Goal: Information Seeking & Learning: Compare options

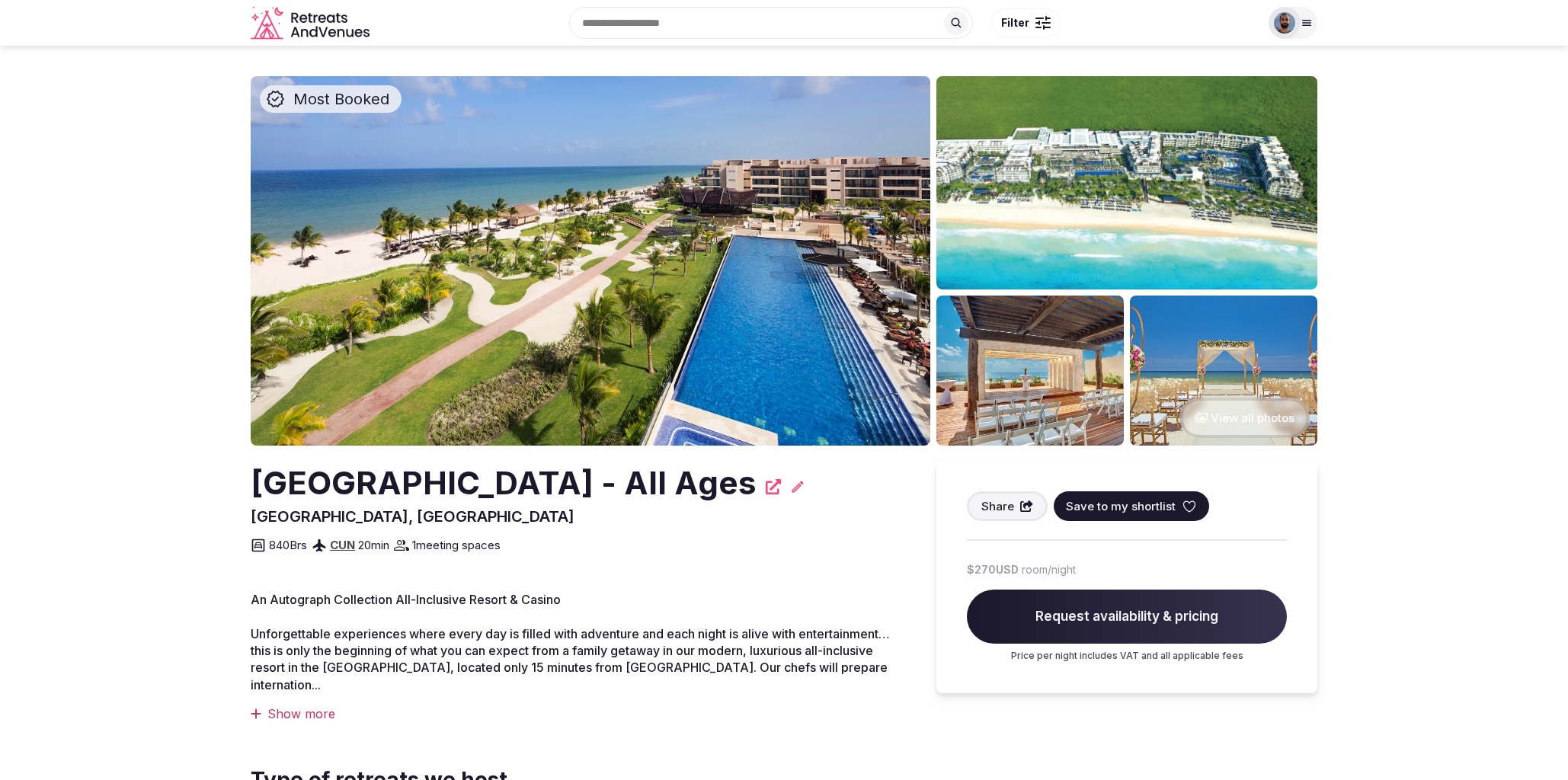
click at [667, 270] on img at bounding box center [590, 261] width 680 height 369
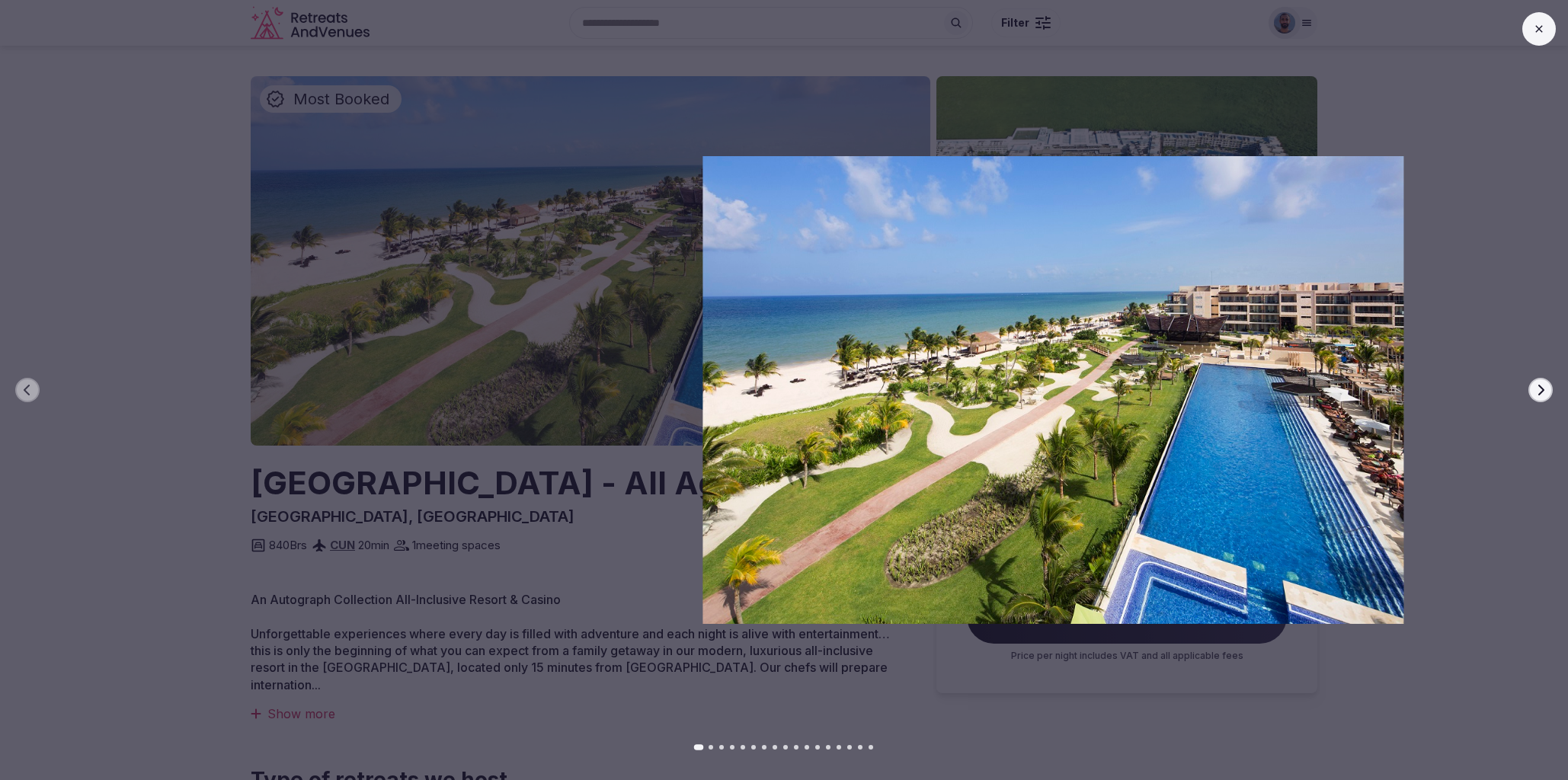
drag, startPoint x: 763, startPoint y: 329, endPoint x: 1128, endPoint y: 429, distance: 378.5
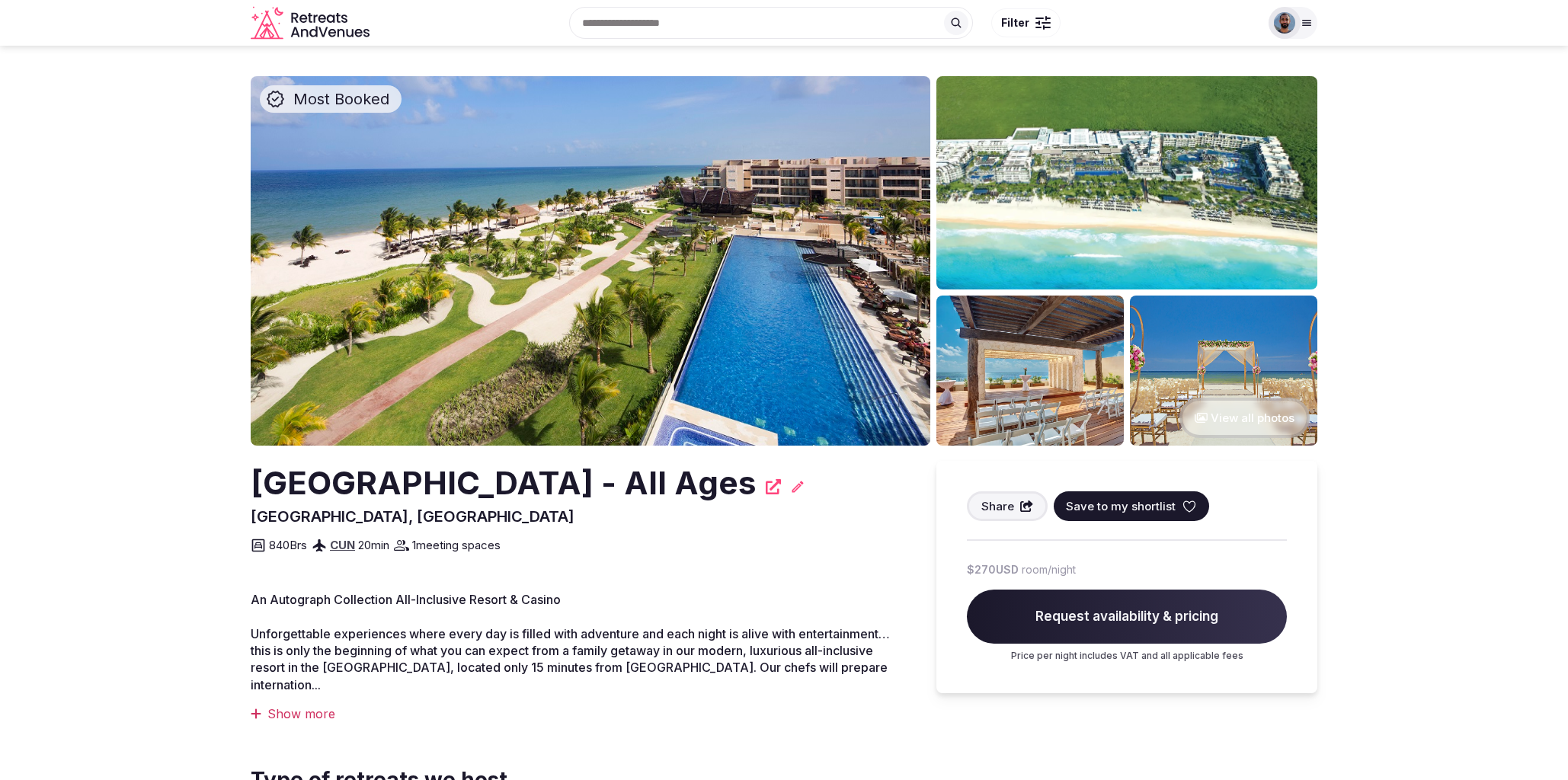
click at [339, 101] on span "Most Booked" at bounding box center [341, 98] width 108 height 22
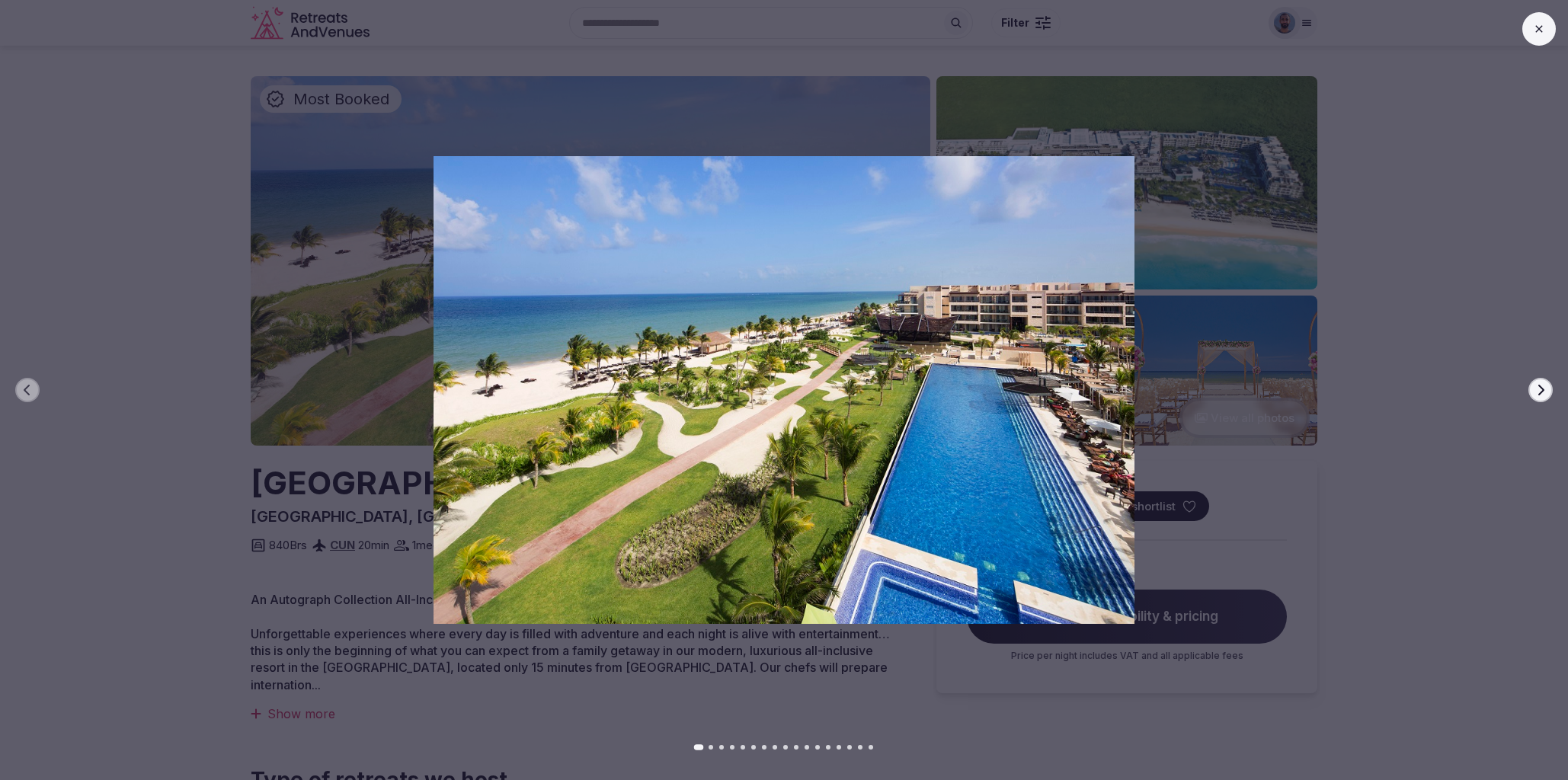
click at [446, 115] on div "Previous slide Next slide" at bounding box center [784, 390] width 1568 height 780
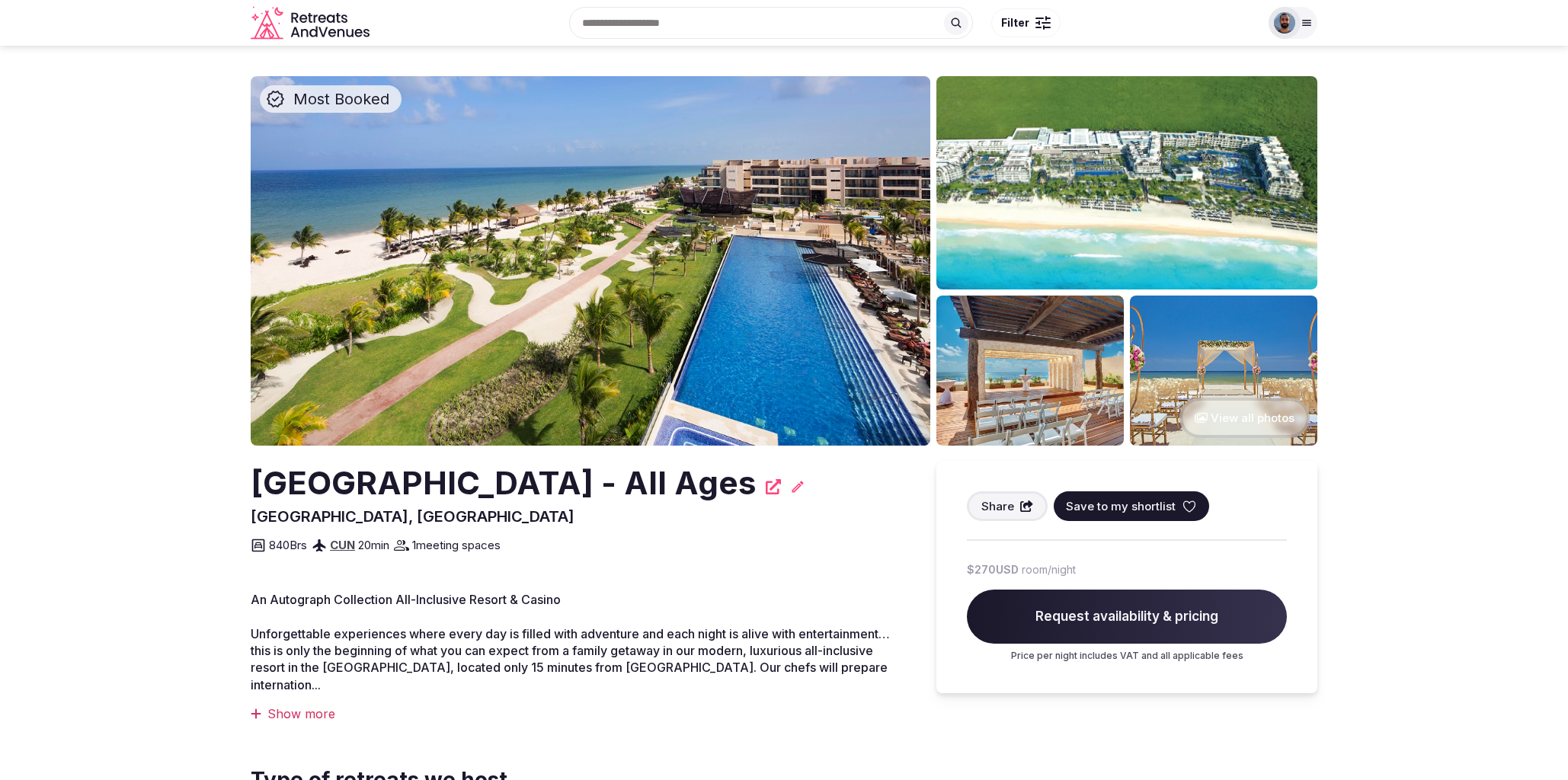
click at [751, 30] on input "text" at bounding box center [771, 22] width 404 height 32
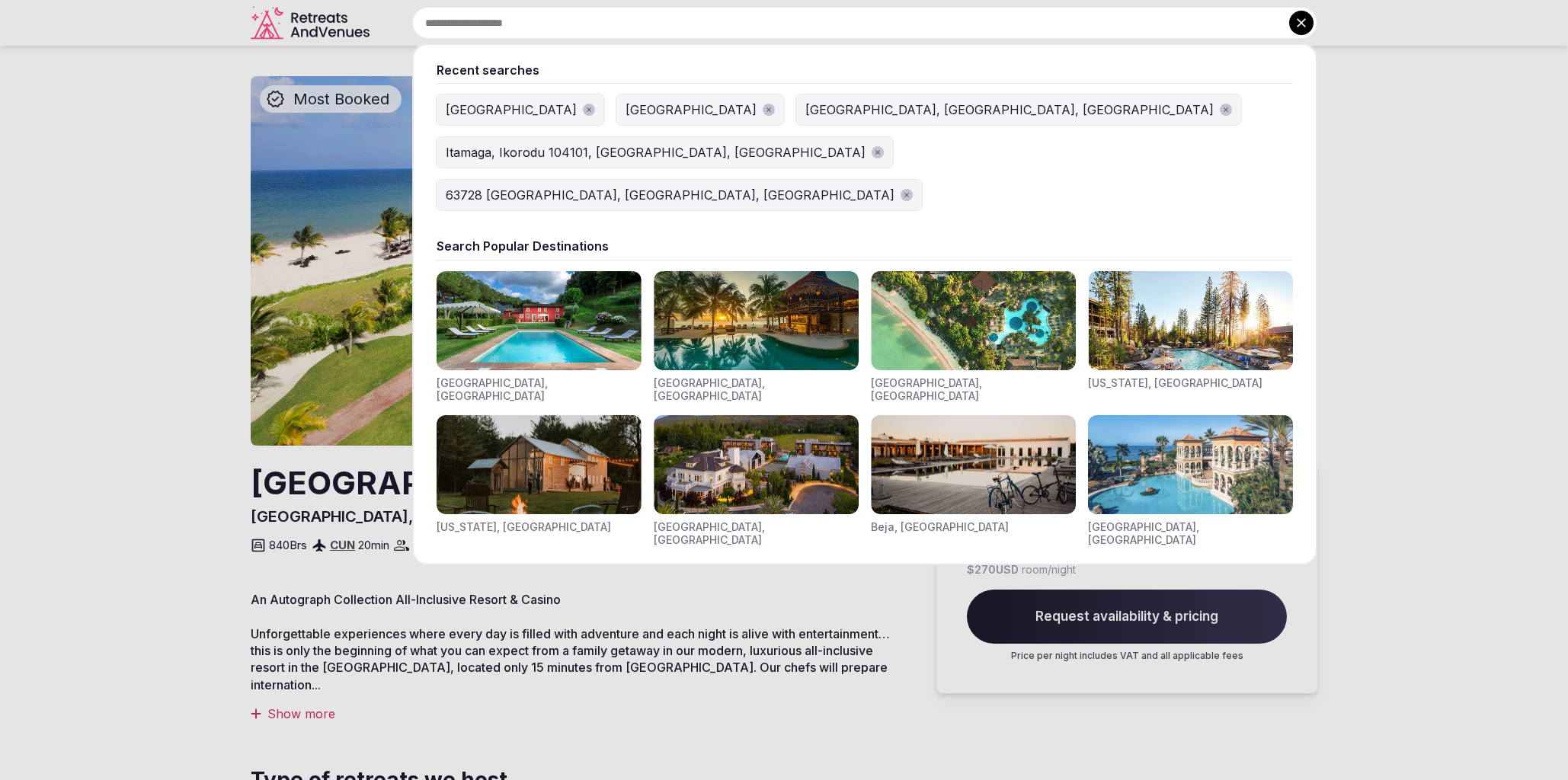
click at [771, 426] on img "Visit venues for Napa Valley, USA" at bounding box center [757, 464] width 205 height 99
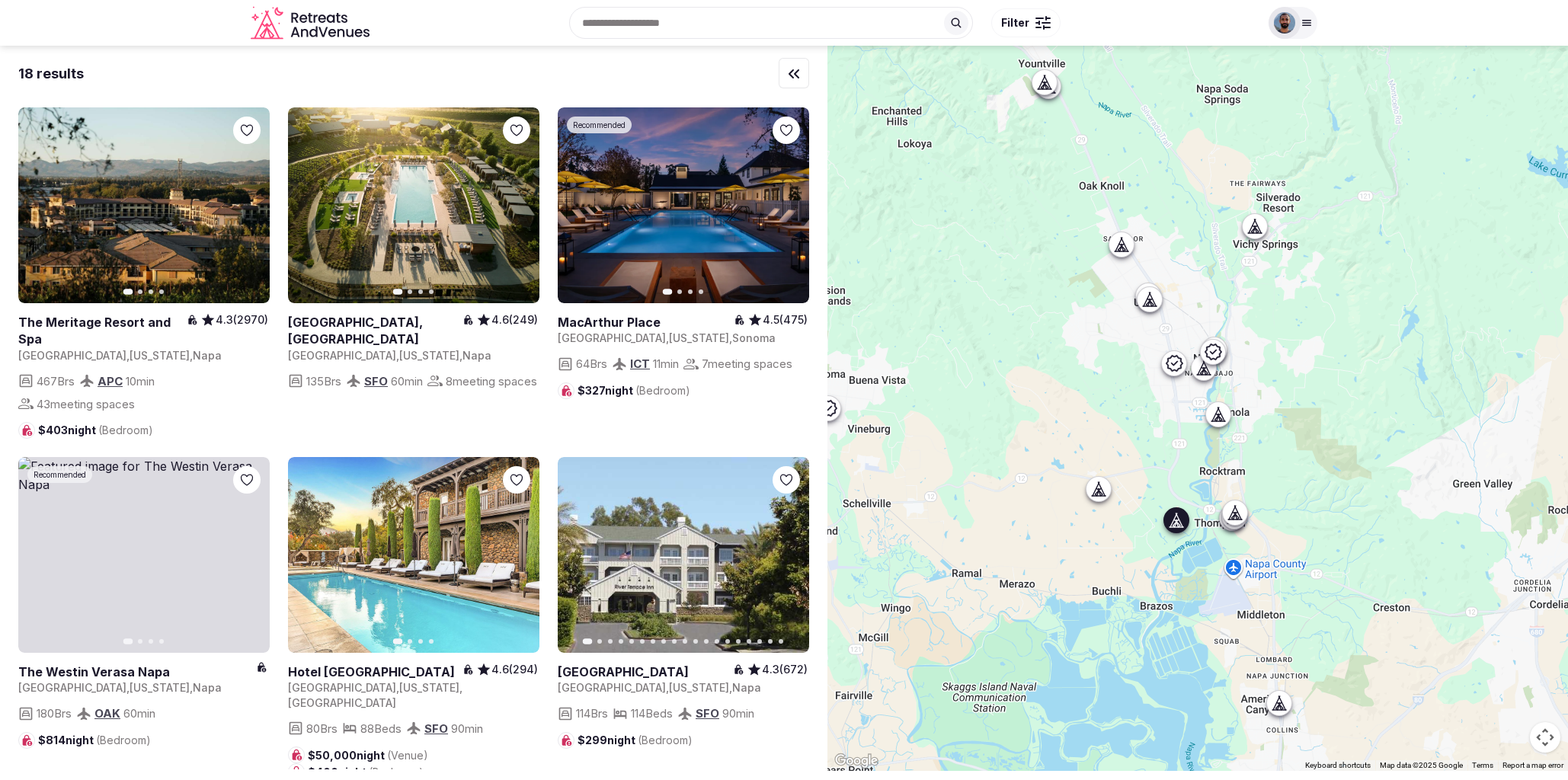
click at [511, 201] on button "Next slide" at bounding box center [518, 205] width 24 height 24
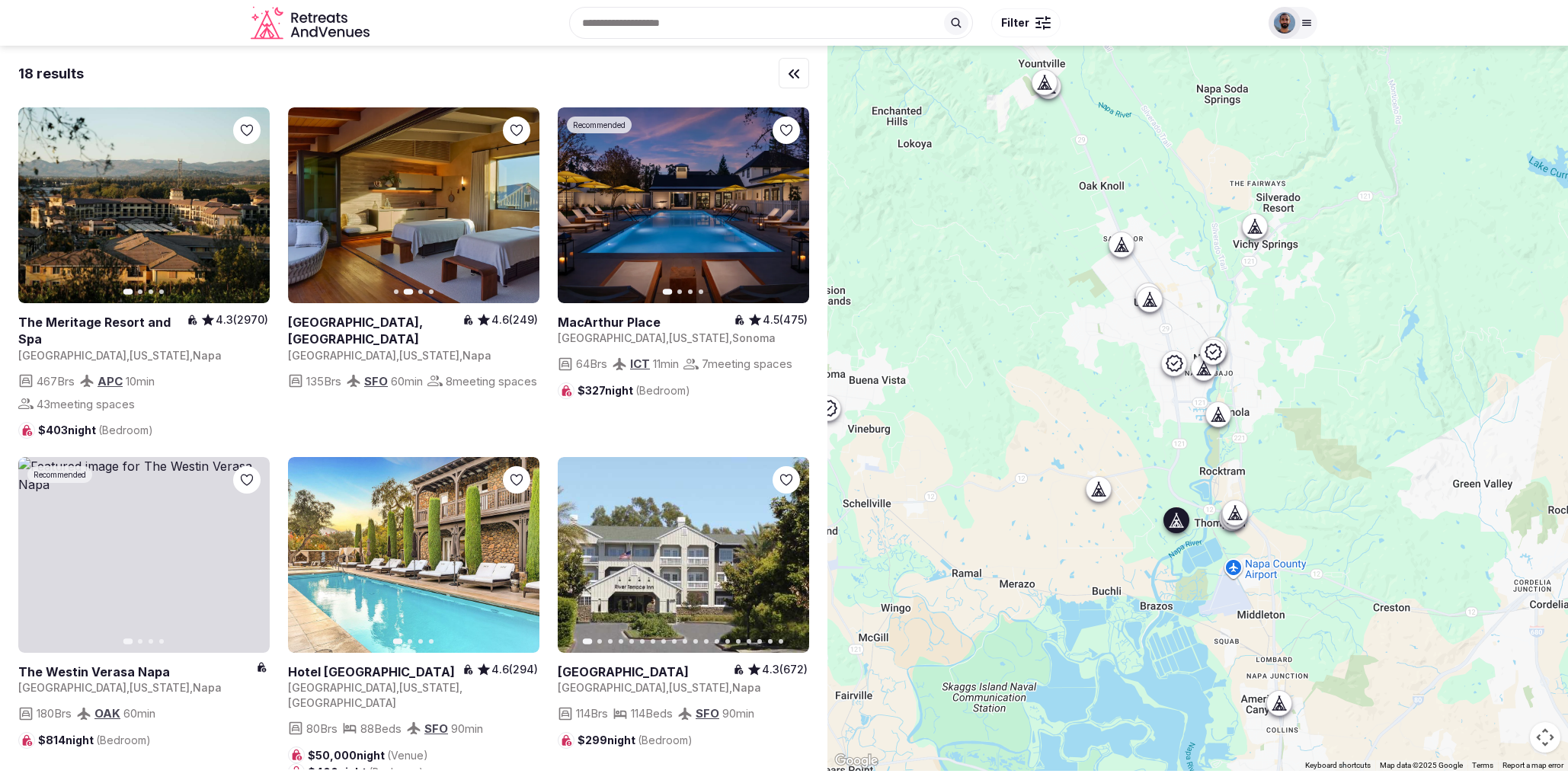
click at [513, 201] on icon "button" at bounding box center [518, 205] width 12 height 12
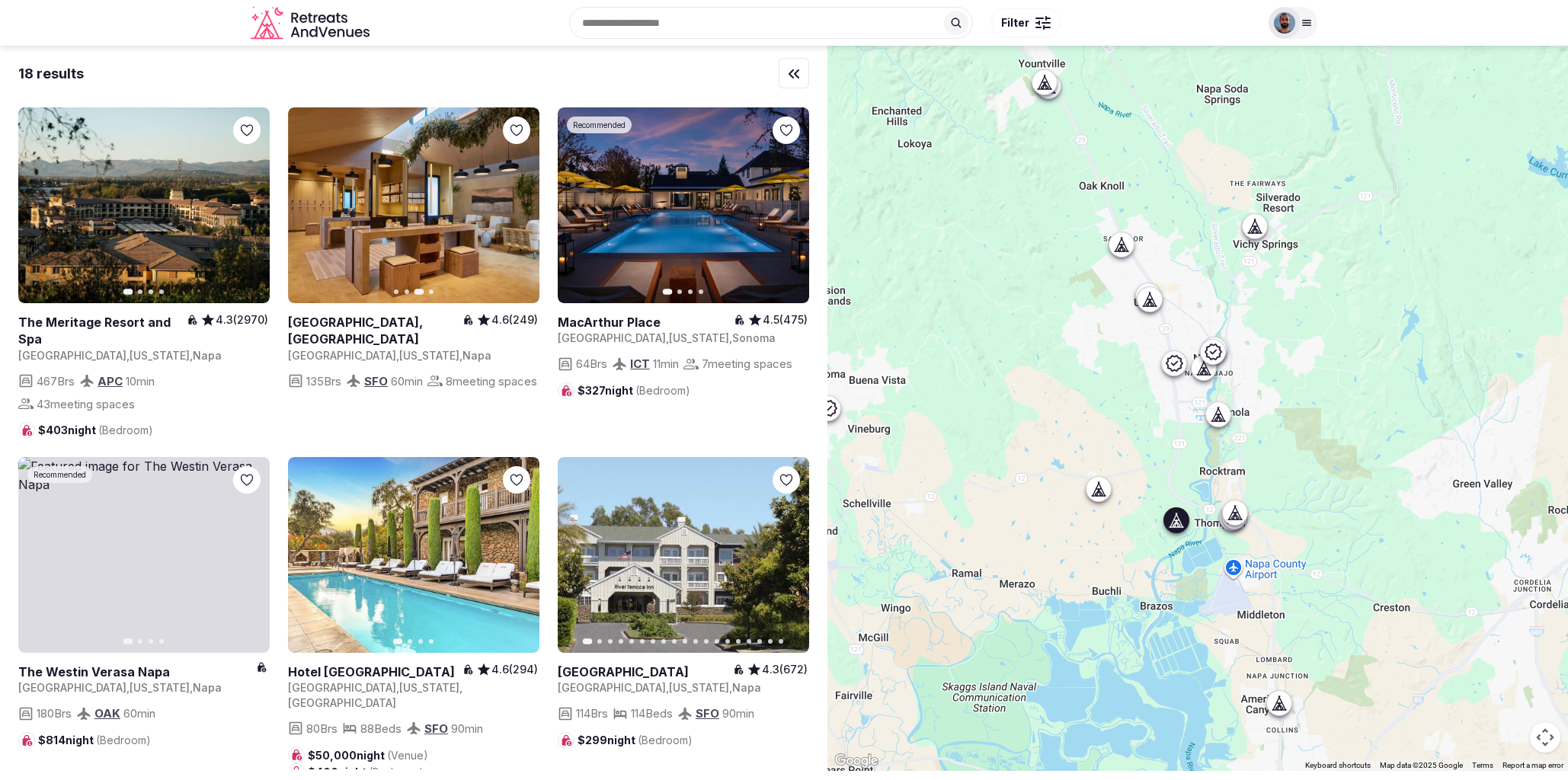
click at [513, 203] on icon "button" at bounding box center [518, 205] width 12 height 12
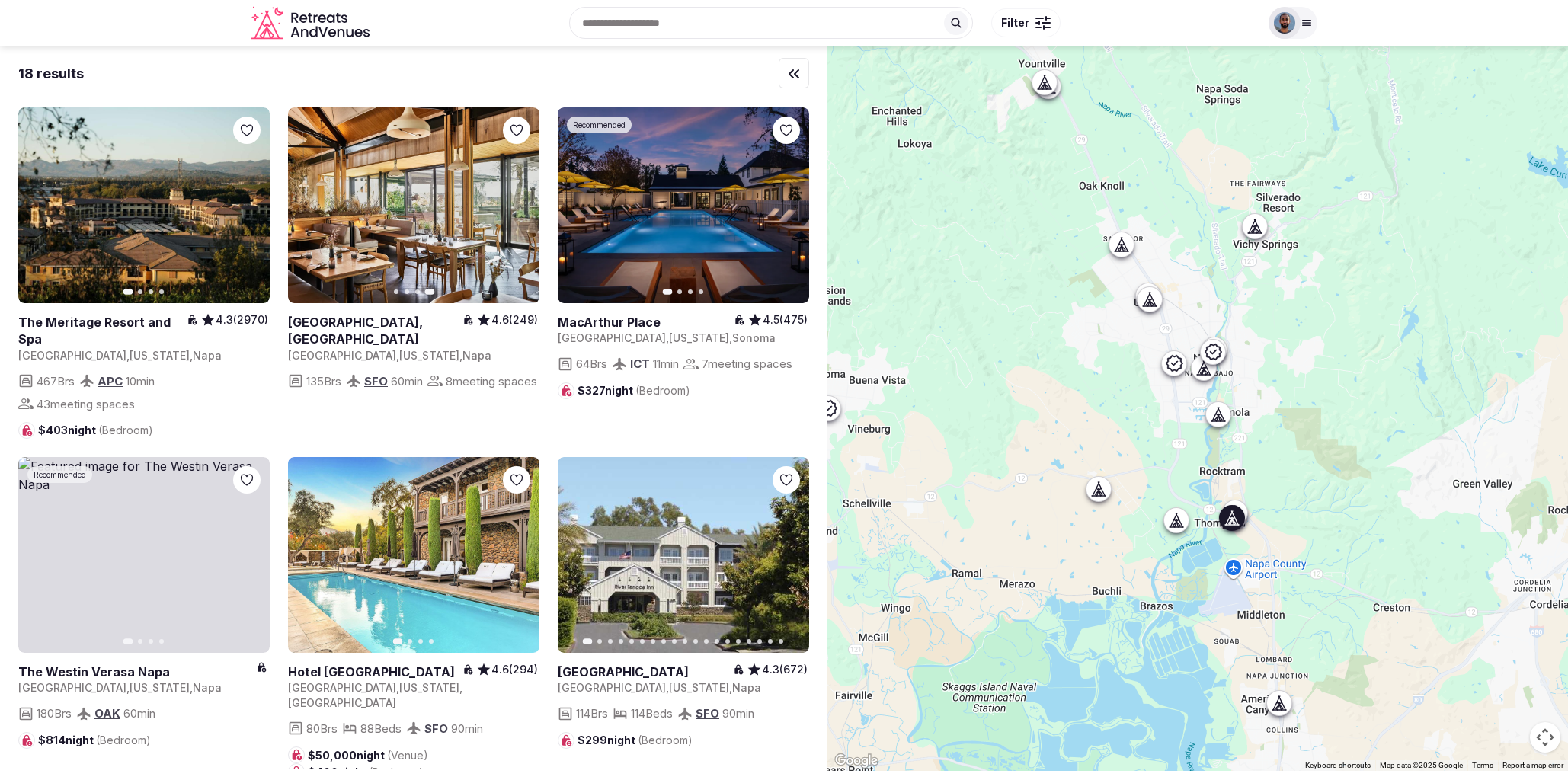
click at [252, 209] on icon "button" at bounding box center [249, 205] width 12 height 12
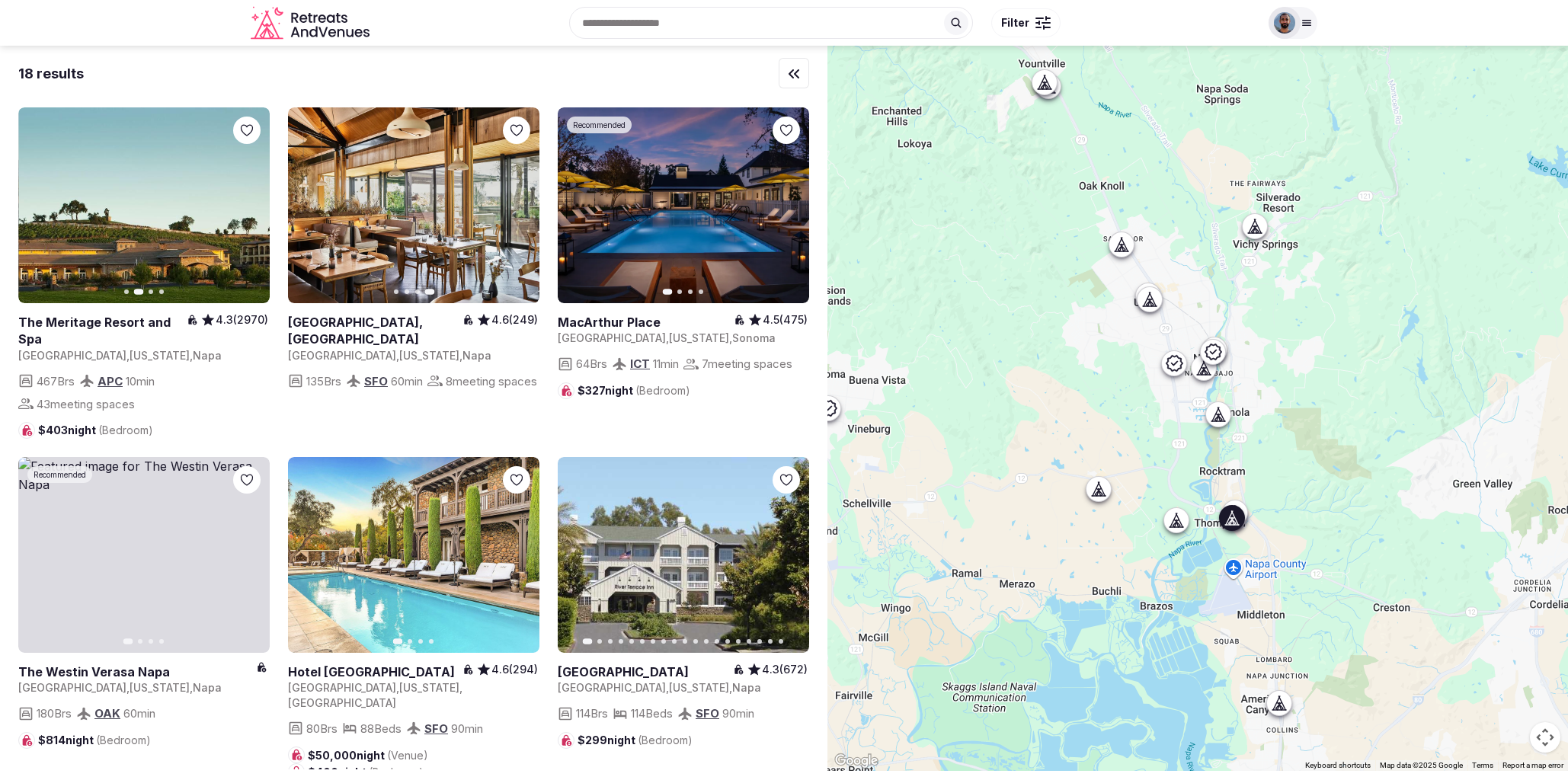
click at [252, 209] on icon "button" at bounding box center [249, 205] width 12 height 12
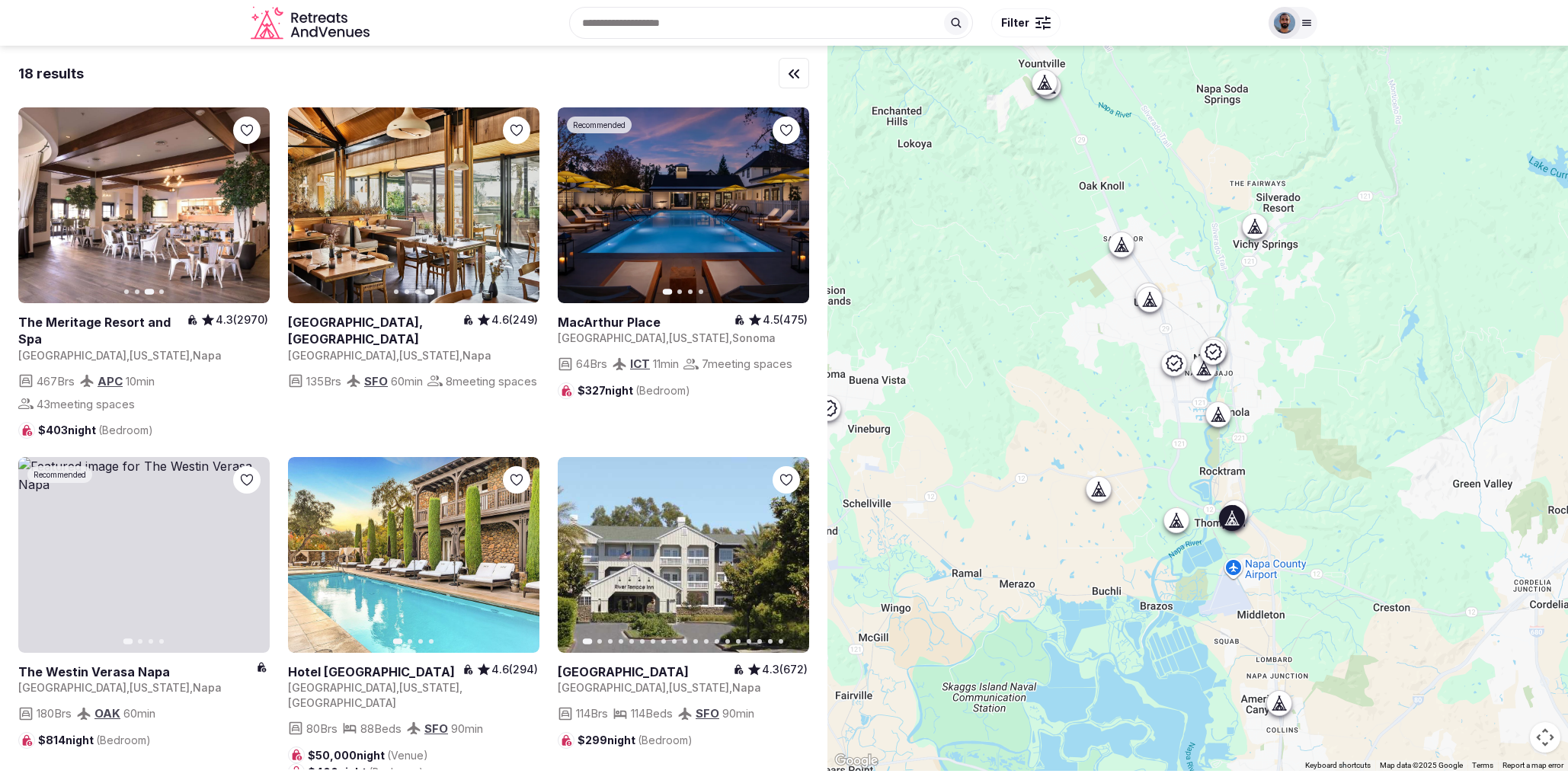
click at [252, 209] on icon "button" at bounding box center [249, 205] width 12 height 12
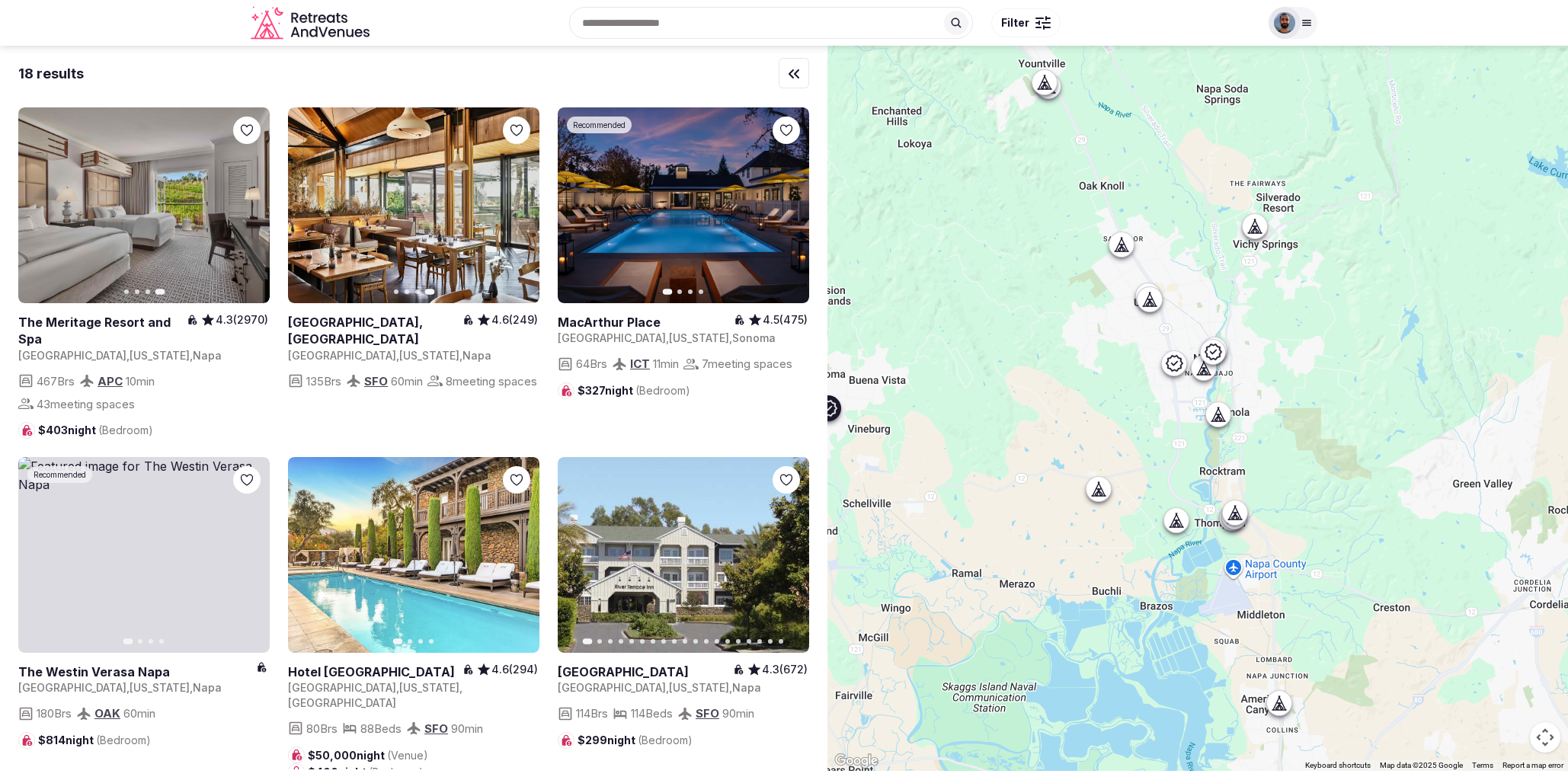
click at [791, 208] on icon "button" at bounding box center [788, 205] width 12 height 12
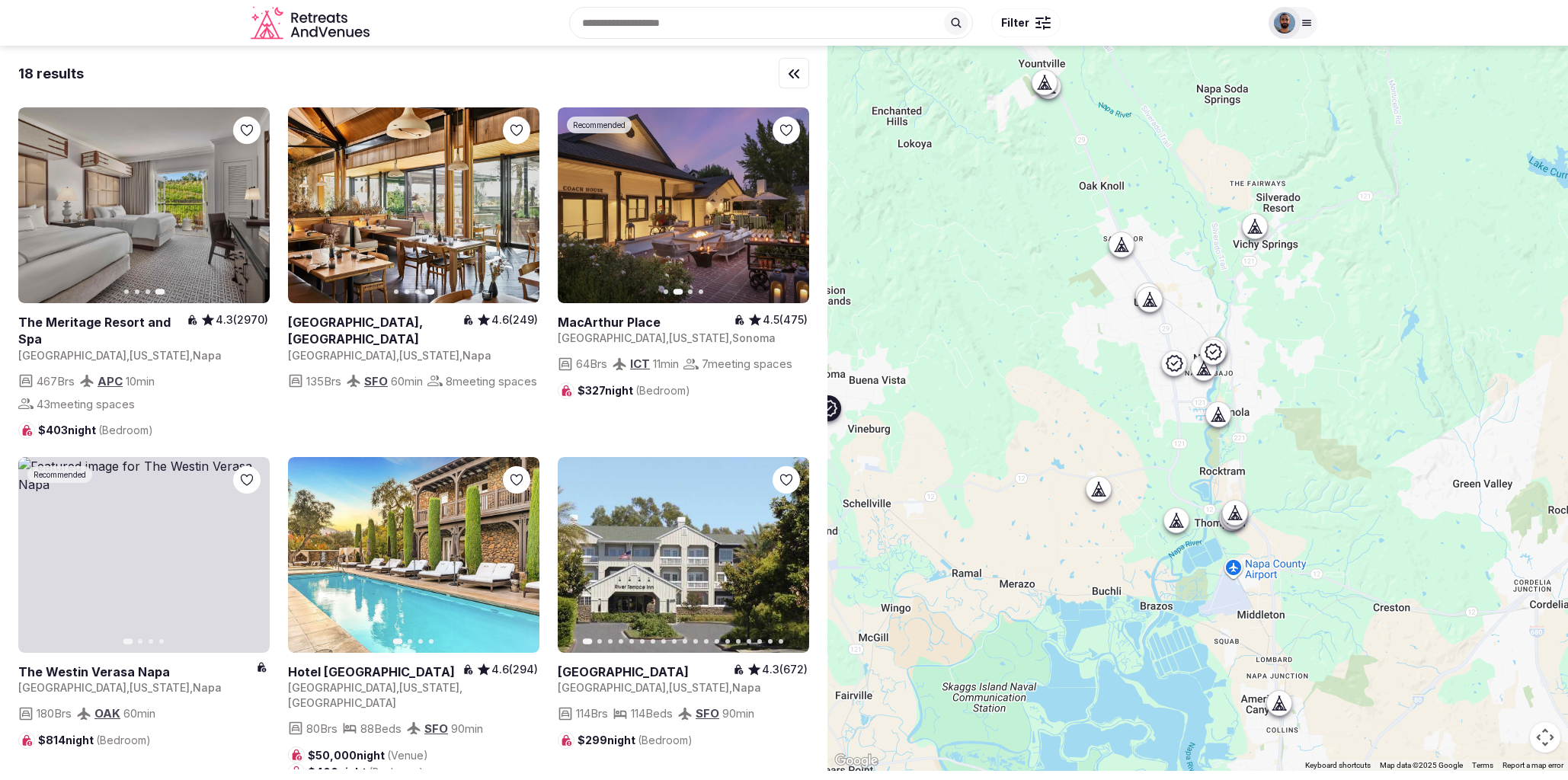
click at [791, 208] on icon "button" at bounding box center [788, 205] width 12 height 12
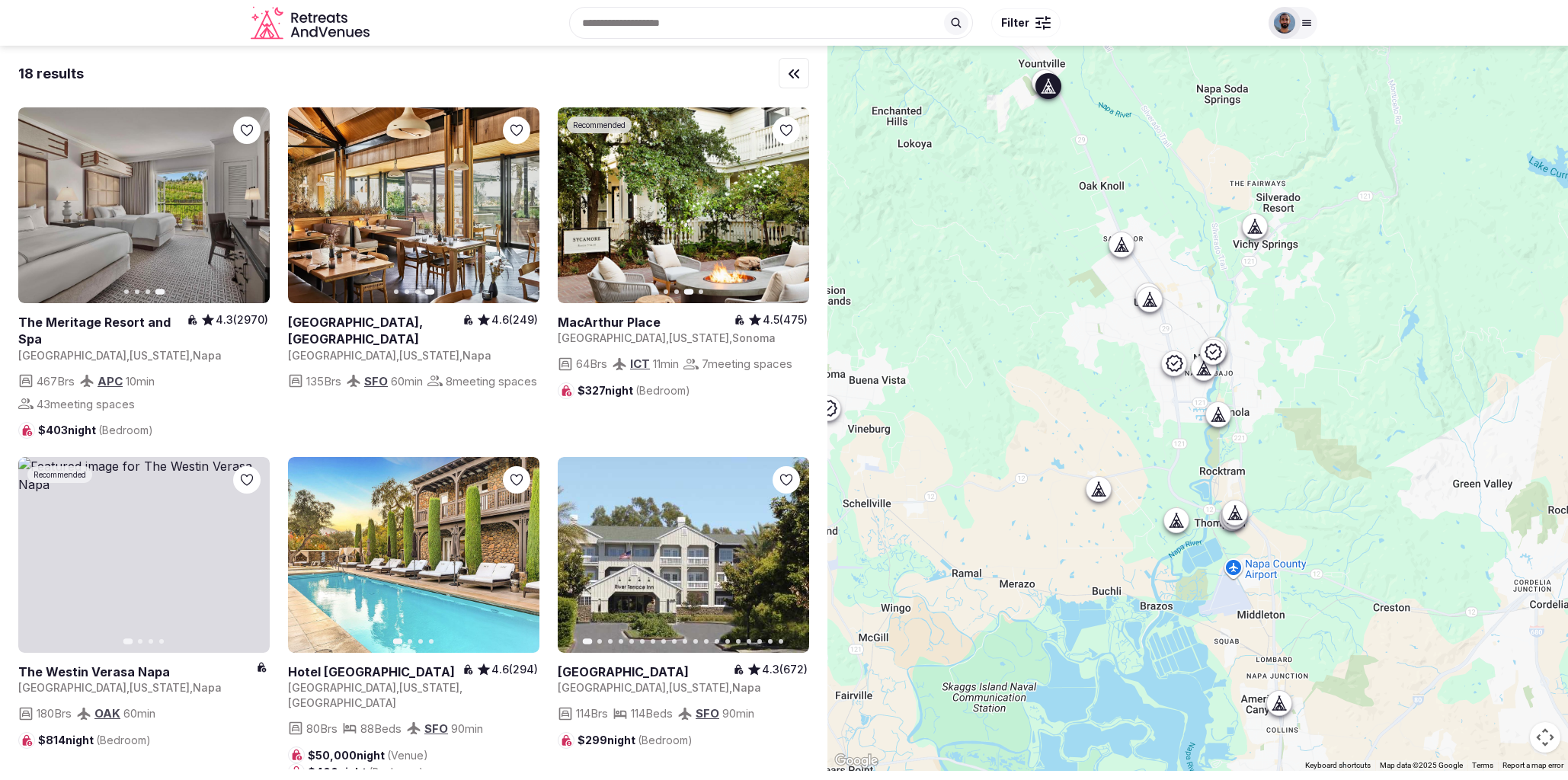
click at [522, 556] on icon "button" at bounding box center [518, 556] width 12 height 12
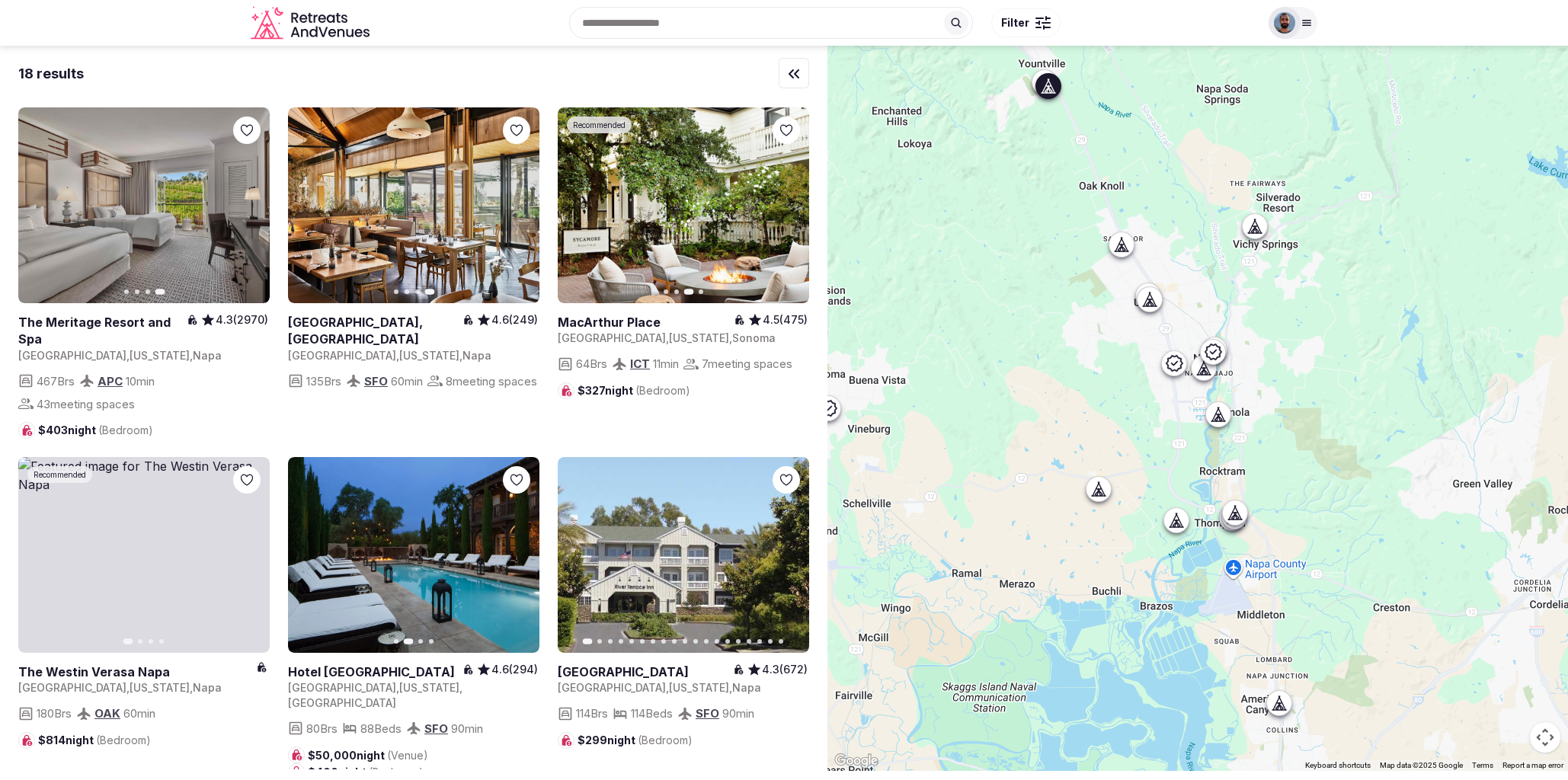
click at [521, 556] on icon "button" at bounding box center [518, 556] width 12 height 12
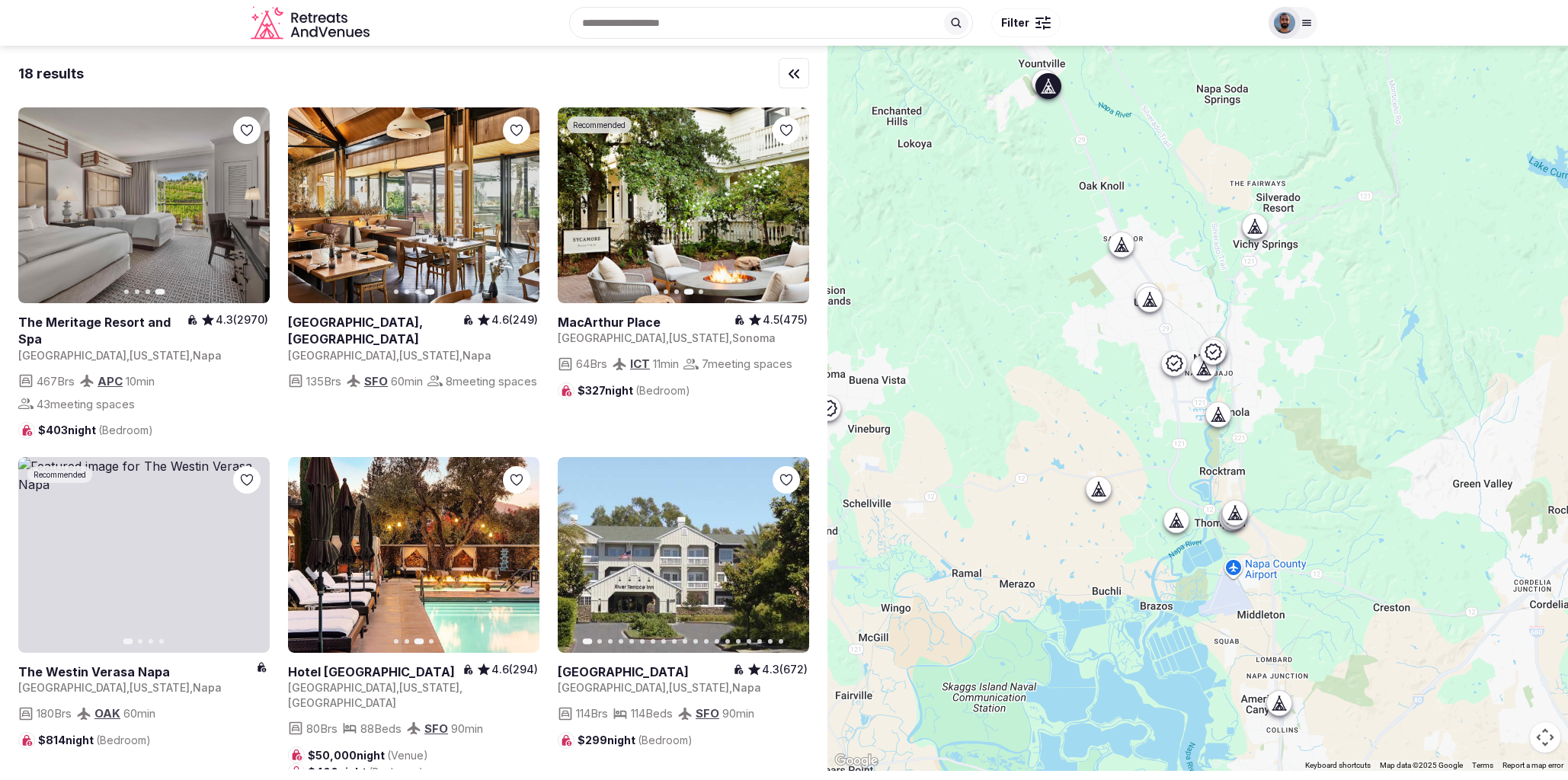
click at [449, 564] on link at bounding box center [413, 555] width 251 height 196
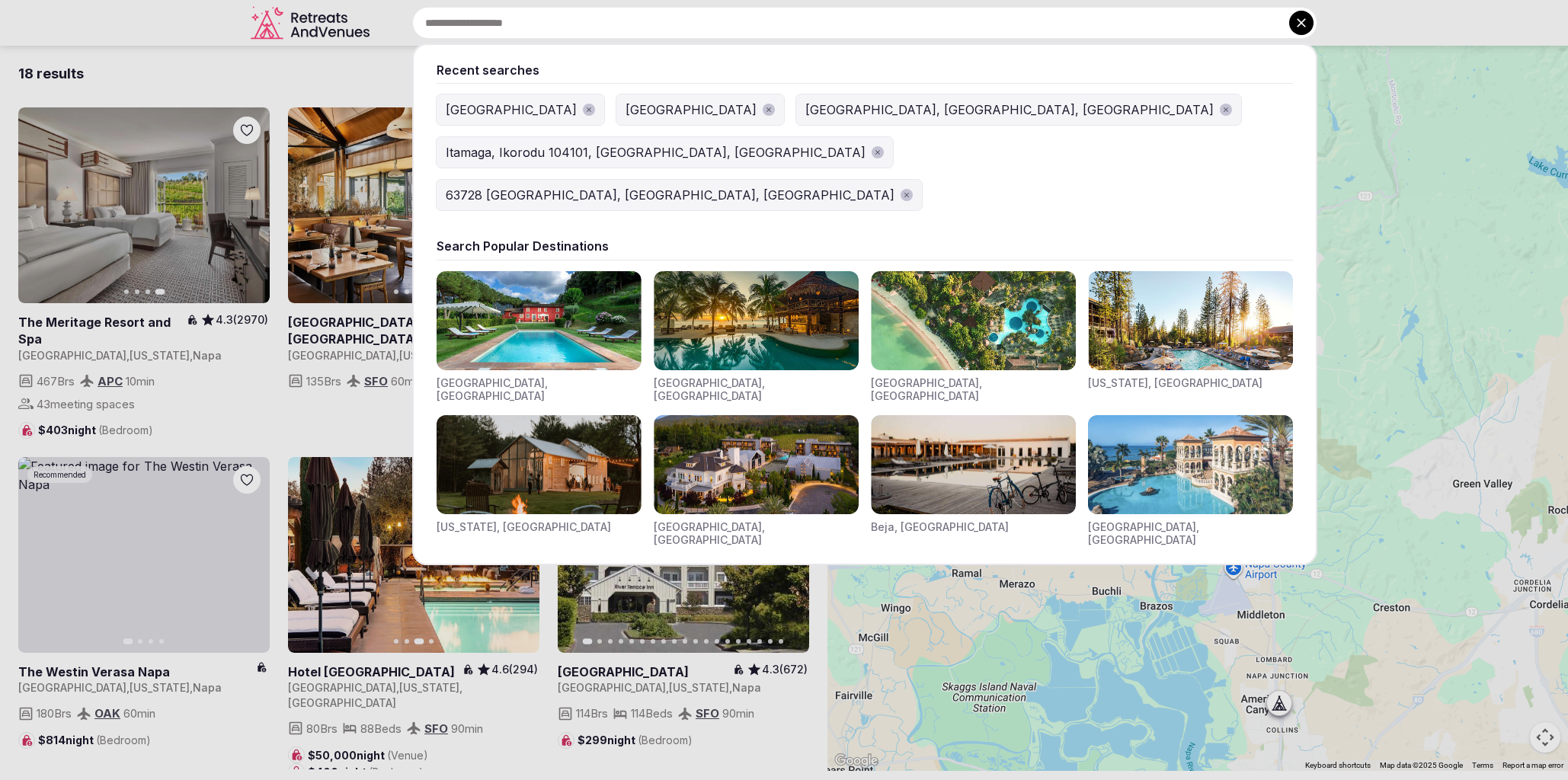
click at [689, 27] on input "text" at bounding box center [865, 22] width 905 height 32
click at [530, 415] on img "Visit venues for New York, USA" at bounding box center [539, 464] width 205 height 99
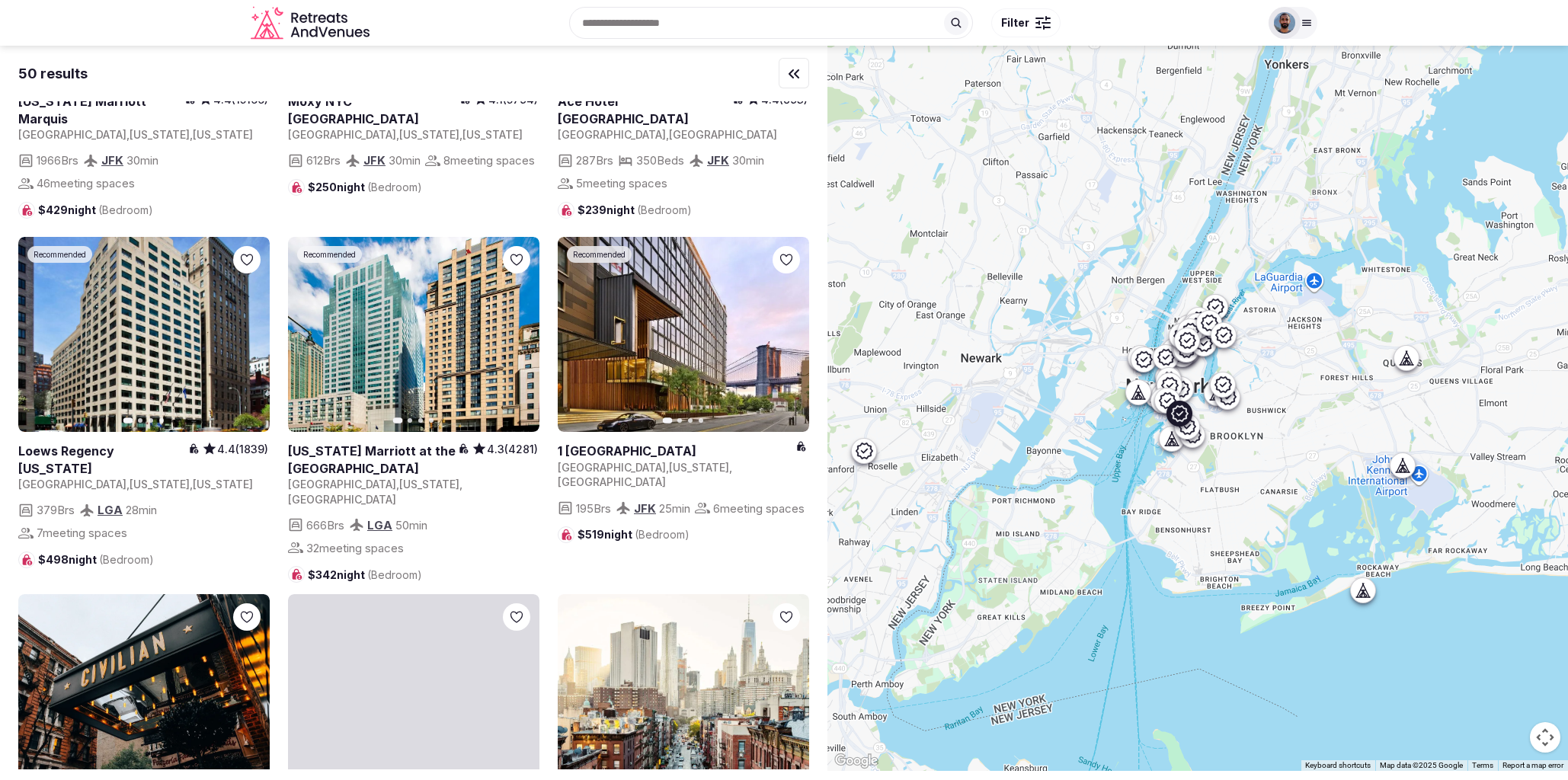
scroll to position [3275, 0]
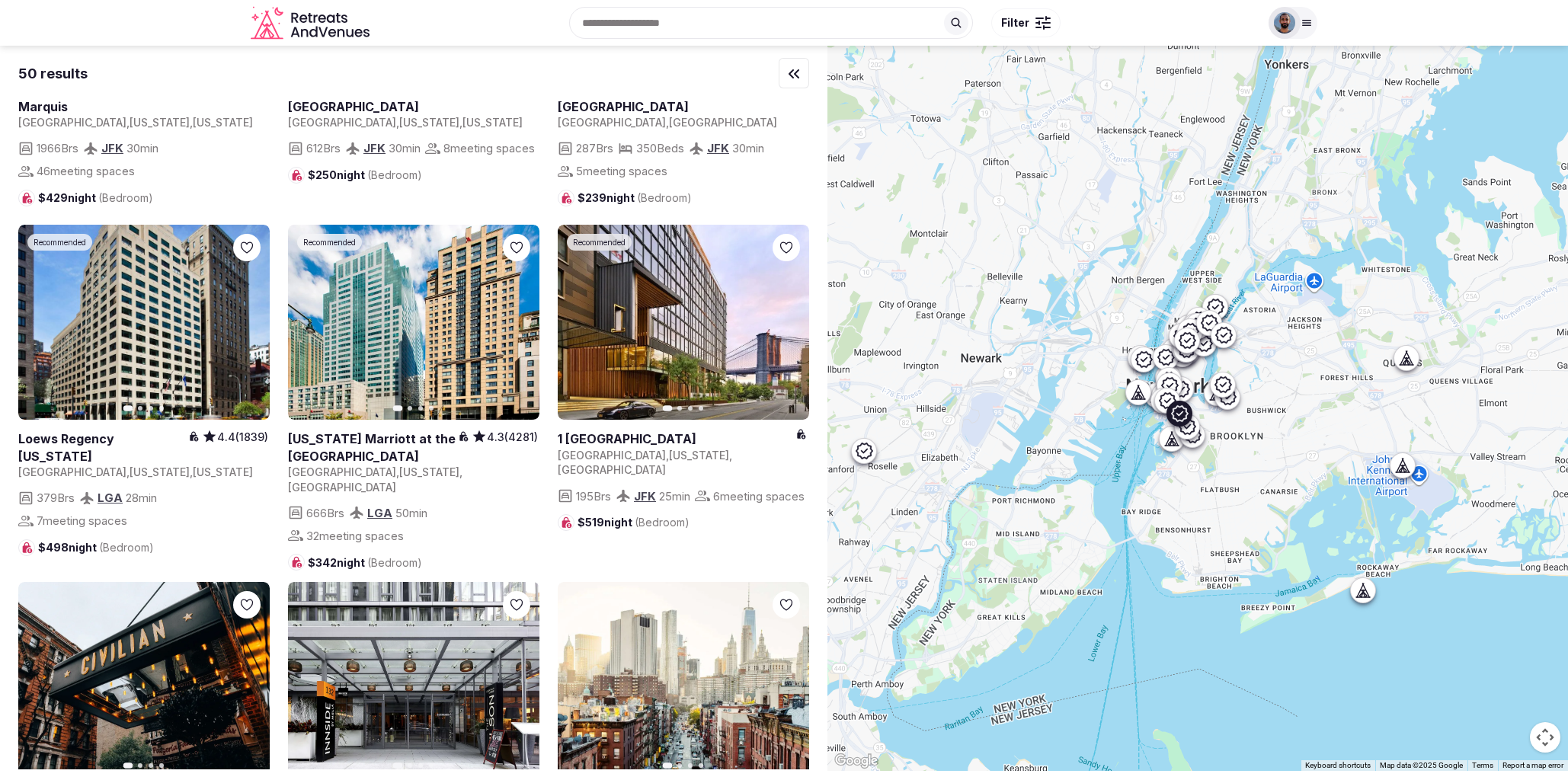
click at [796, 320] on link at bounding box center [683, 322] width 251 height 196
click at [784, 316] on icon "button" at bounding box center [788, 322] width 12 height 12
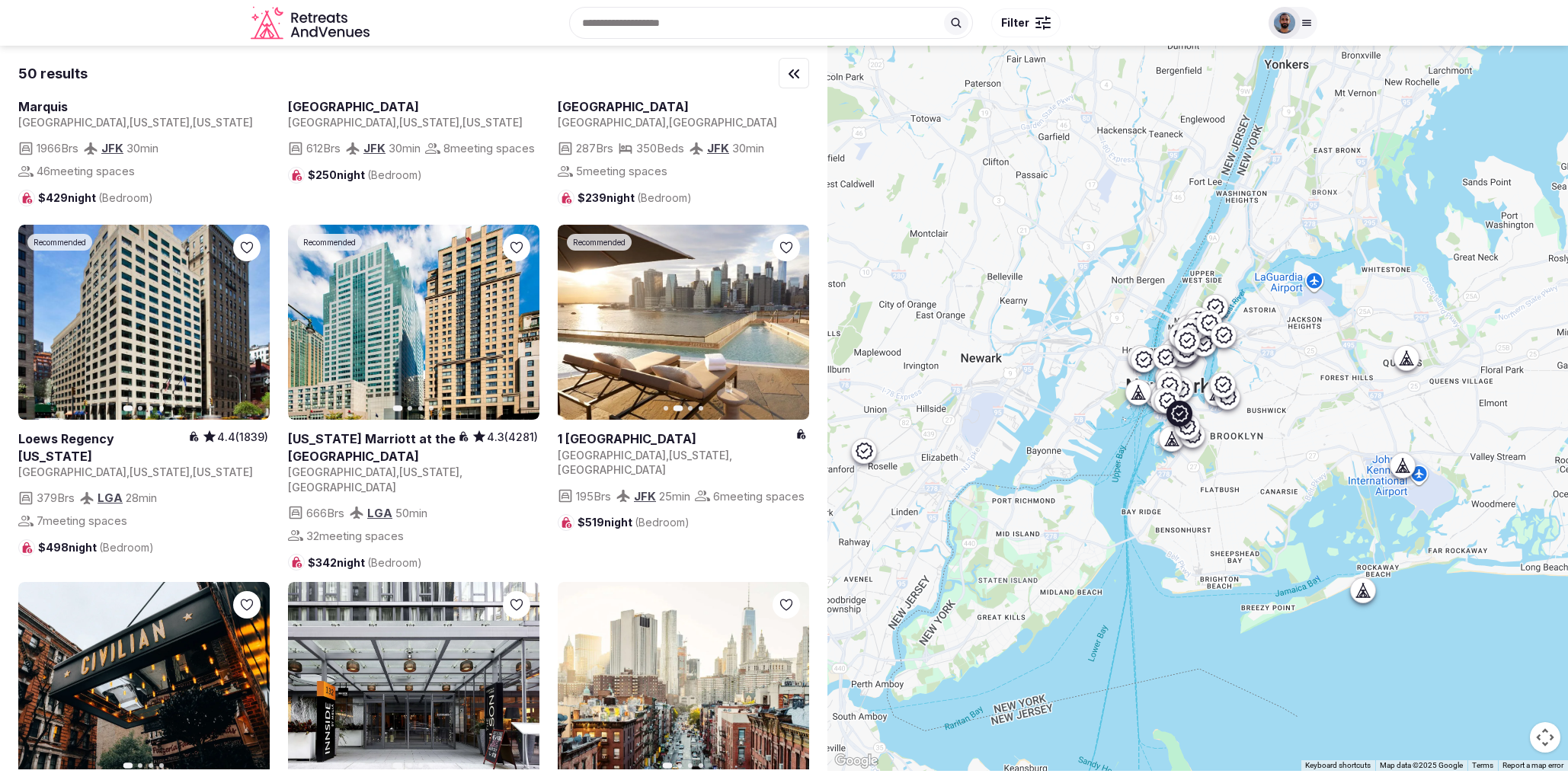
click at [789, 317] on icon "button" at bounding box center [788, 322] width 6 height 10
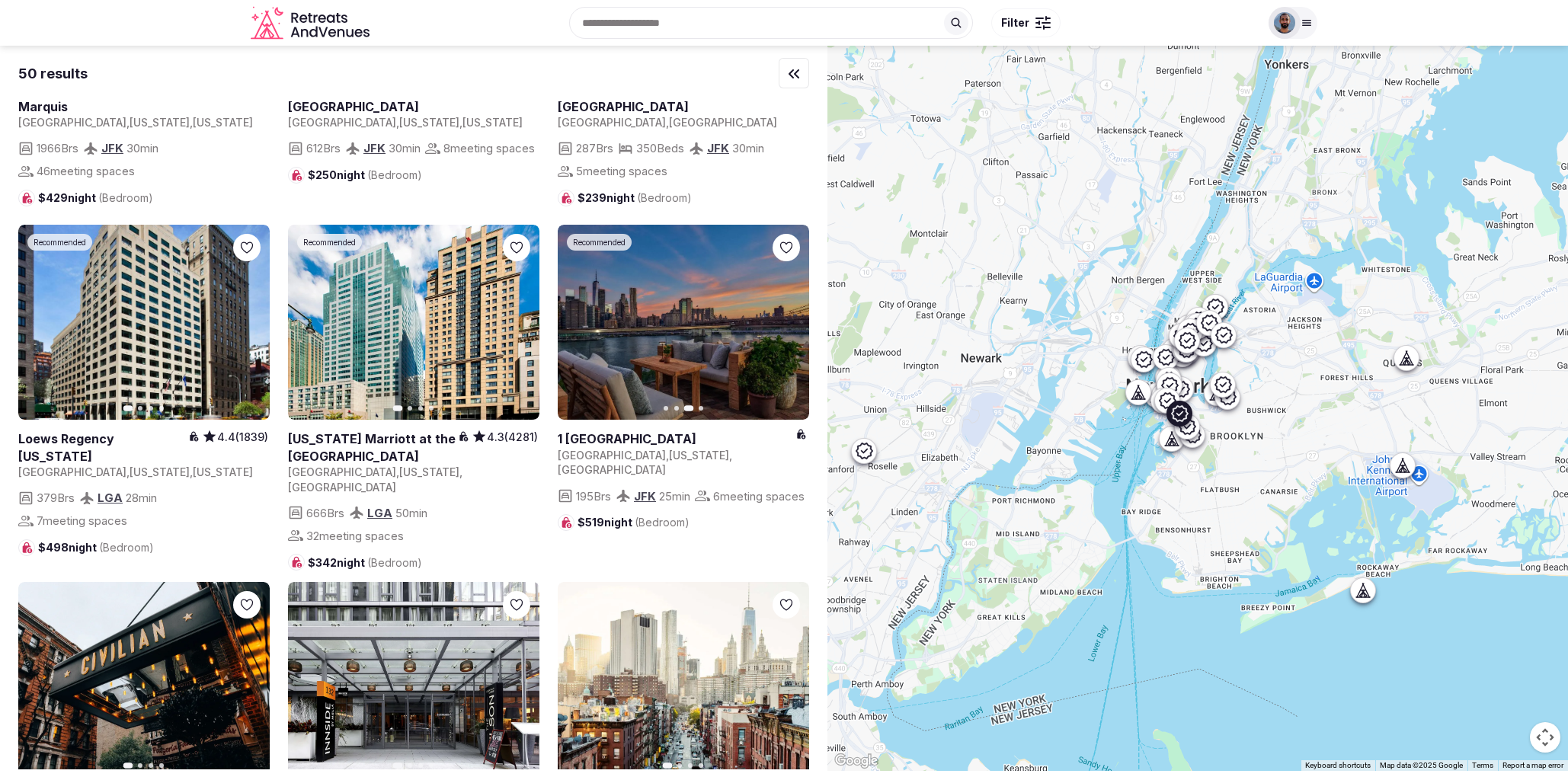
click at [785, 316] on icon "button" at bounding box center [788, 322] width 12 height 12
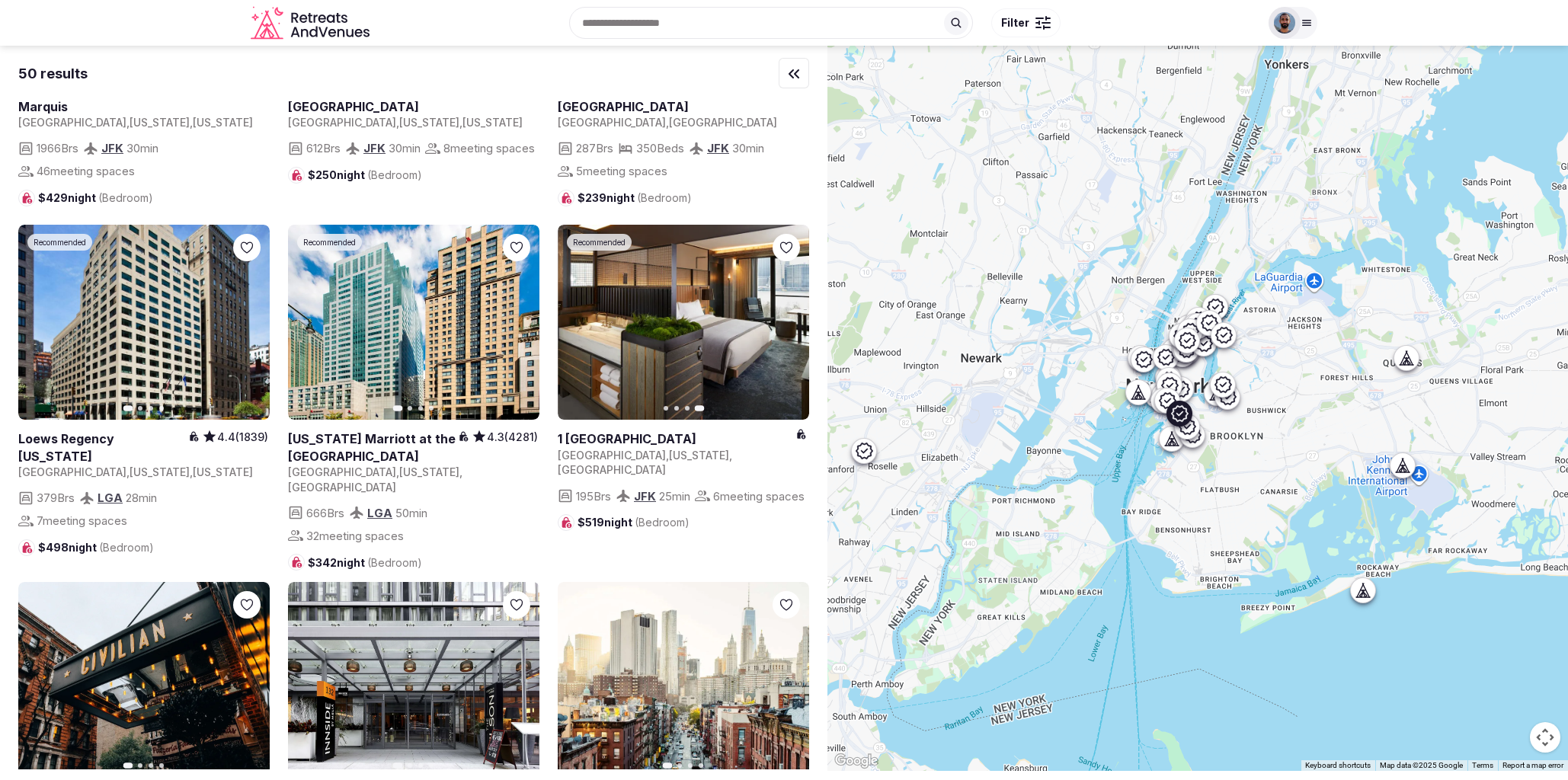
click at [578, 316] on icon "button" at bounding box center [579, 322] width 12 height 12
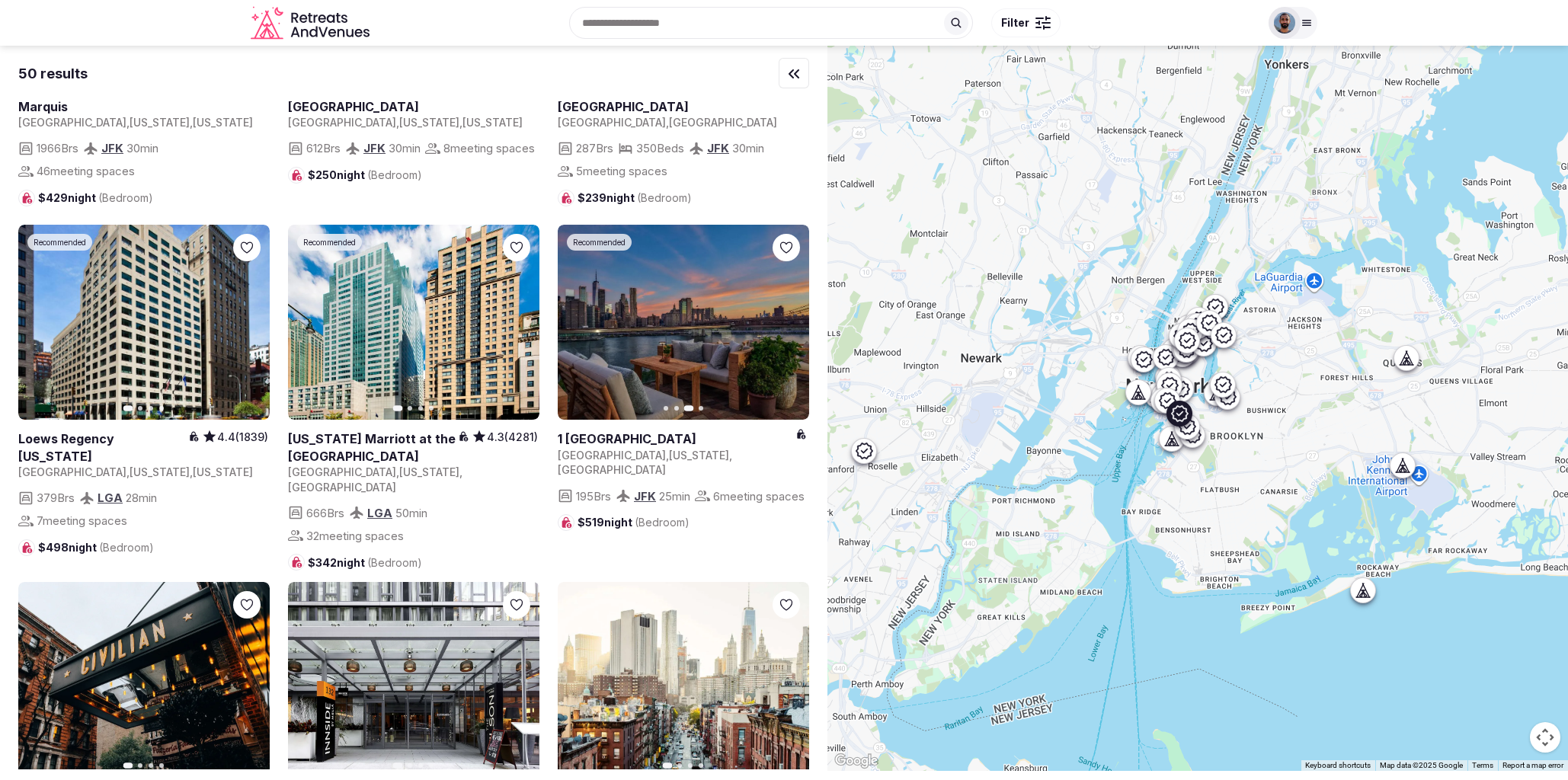
click at [700, 300] on link at bounding box center [683, 322] width 251 height 196
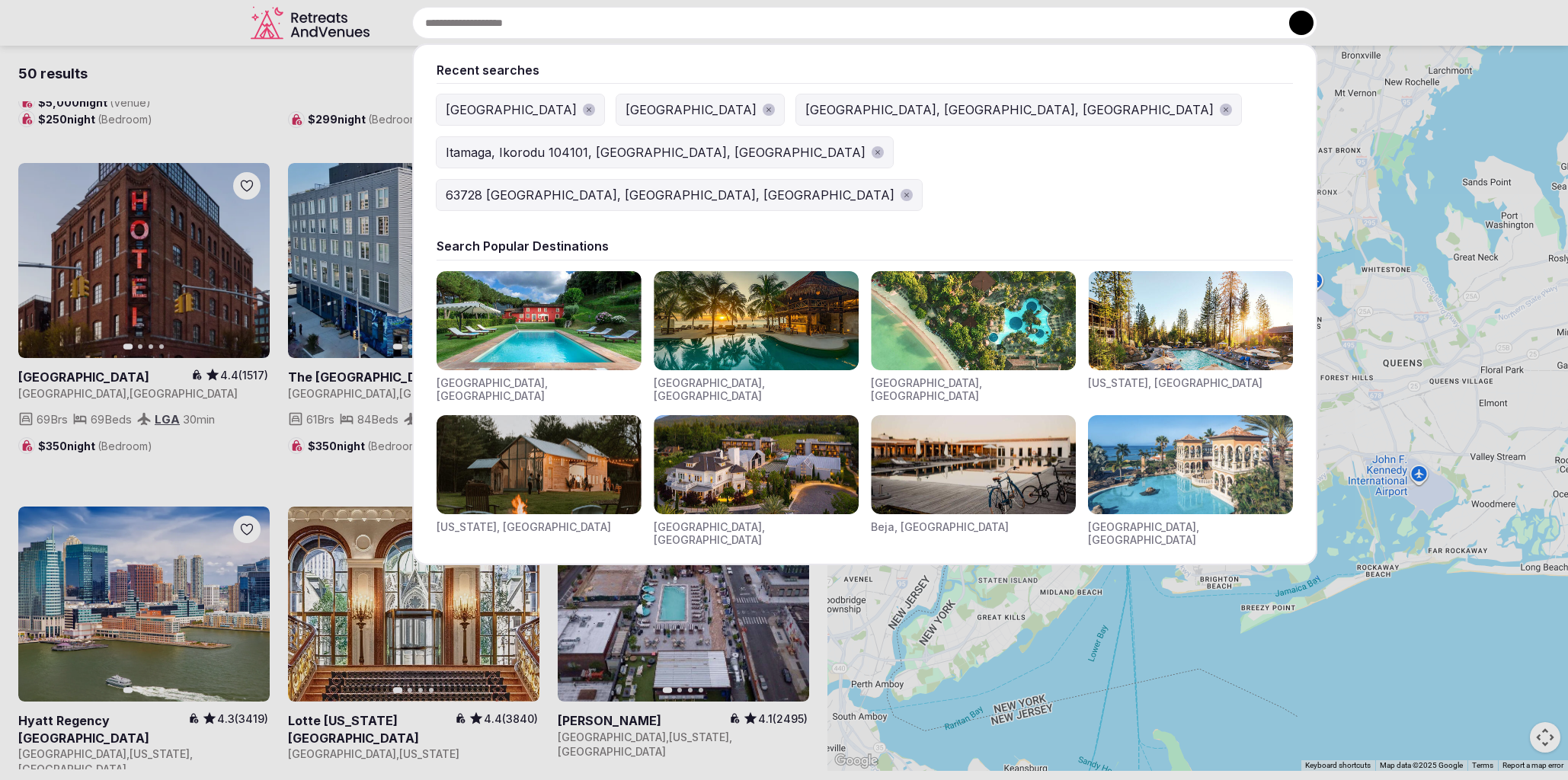
click at [680, 28] on input "text" at bounding box center [865, 22] width 905 height 32
click at [973, 416] on img "Visit venues for Beja, Portugal" at bounding box center [973, 464] width 205 height 99
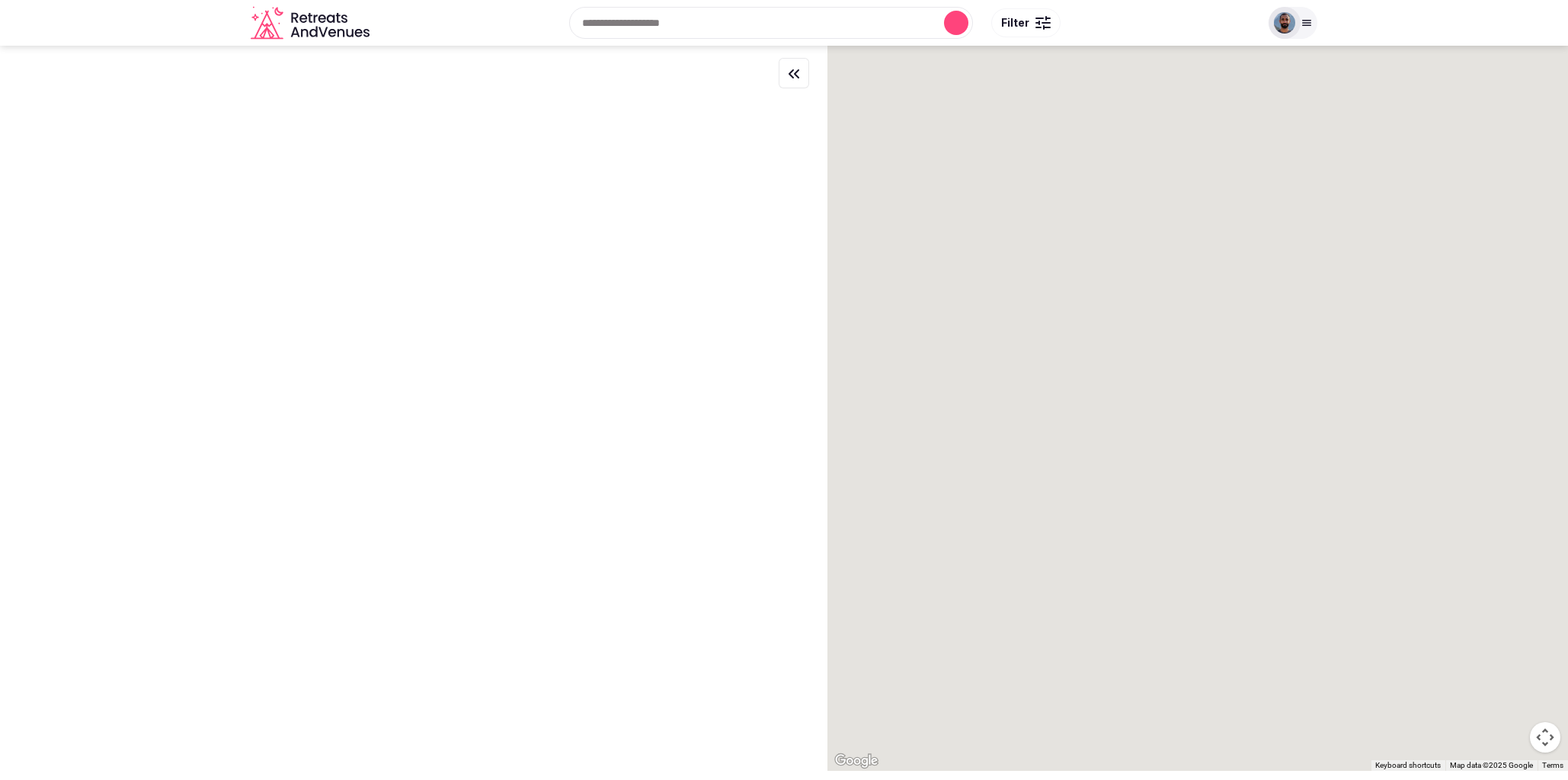
scroll to position [0, 0]
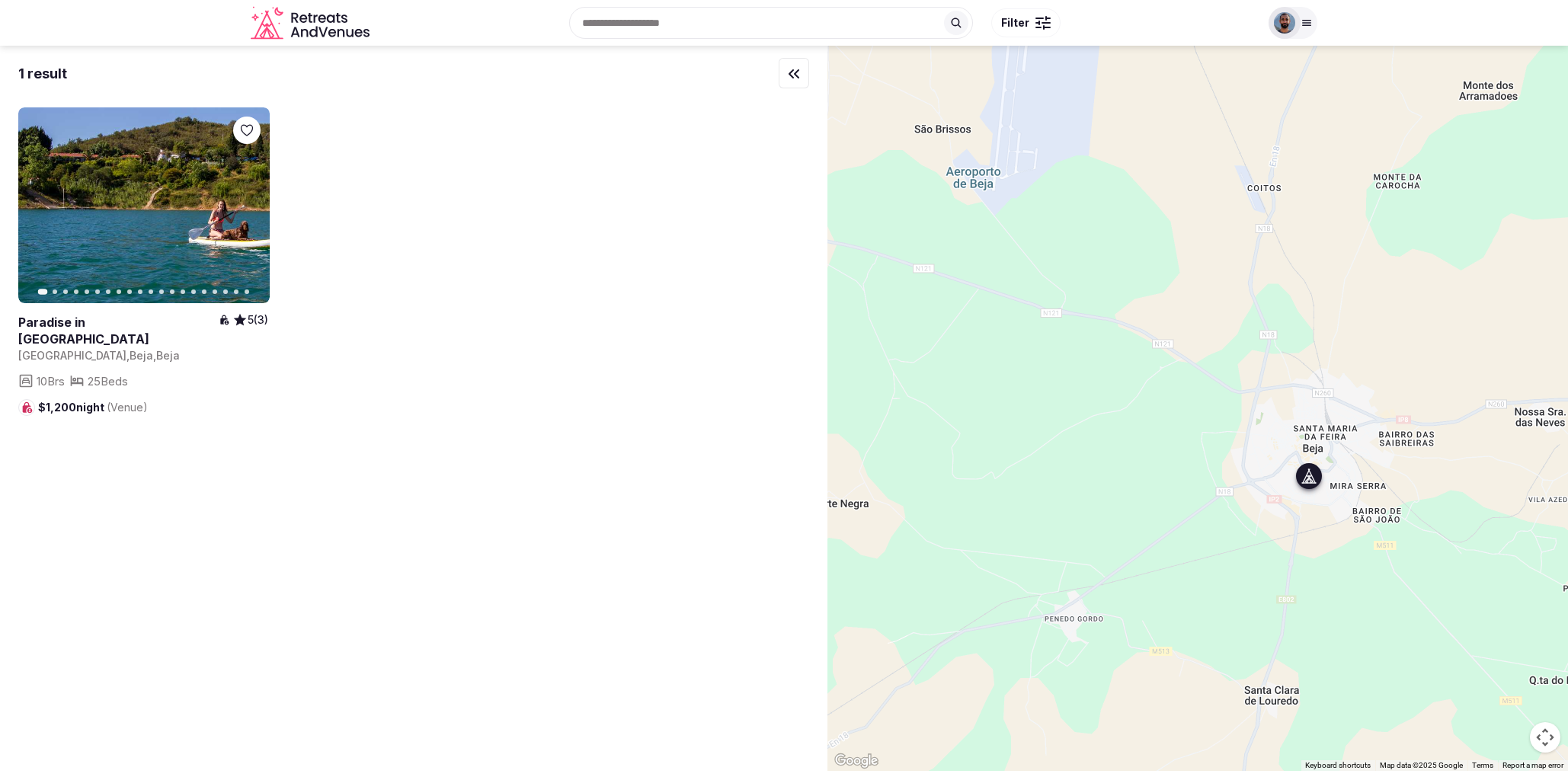
click at [251, 211] on icon "button" at bounding box center [249, 205] width 12 height 12
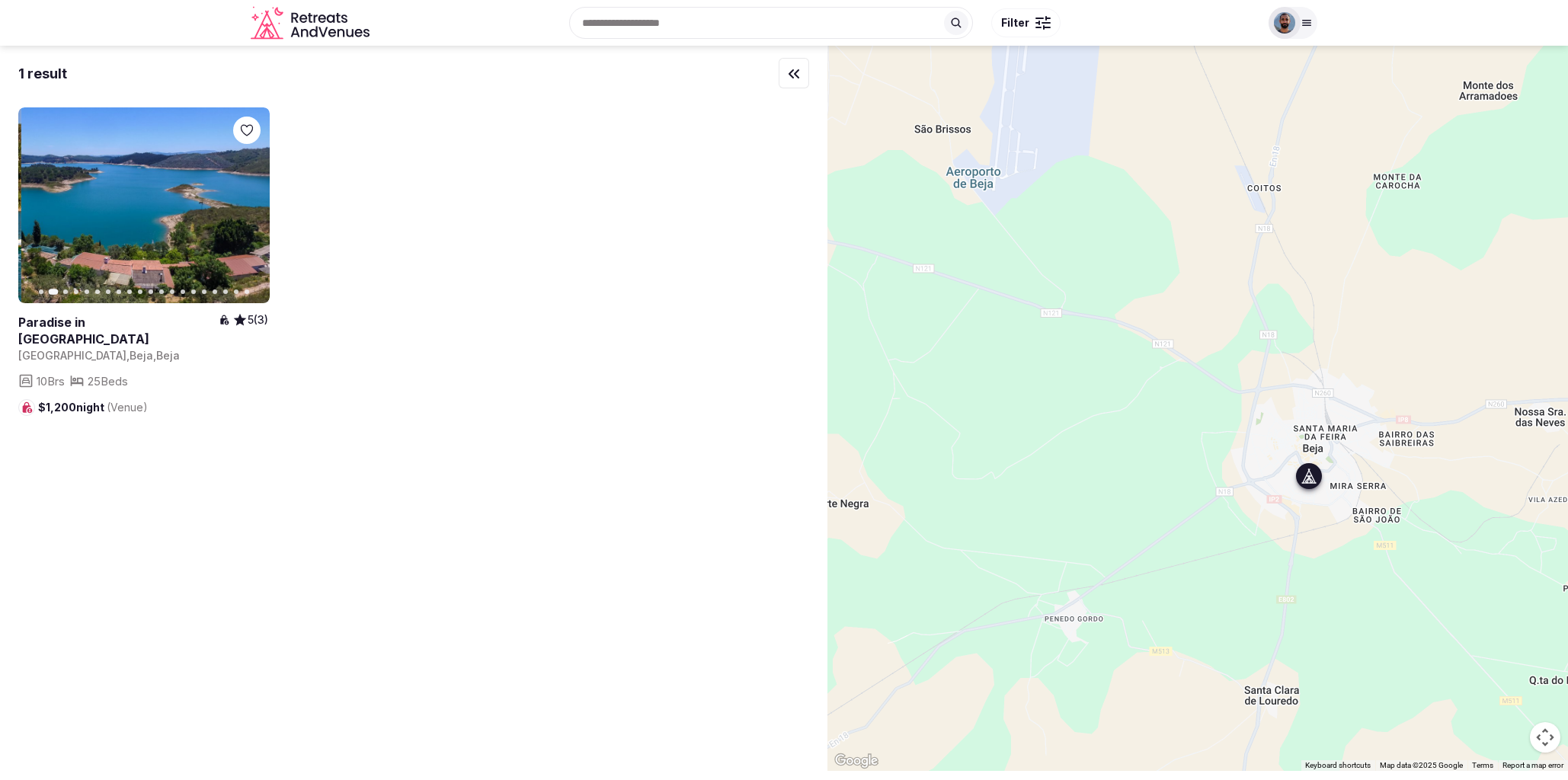
click at [251, 209] on icon "button" at bounding box center [249, 205] width 12 height 12
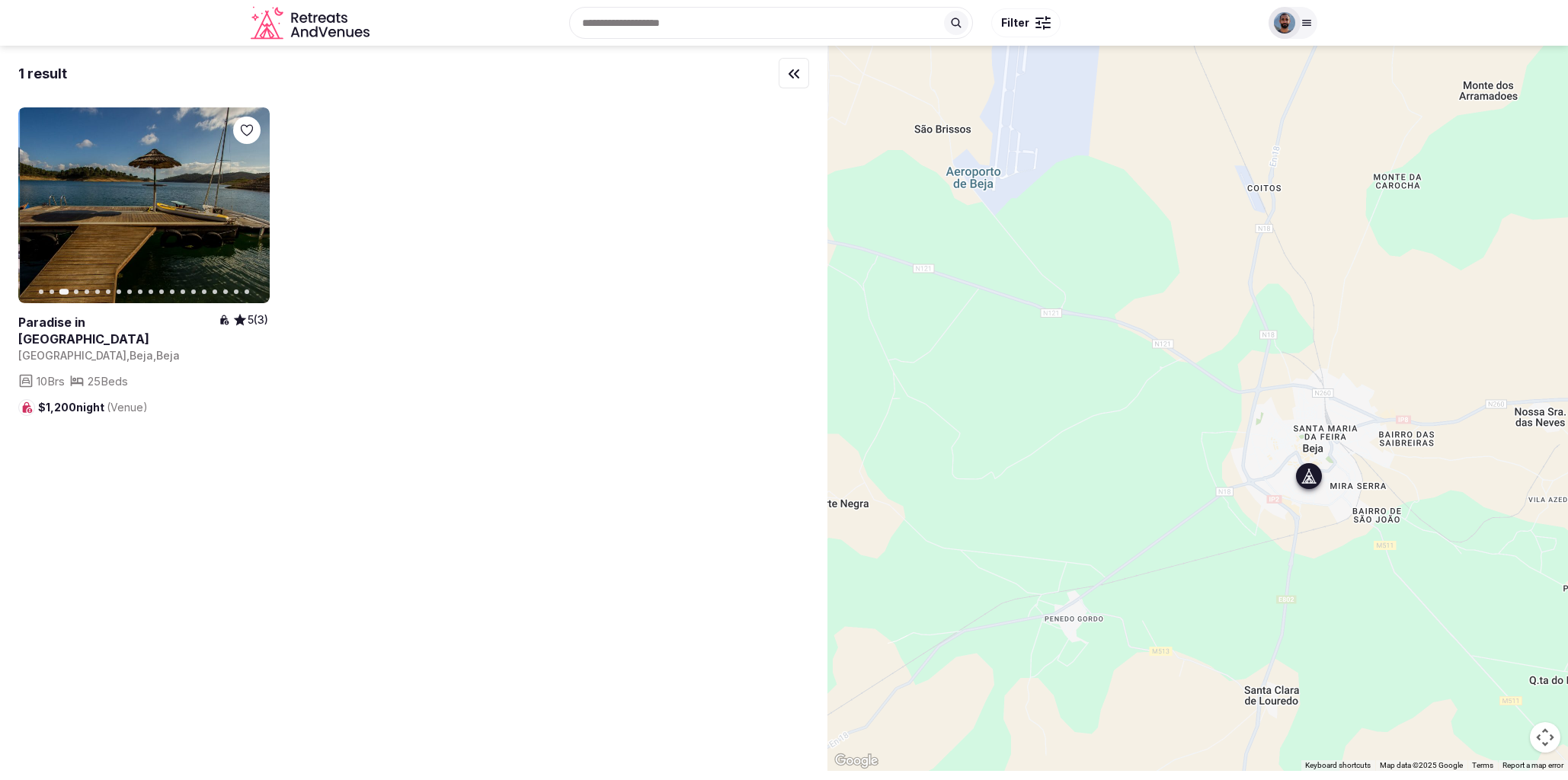
click at [251, 208] on icon "button" at bounding box center [249, 205] width 12 height 12
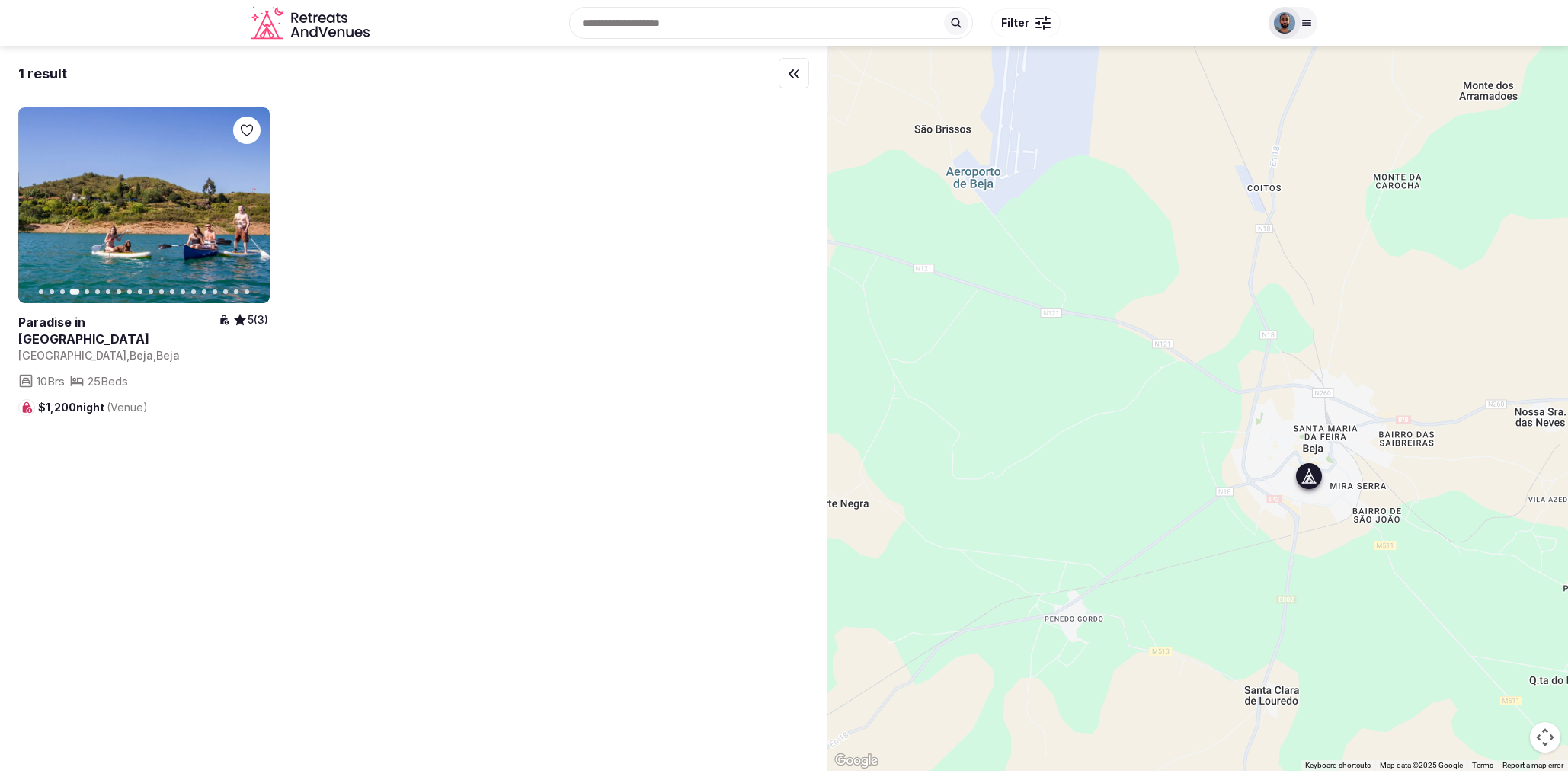
click at [251, 208] on icon "button" at bounding box center [249, 205] width 12 height 12
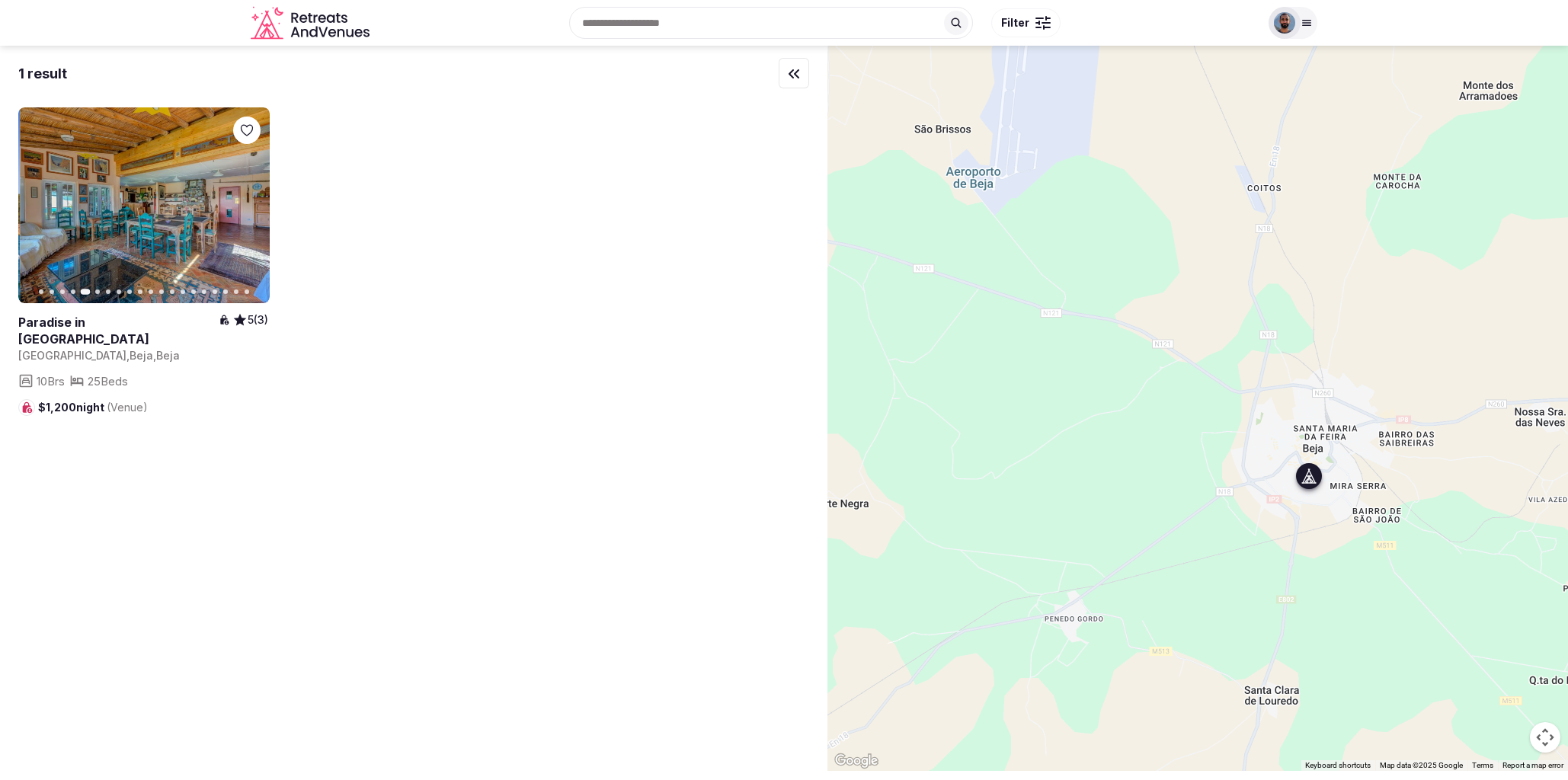
click at [251, 208] on icon "button" at bounding box center [249, 205] width 12 height 12
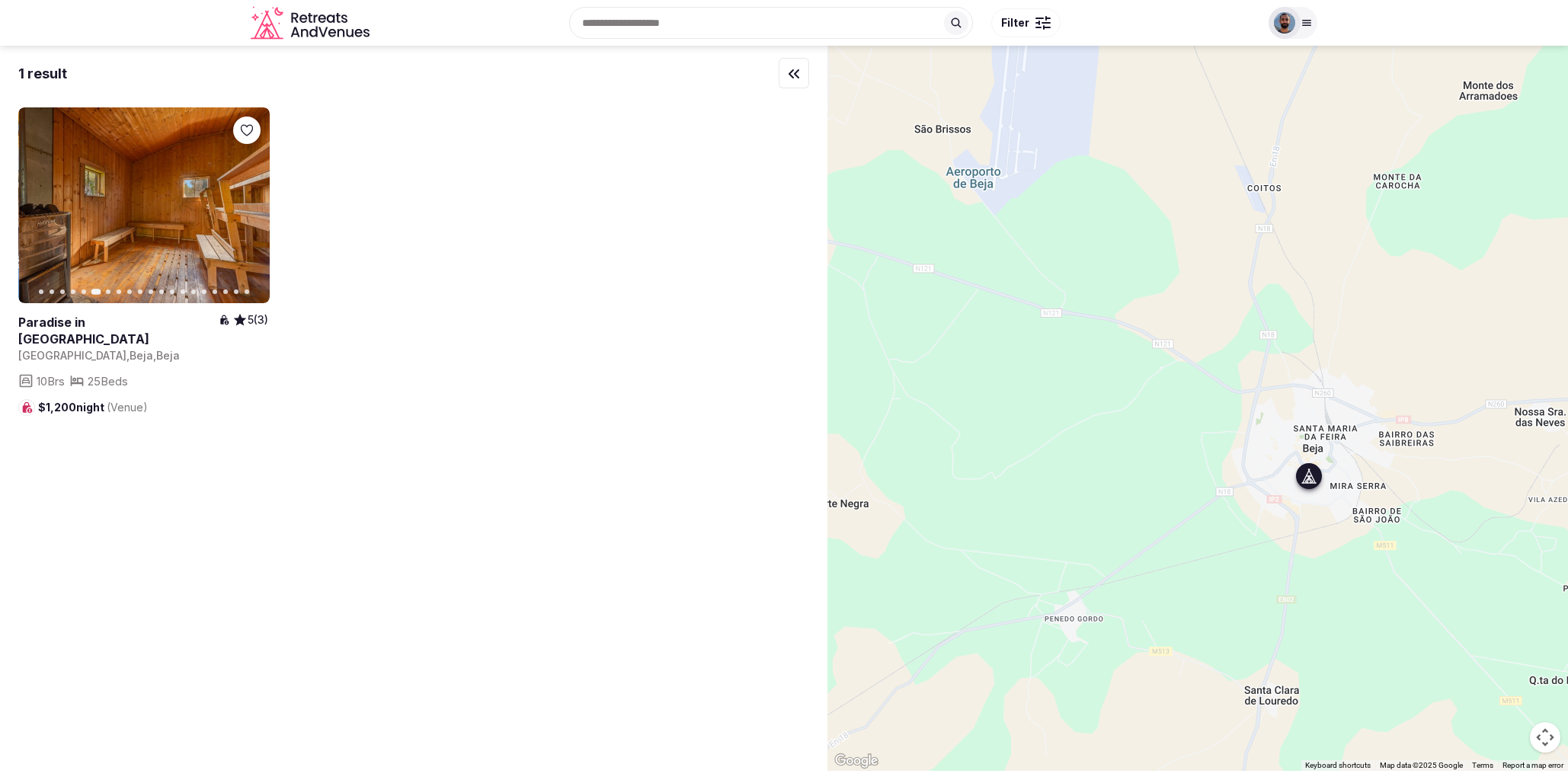
click at [251, 208] on icon "button" at bounding box center [249, 205] width 12 height 12
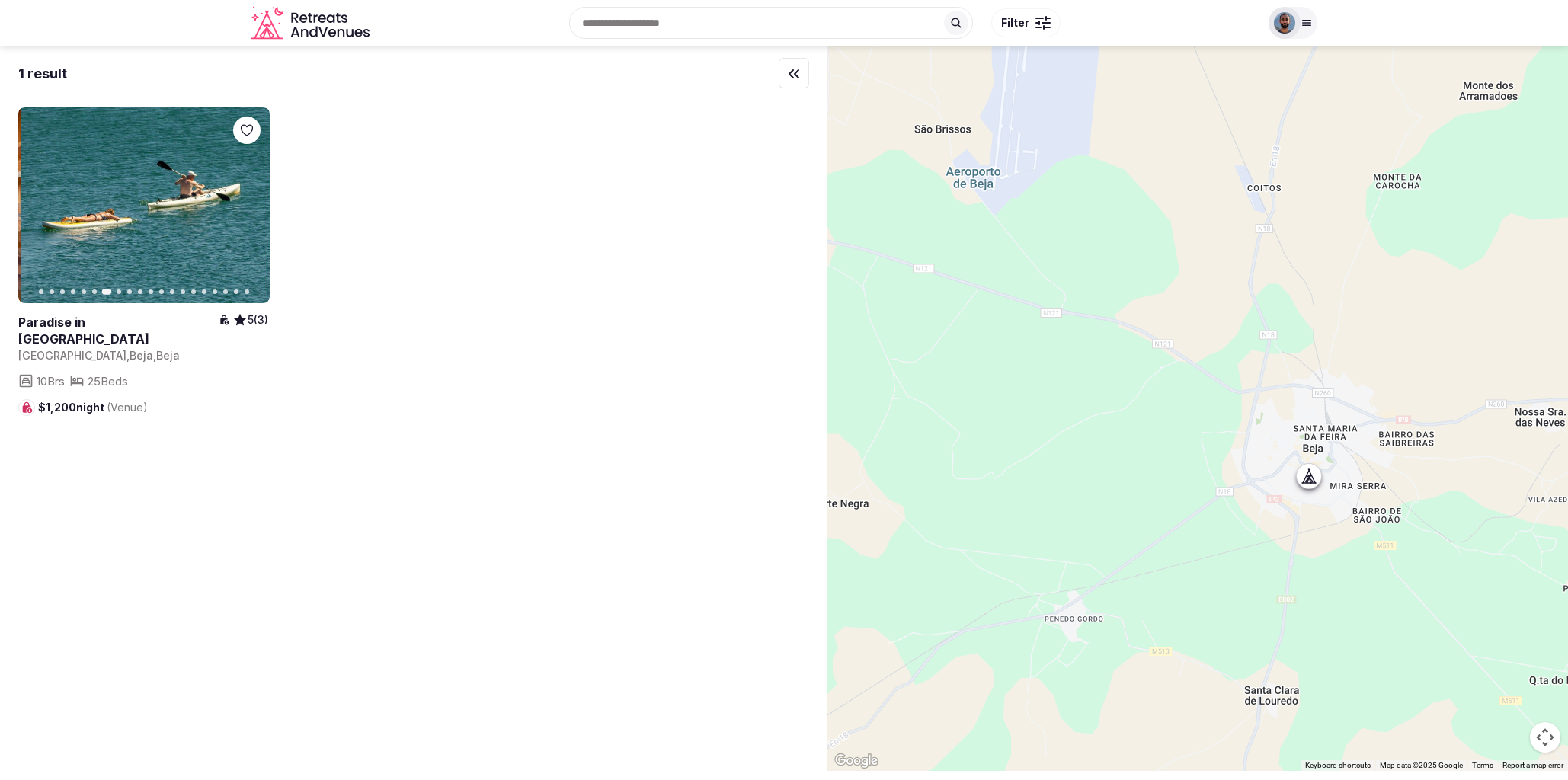
click at [730, 3] on div "Recent searches Panama Italy 11010 La Ville, Aosta Valley, Italy Itamaga, Ikoro…" at bounding box center [817, 23] width 884 height 66
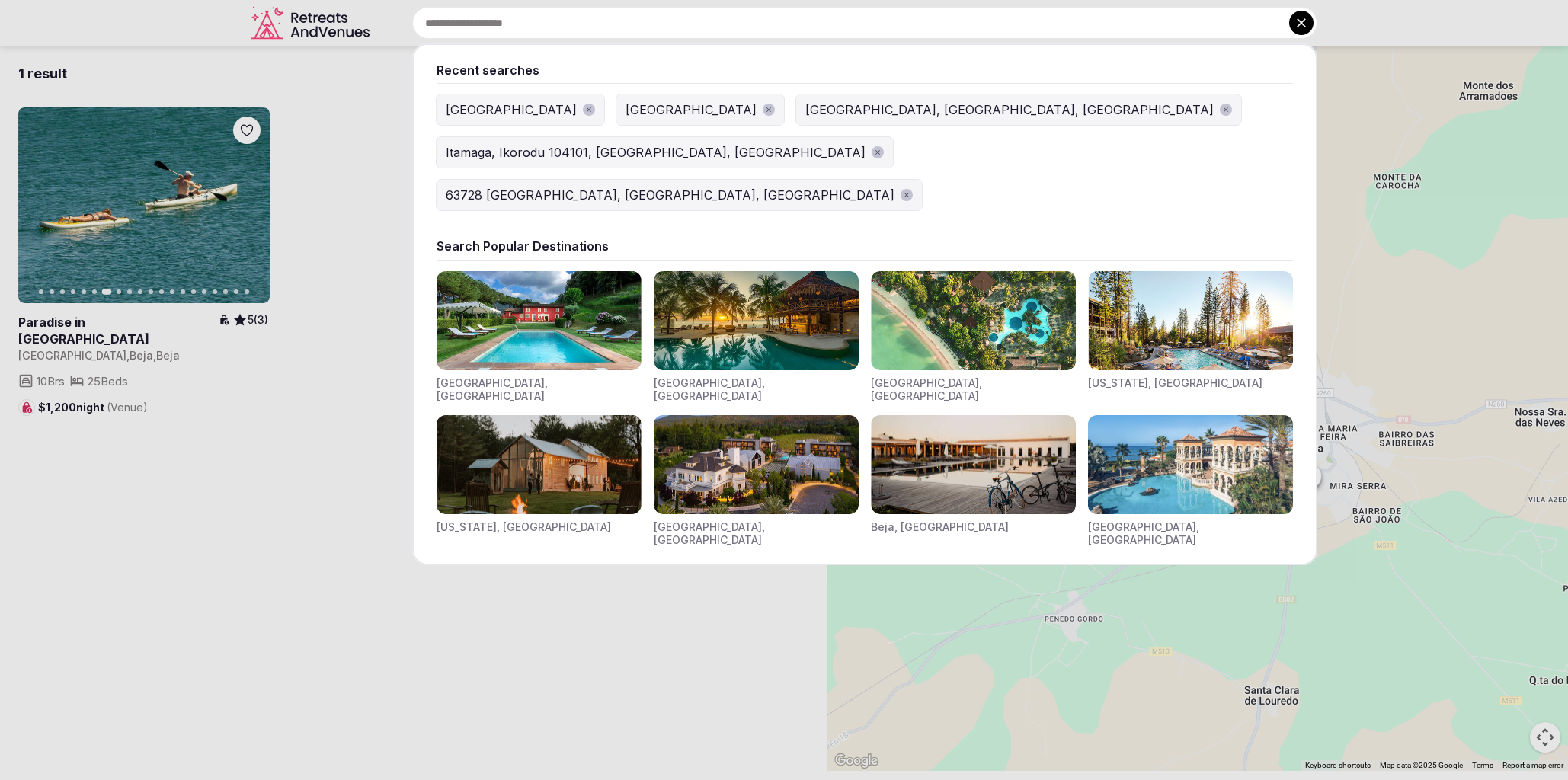
click at [735, 15] on input "text" at bounding box center [865, 22] width 905 height 32
click at [1028, 293] on img "Visit venues for Indonesia, Bali" at bounding box center [973, 320] width 205 height 99
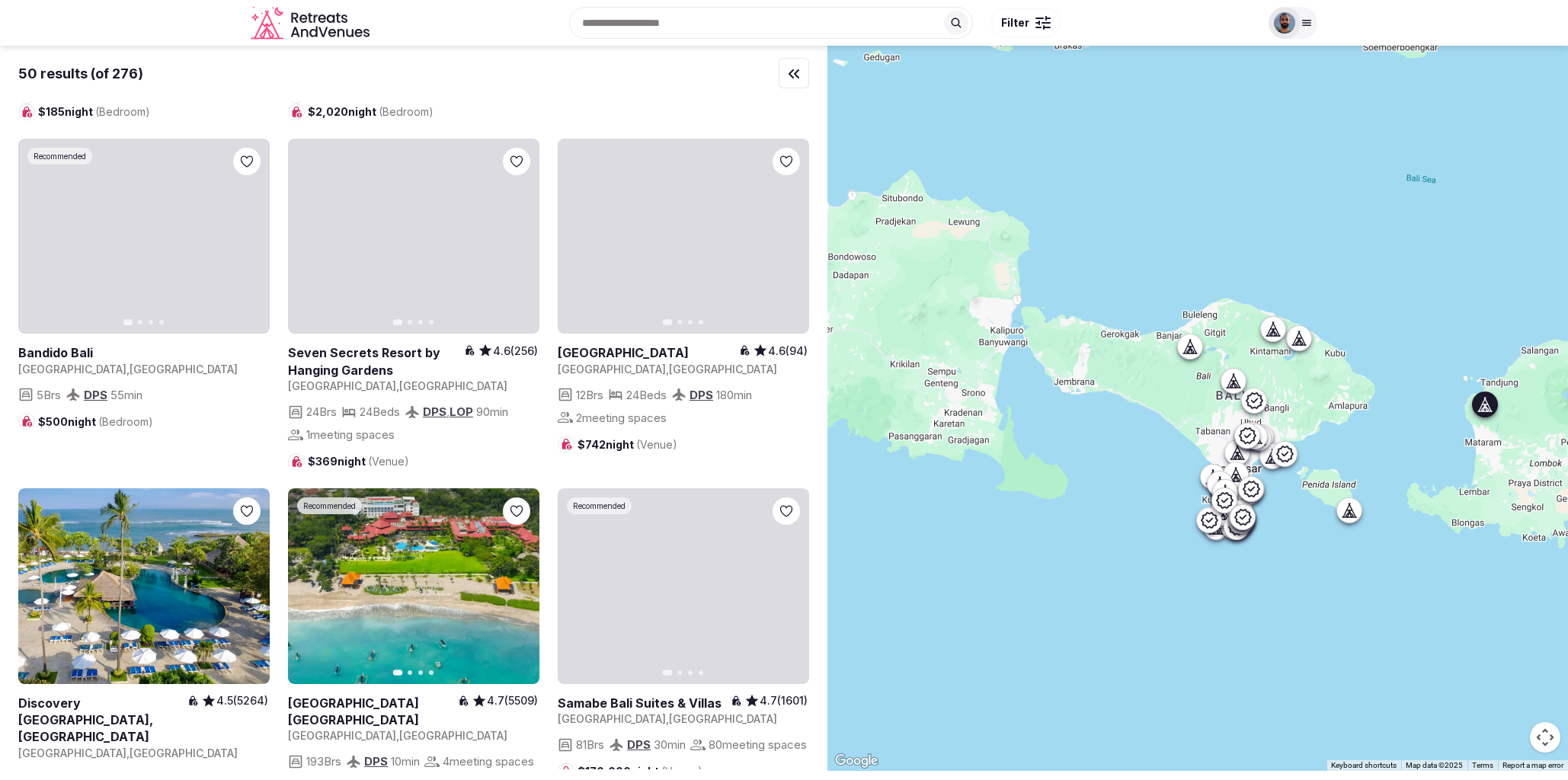
scroll to position [307, 0]
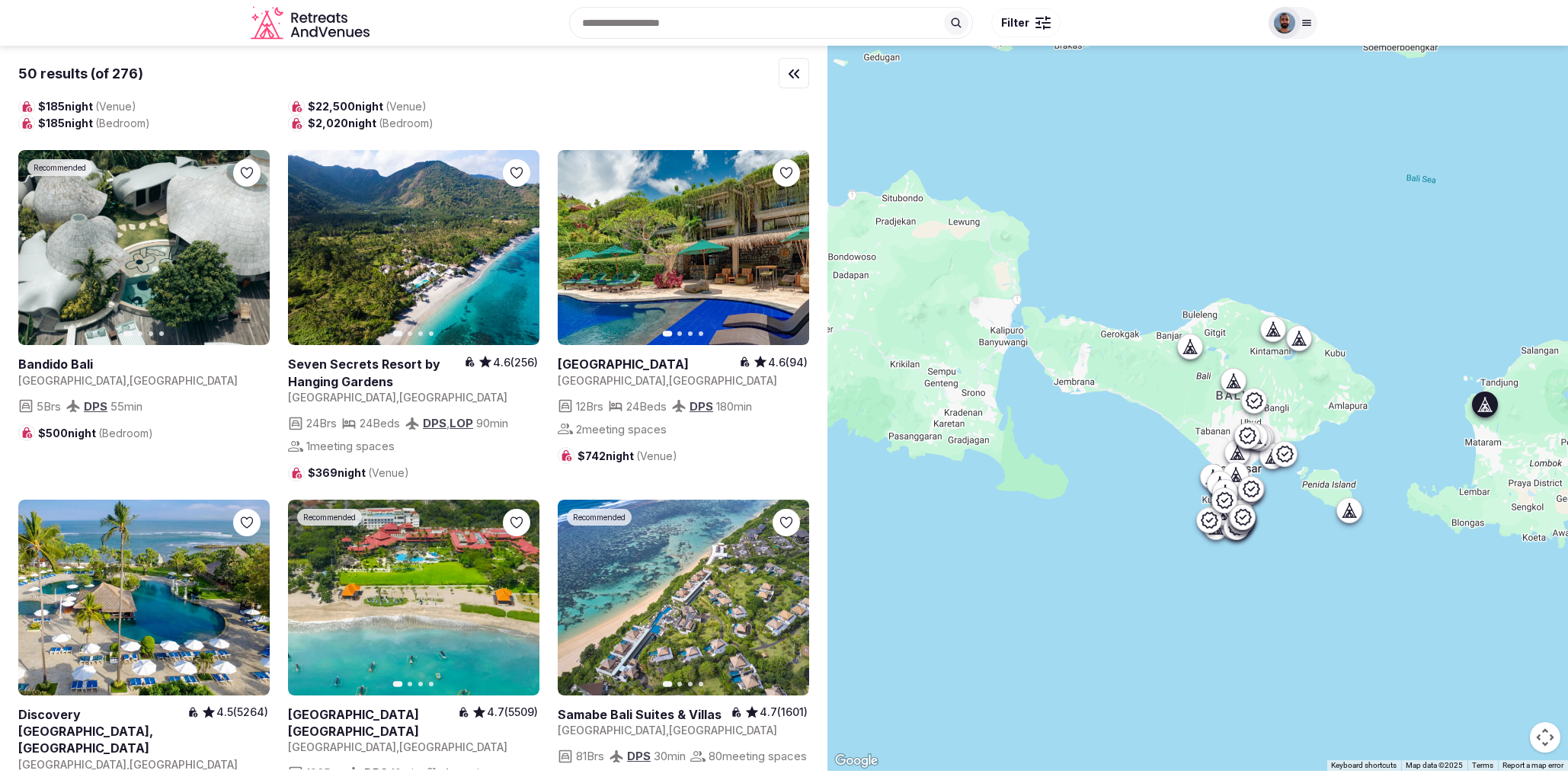
click at [522, 242] on icon "button" at bounding box center [518, 248] width 12 height 12
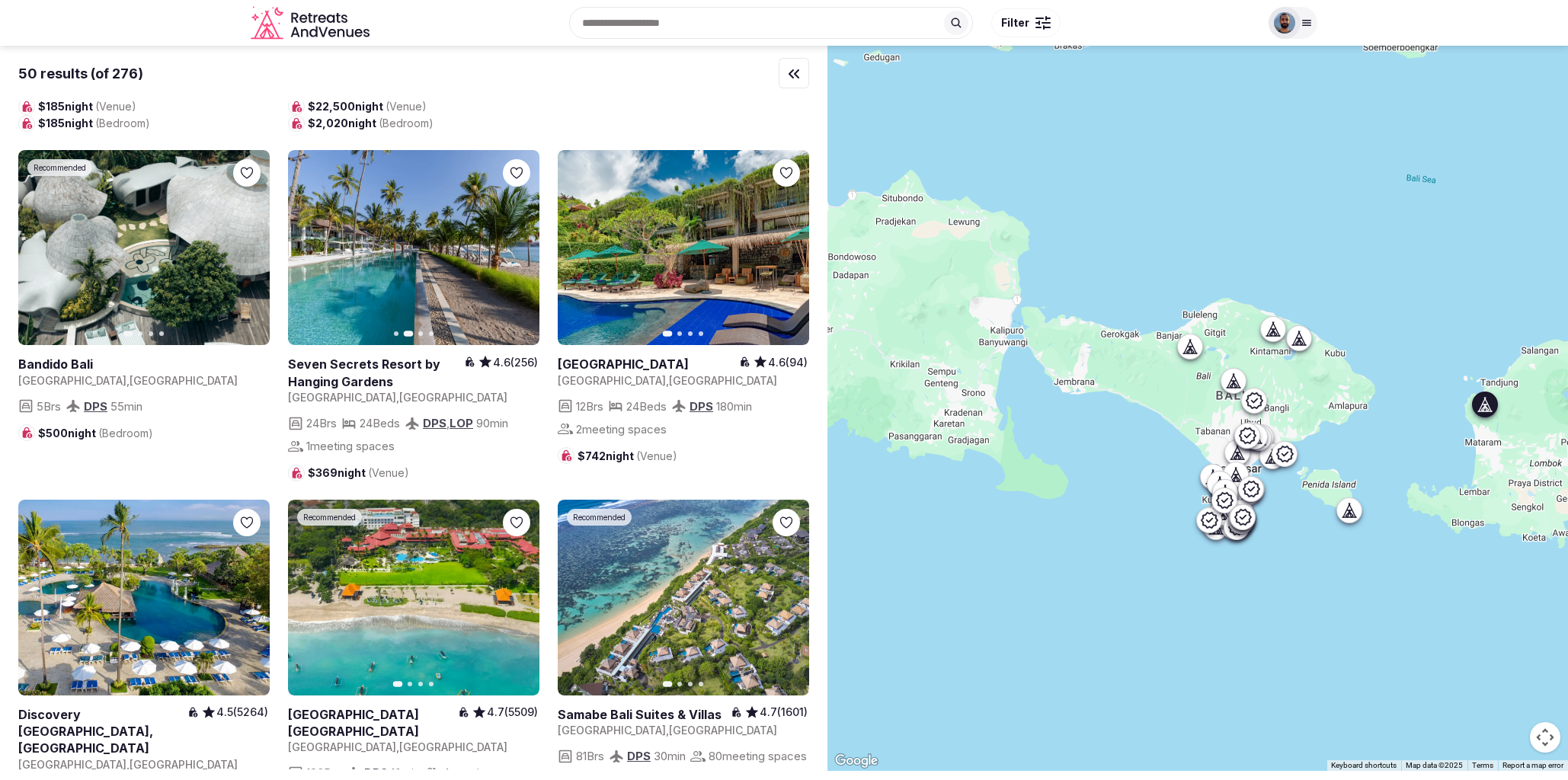
click at [521, 245] on icon "button" at bounding box center [518, 248] width 12 height 12
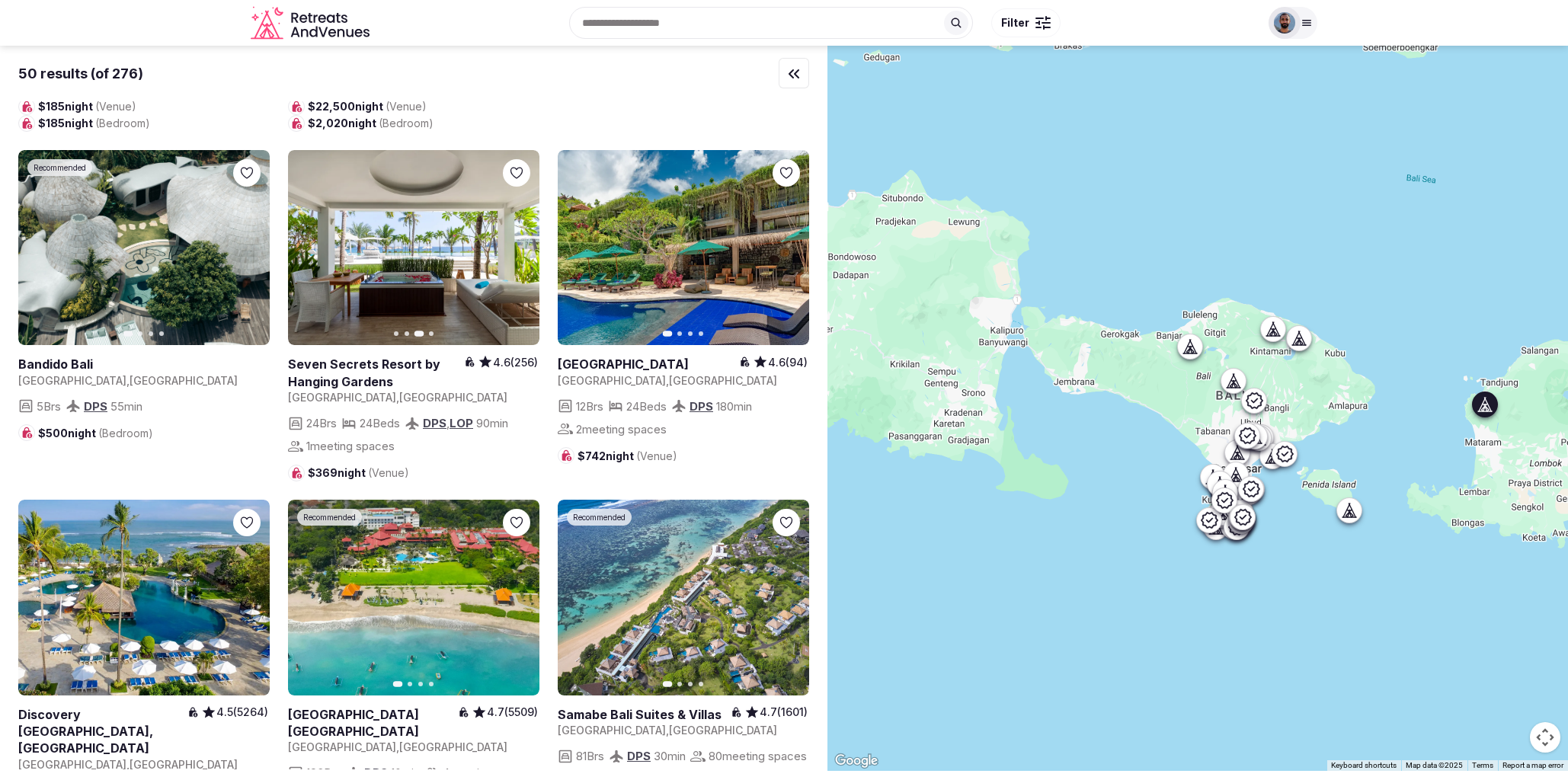
click at [521, 245] on icon "button" at bounding box center [518, 248] width 12 height 12
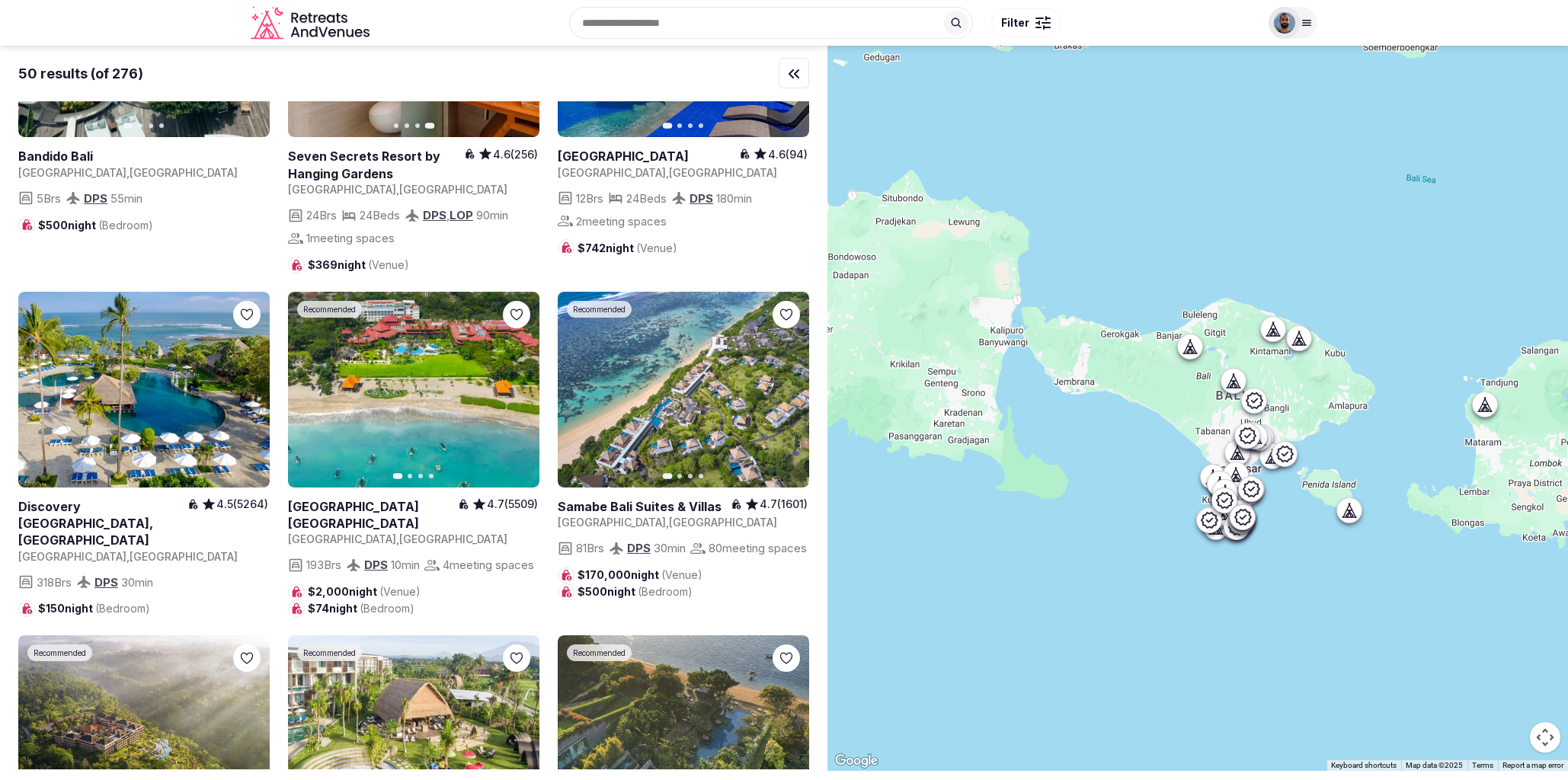
scroll to position [519, 0]
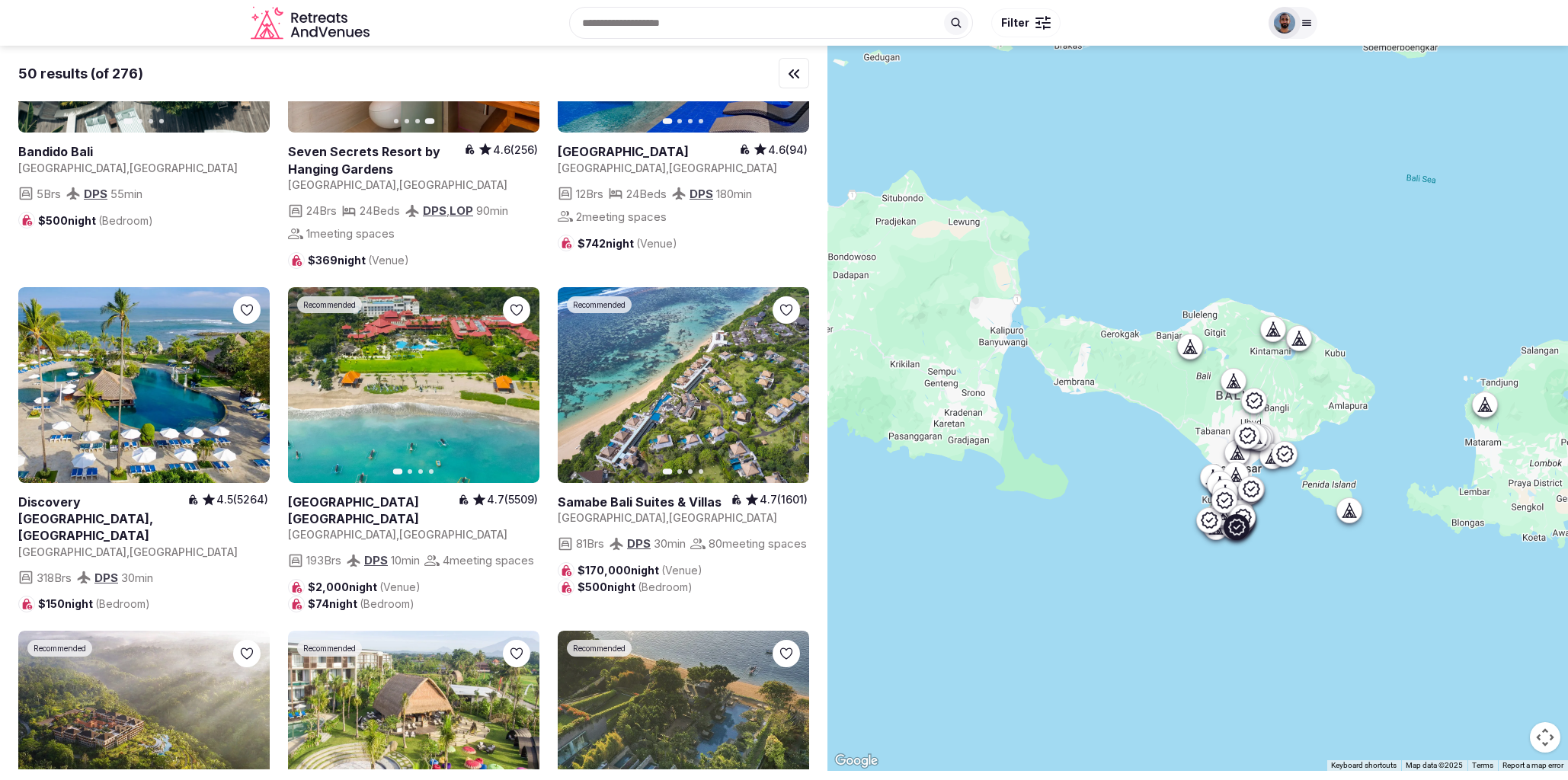
click at [789, 387] on icon "button" at bounding box center [788, 385] width 12 height 12
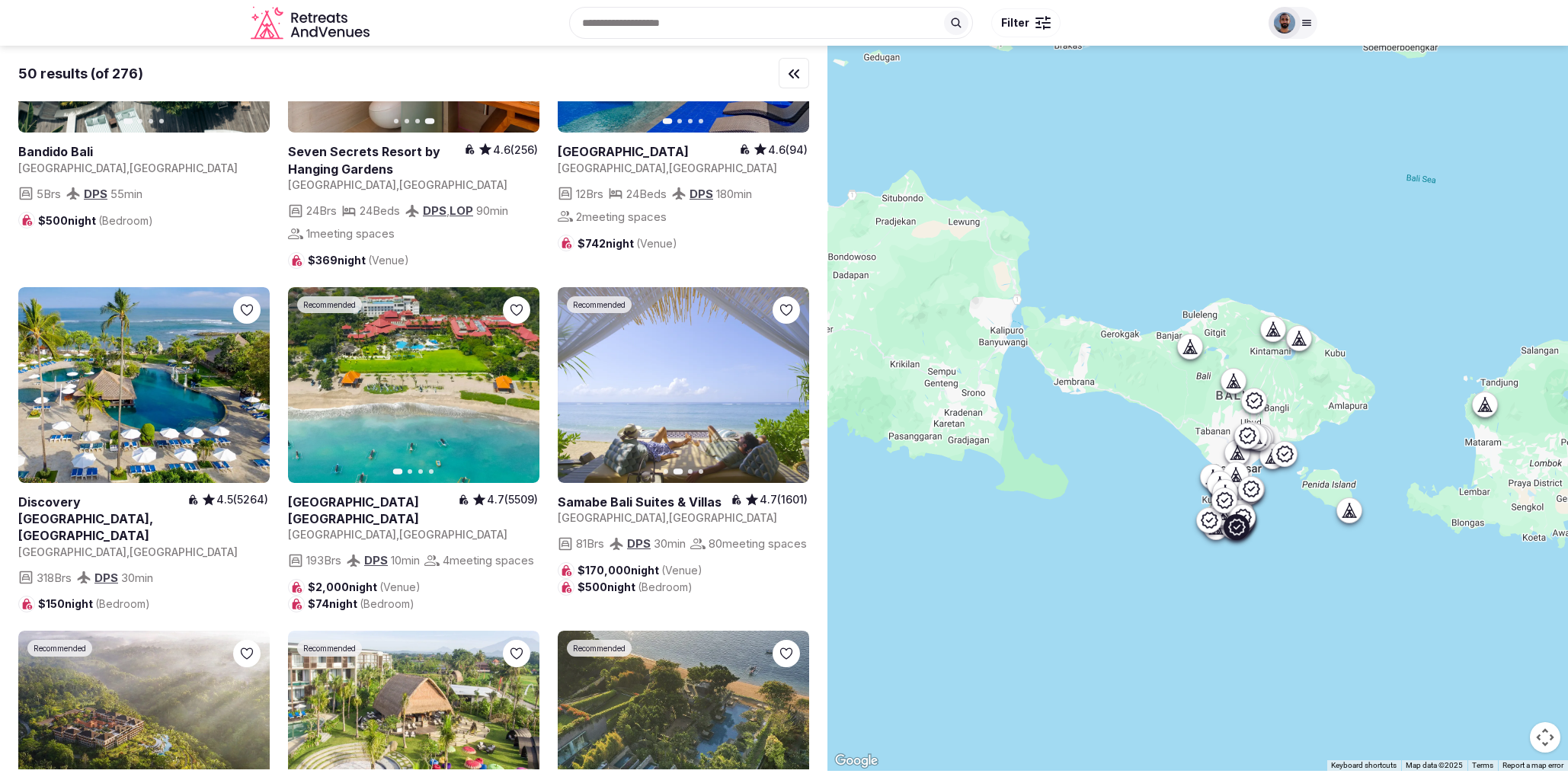
click at [789, 387] on icon "button" at bounding box center [788, 385] width 12 height 12
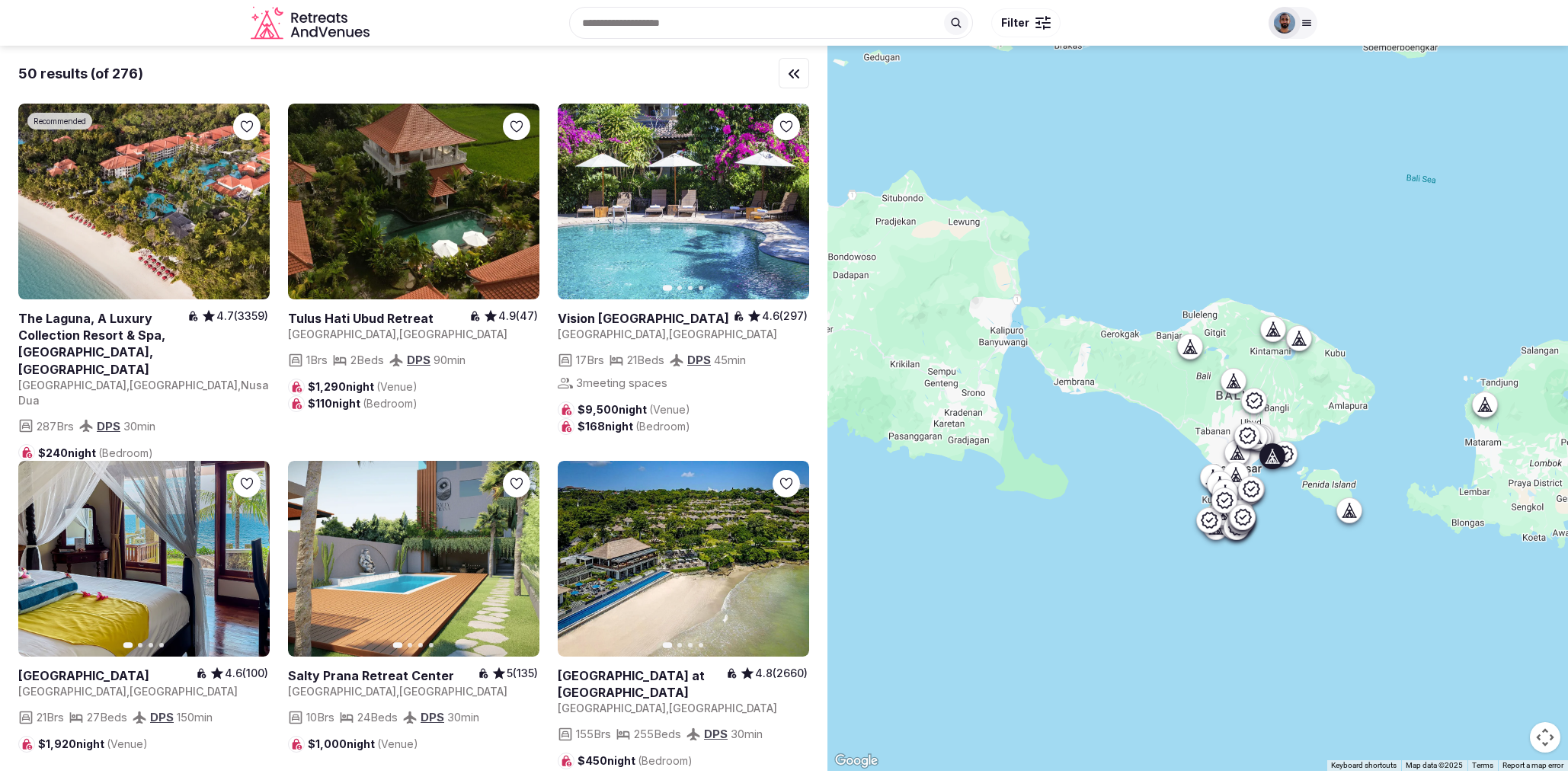
scroll to position [1717, 0]
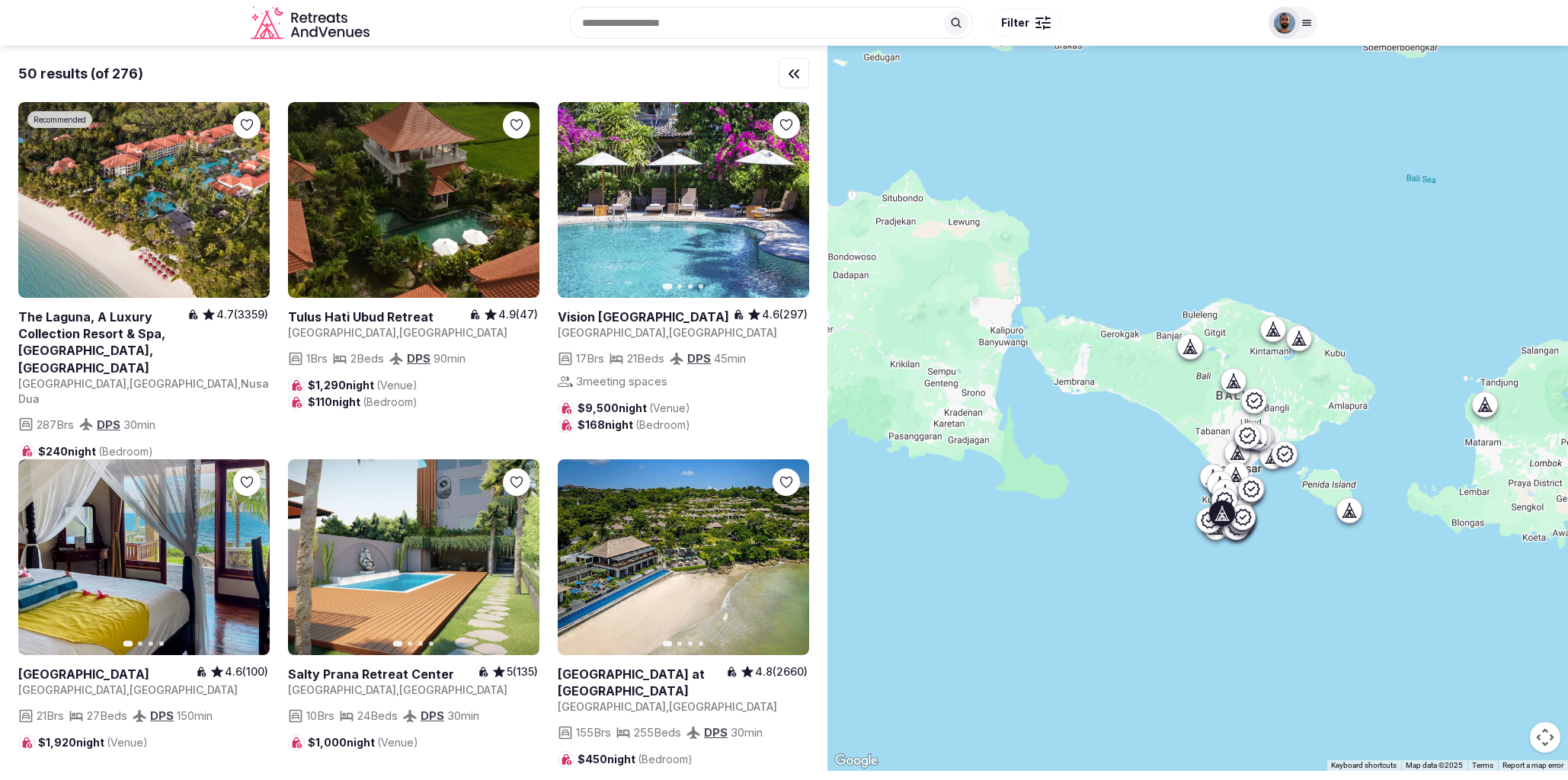
click at [794, 569] on button "Next slide" at bounding box center [788, 557] width 24 height 24
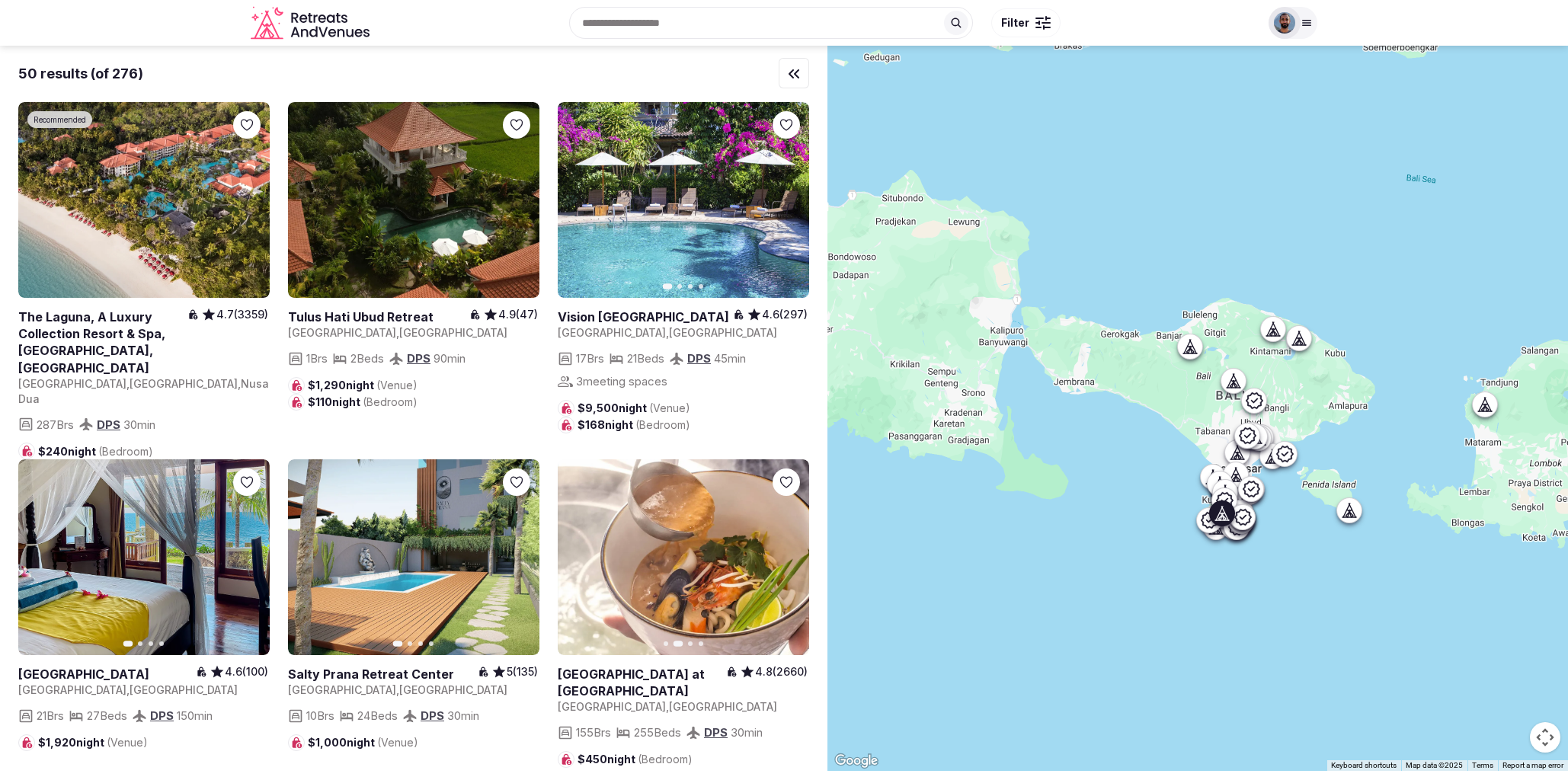
click at [794, 569] on button "Next slide" at bounding box center [788, 557] width 24 height 24
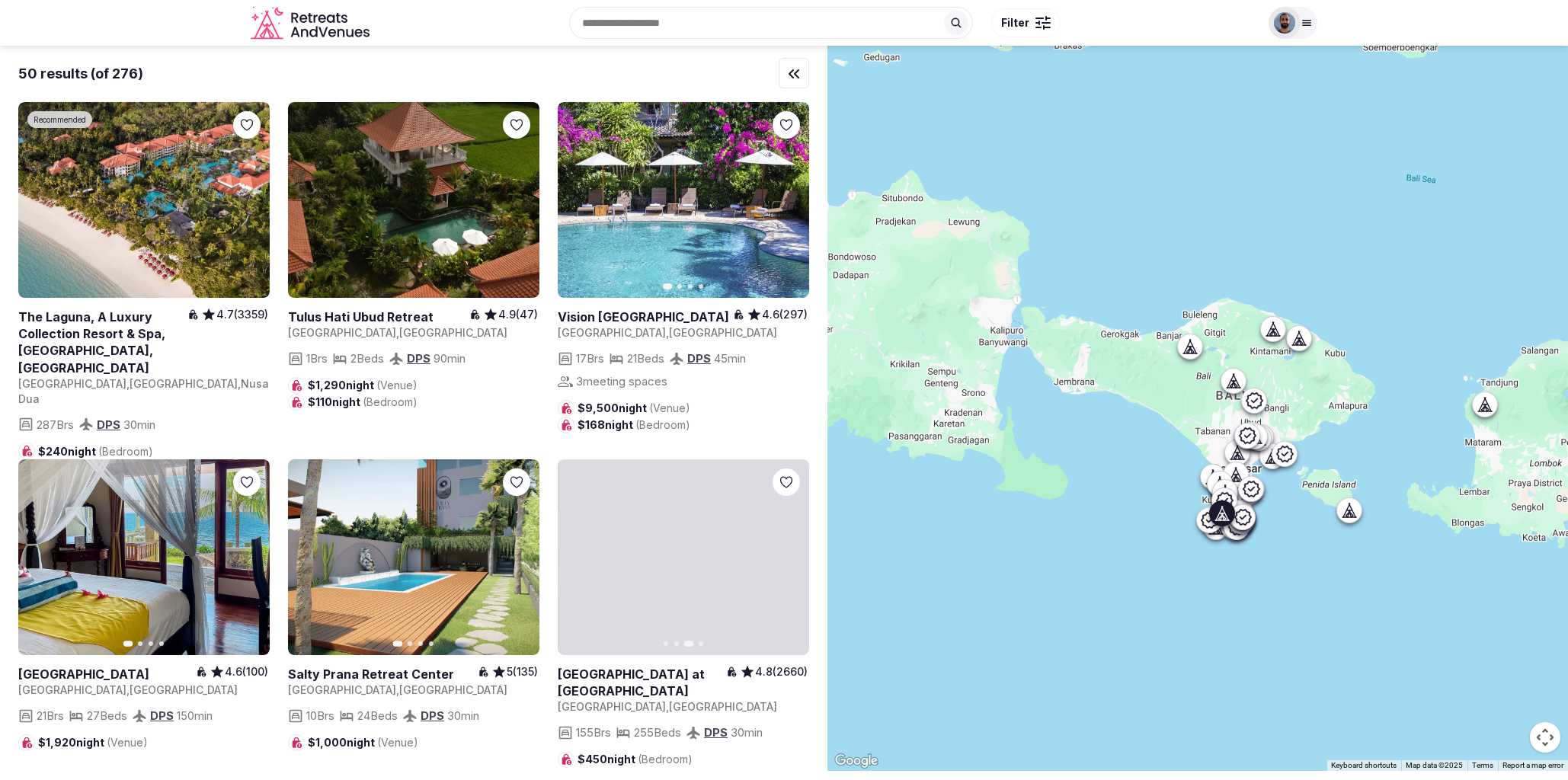
click at [794, 569] on button "Next slide" at bounding box center [788, 557] width 24 height 24
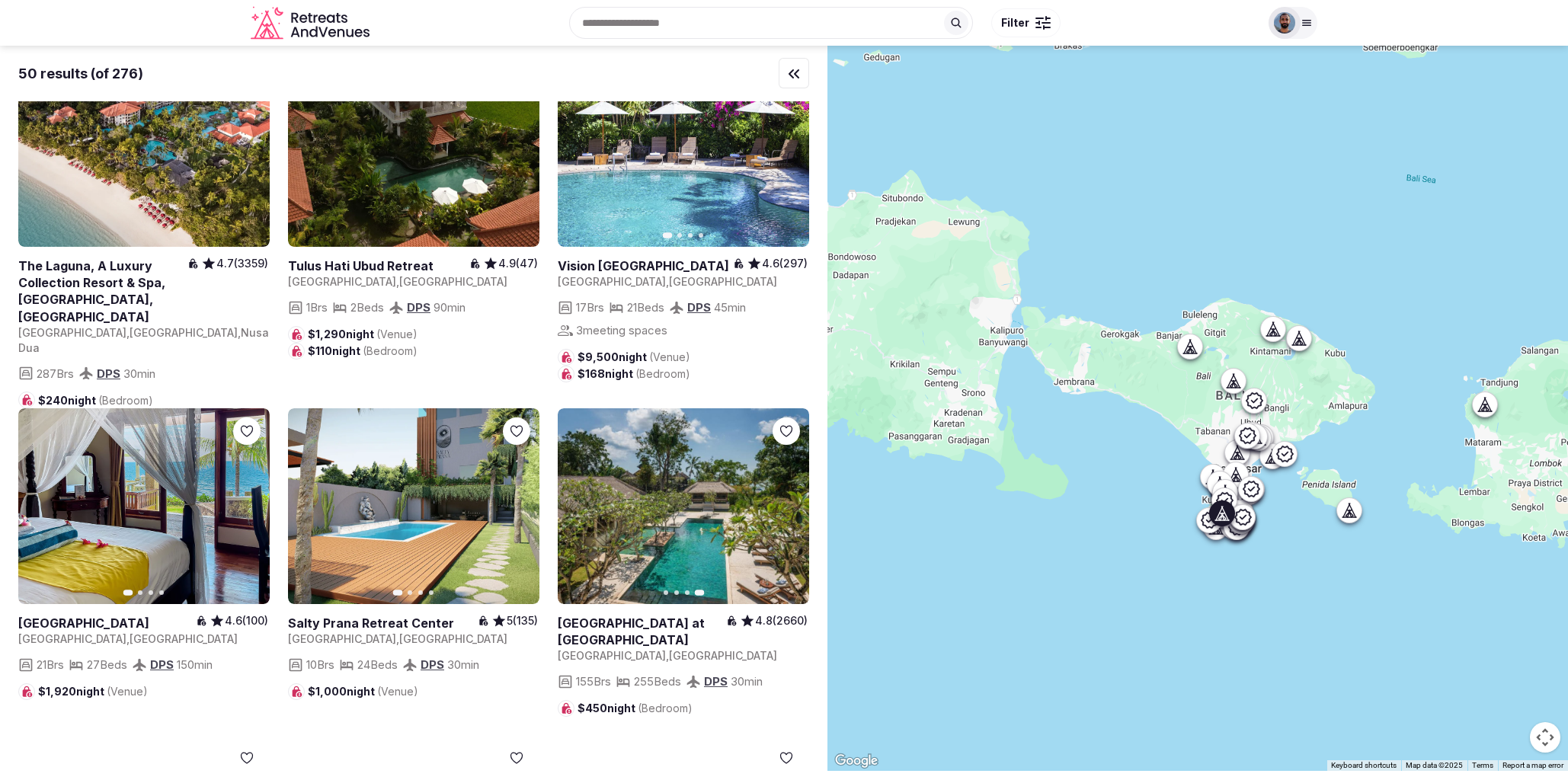
scroll to position [1765, 0]
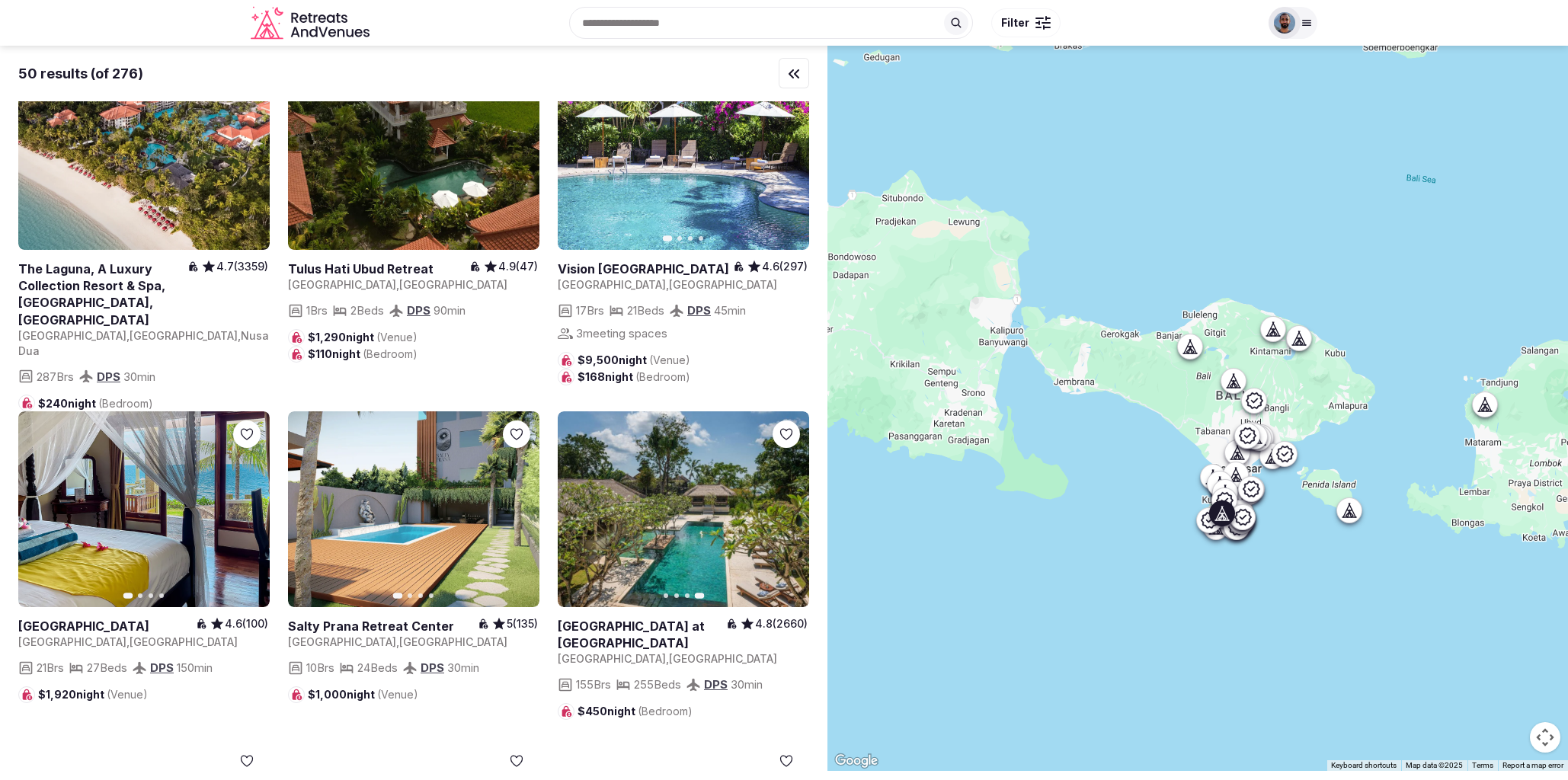
click at [576, 515] on icon "button" at bounding box center [579, 509] width 12 height 12
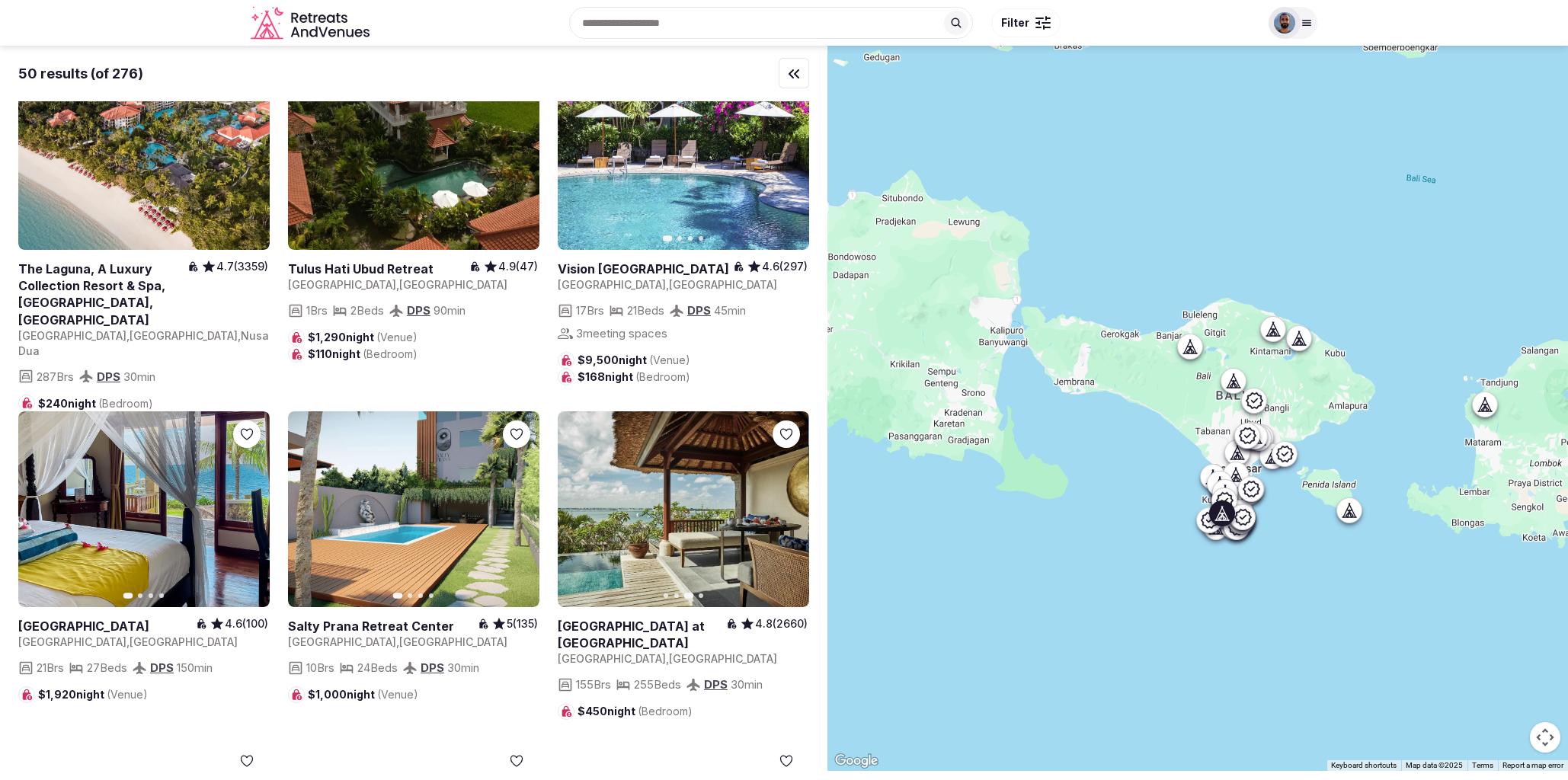
click at [576, 515] on icon "button" at bounding box center [579, 509] width 12 height 12
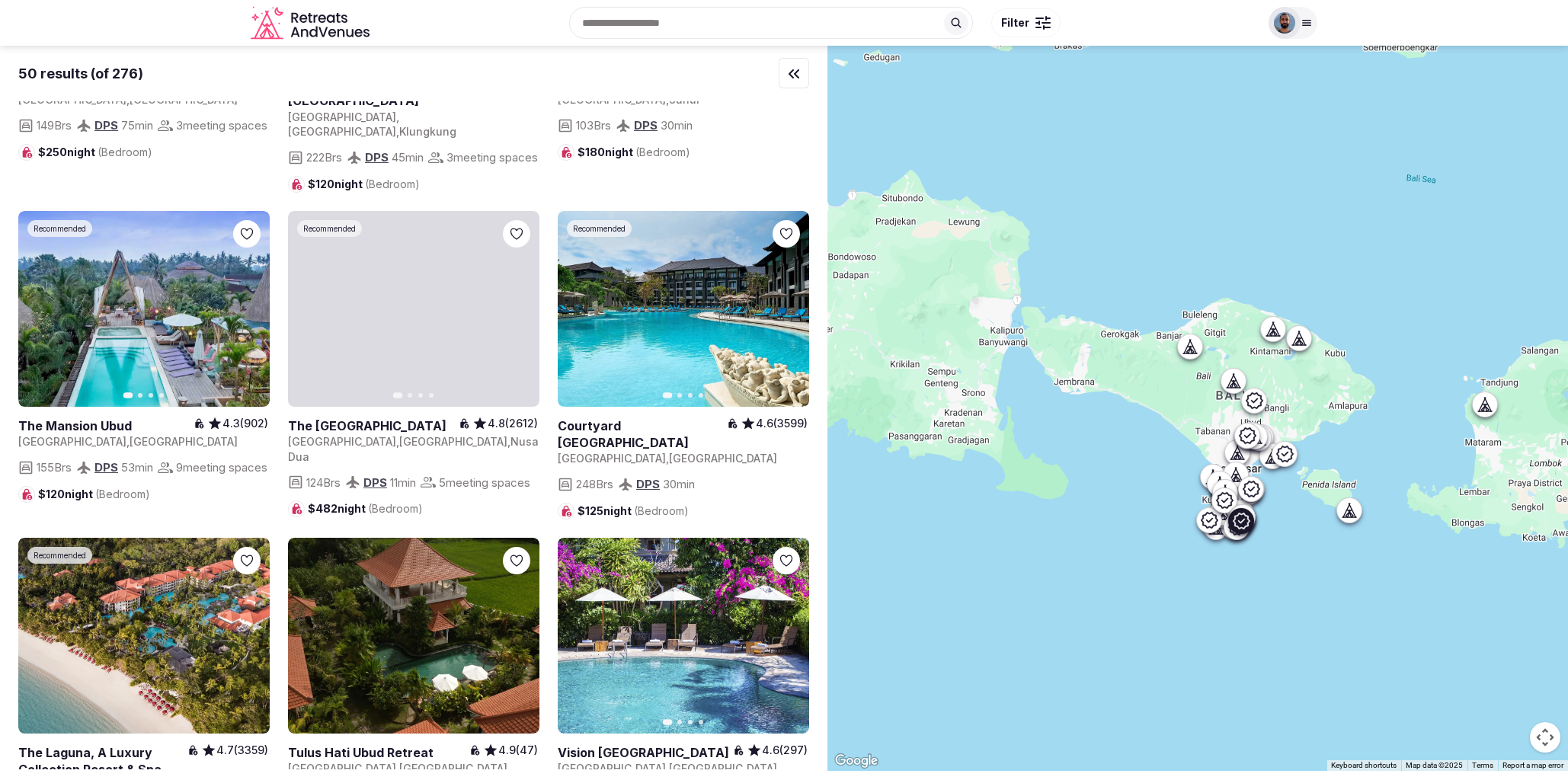
scroll to position [1280, 0]
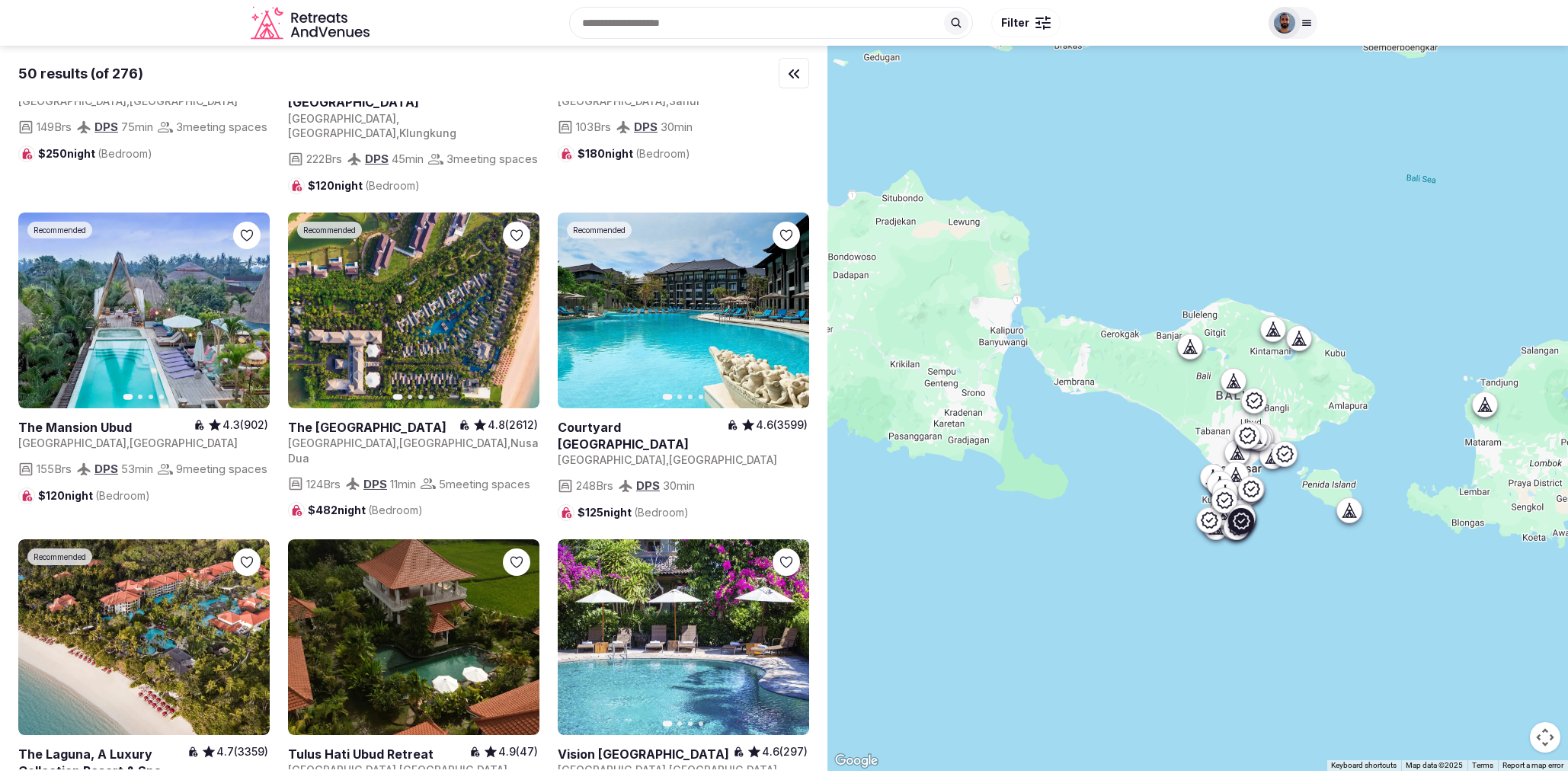
click at [518, 316] on icon "button" at bounding box center [518, 310] width 12 height 12
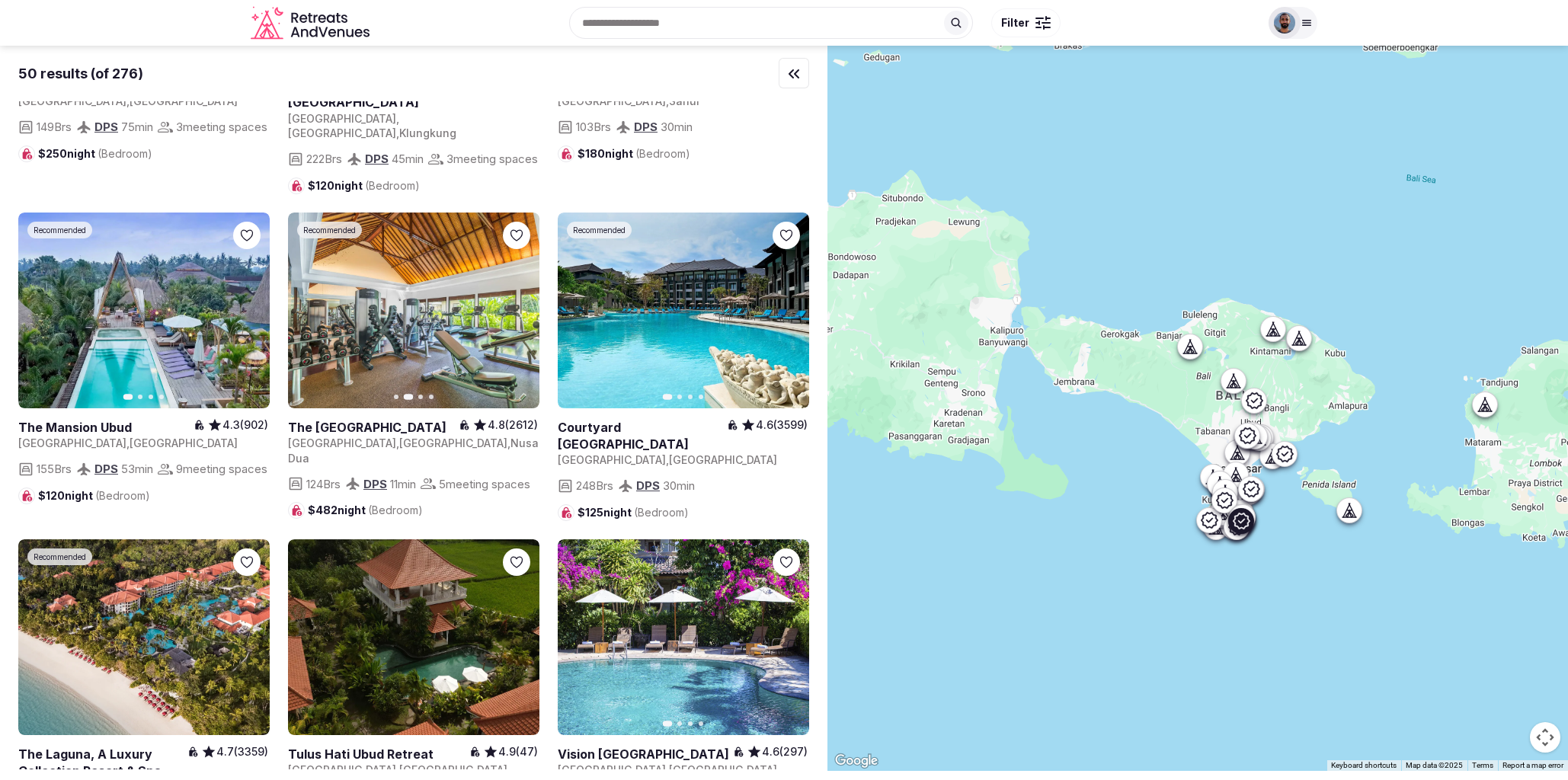
click at [519, 316] on icon "button" at bounding box center [518, 310] width 12 height 12
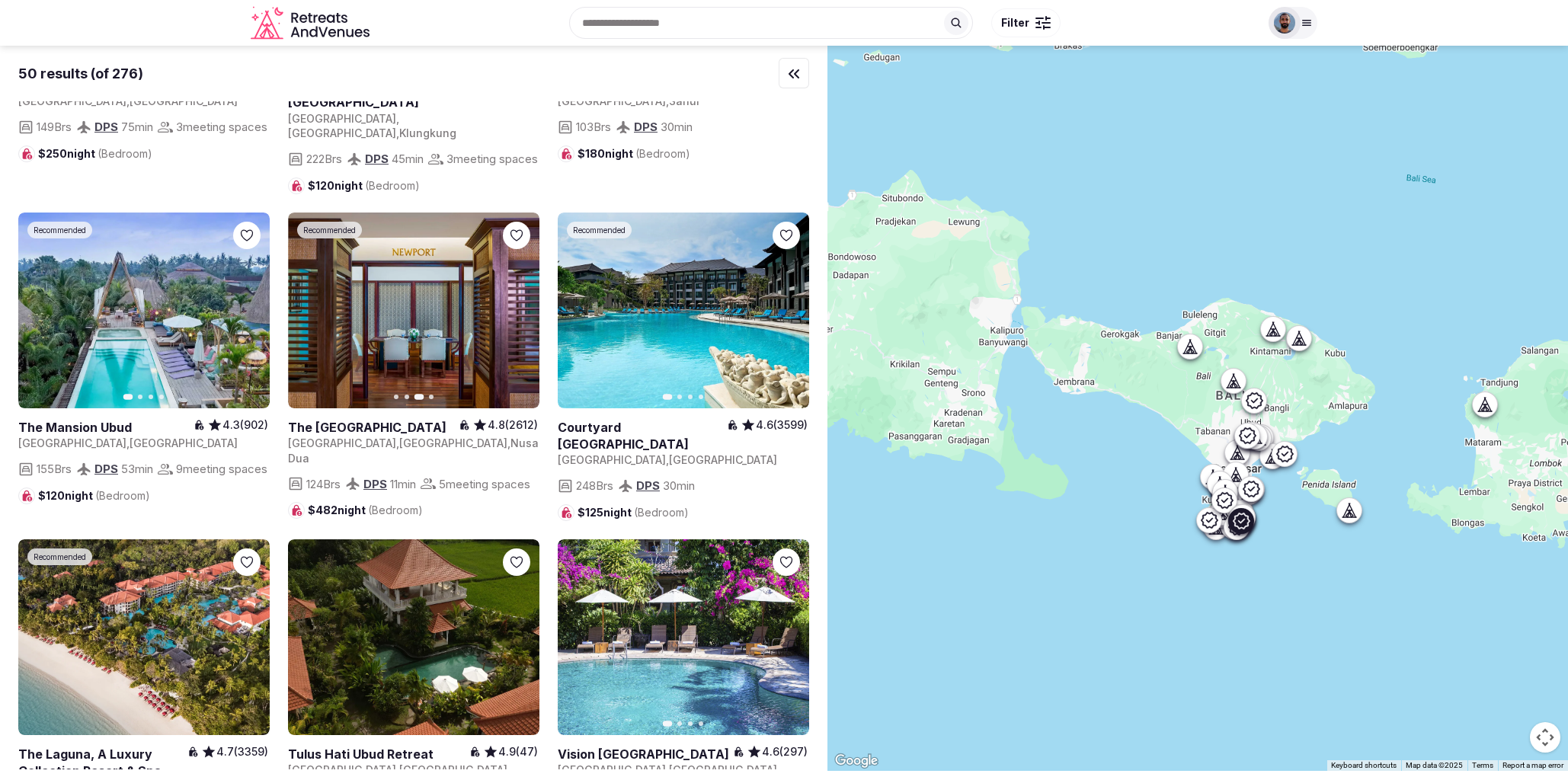
click at [519, 316] on icon "button" at bounding box center [518, 310] width 12 height 12
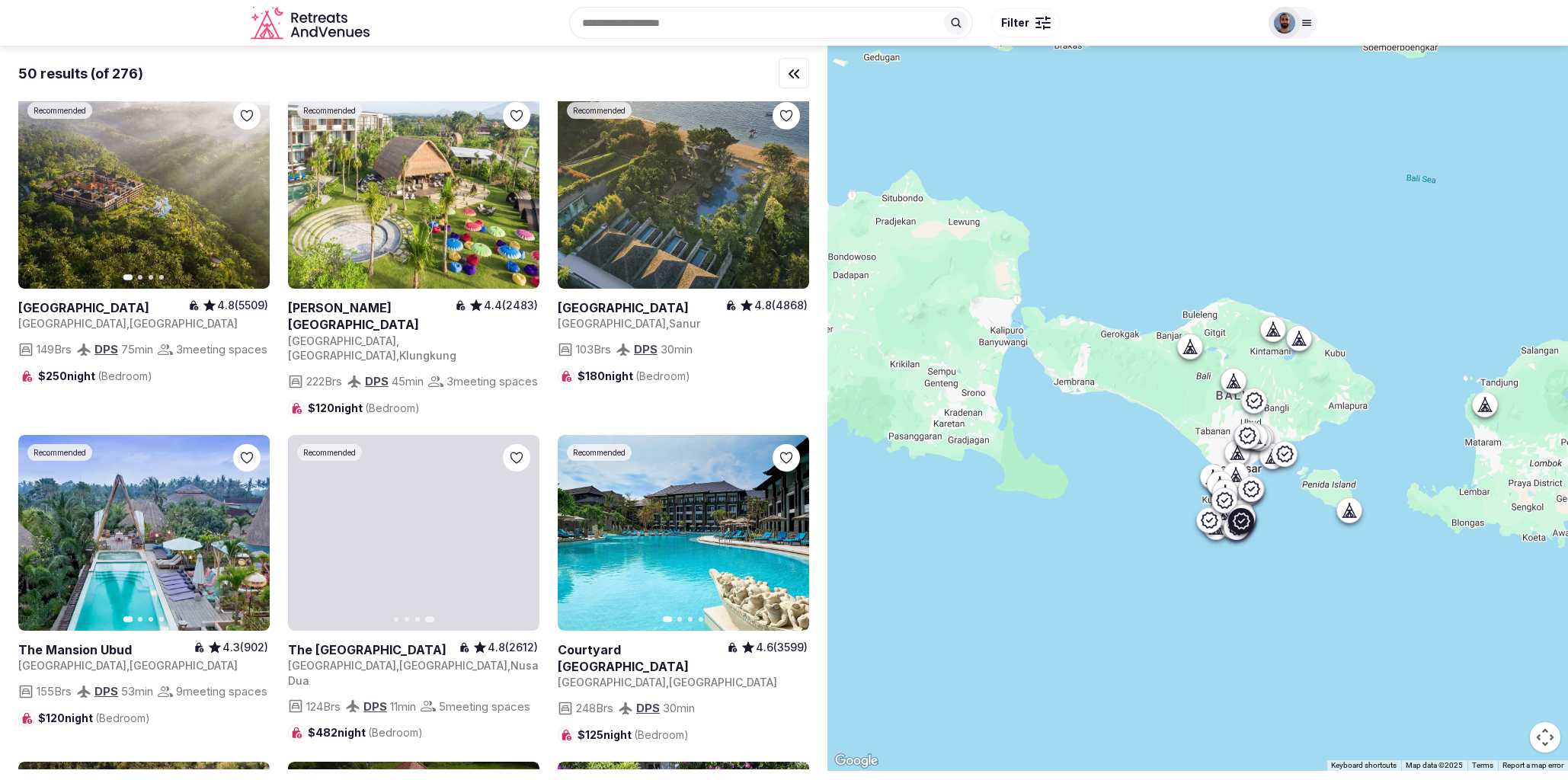
scroll to position [882, 0]
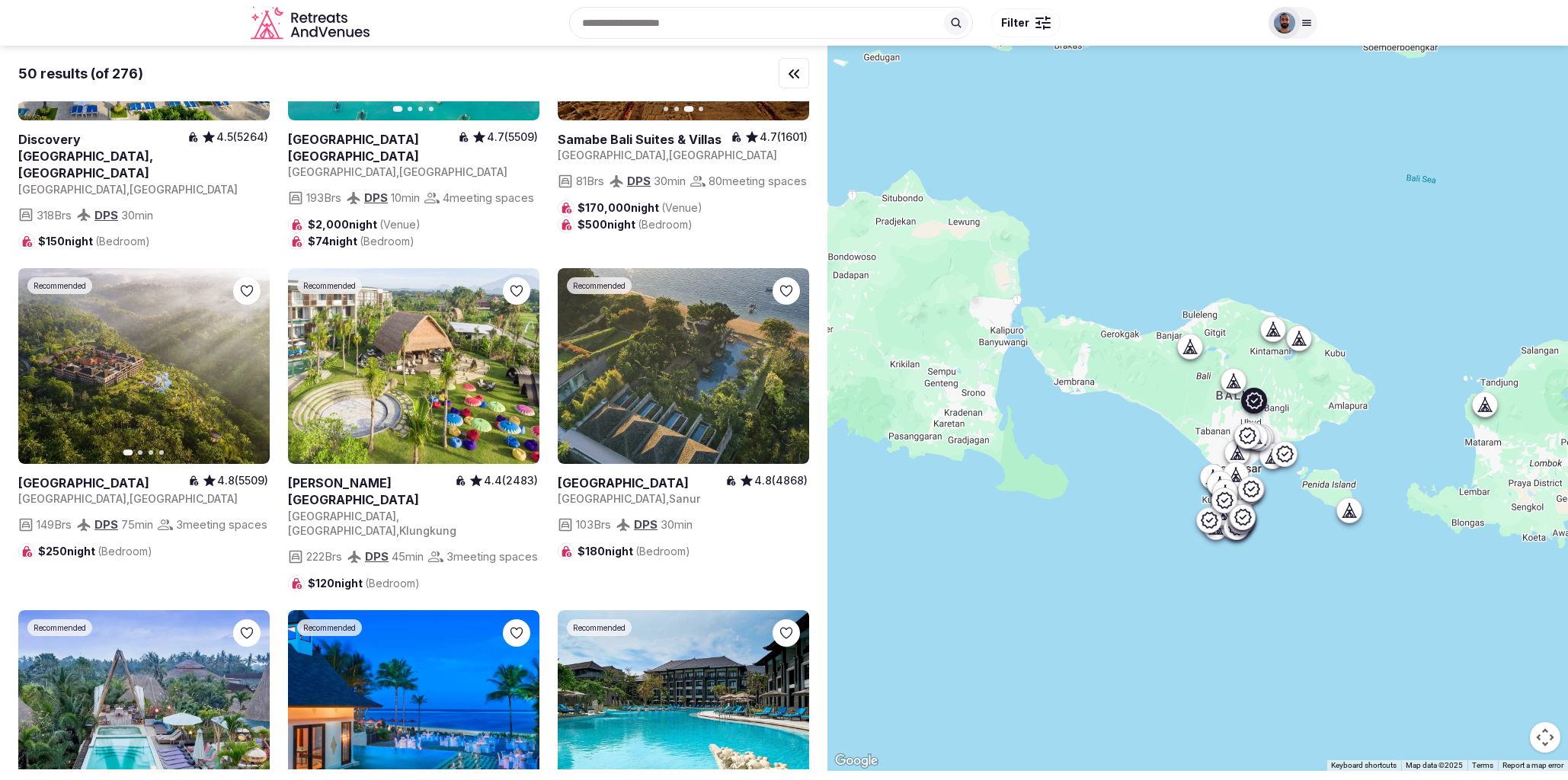
click at [249, 373] on icon "button" at bounding box center [249, 367] width 12 height 12
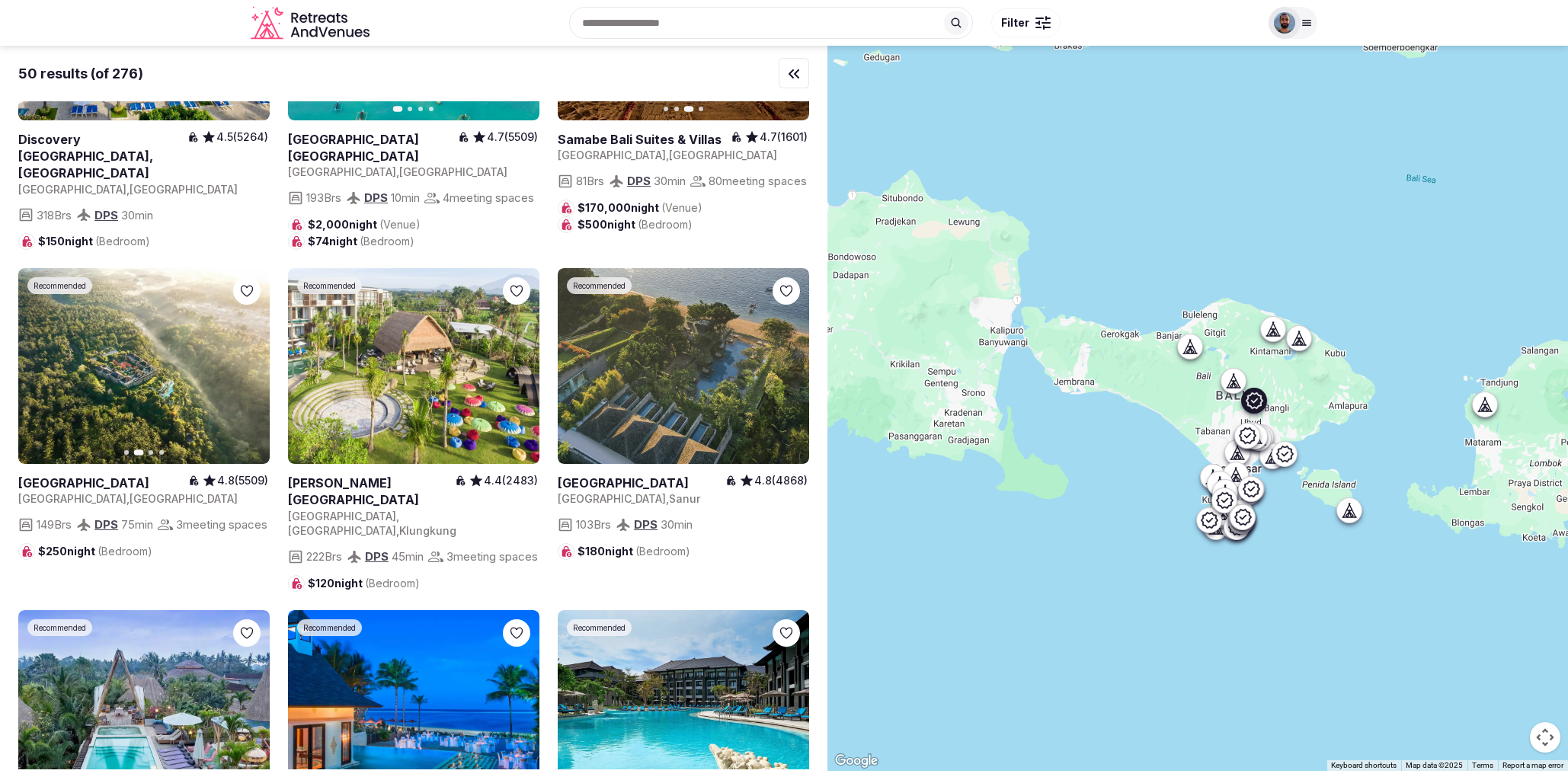
click at [249, 373] on icon "button" at bounding box center [249, 367] width 12 height 12
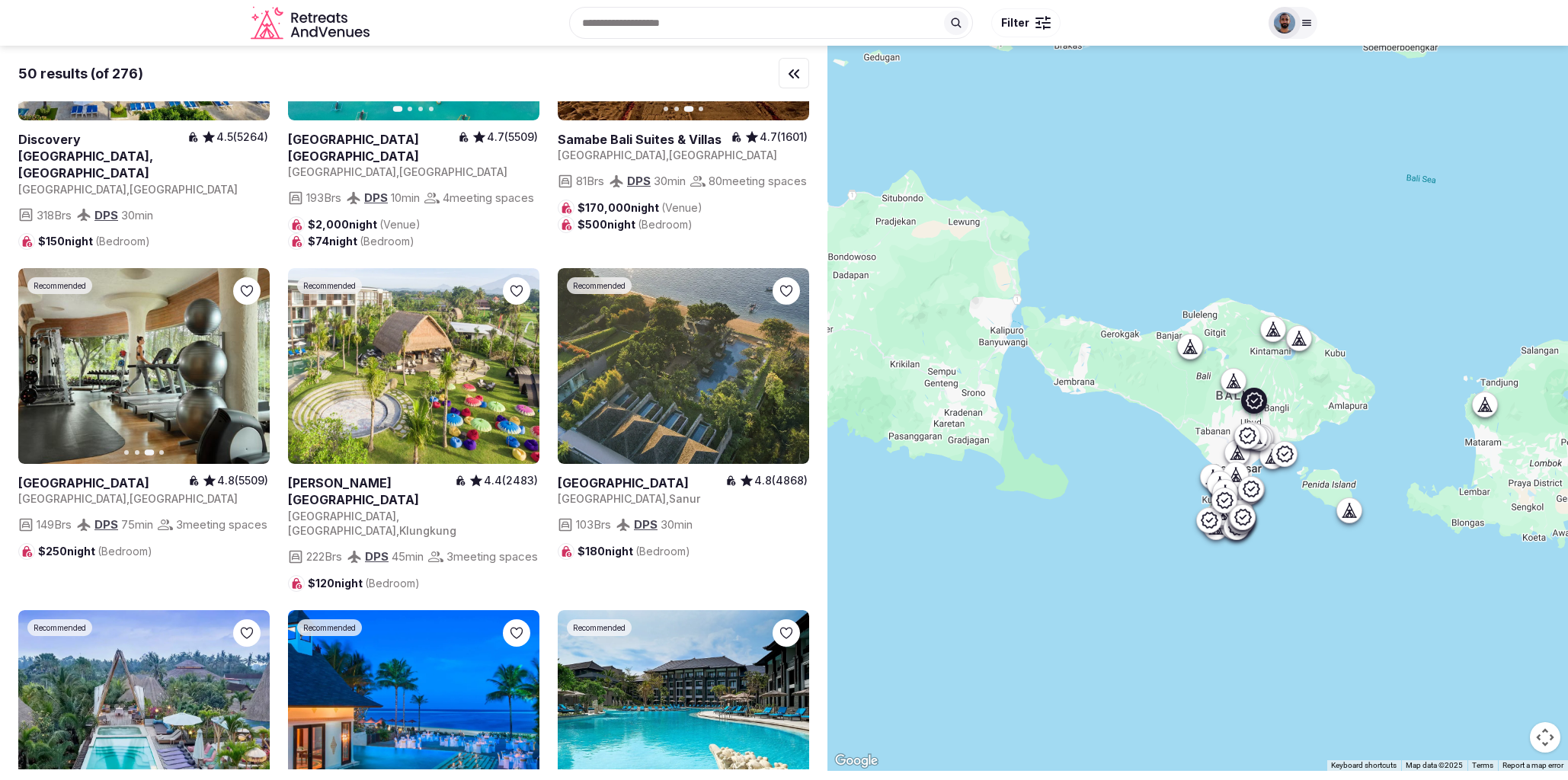
click at [28, 379] on button "Previous slide" at bounding box center [40, 367] width 24 height 24
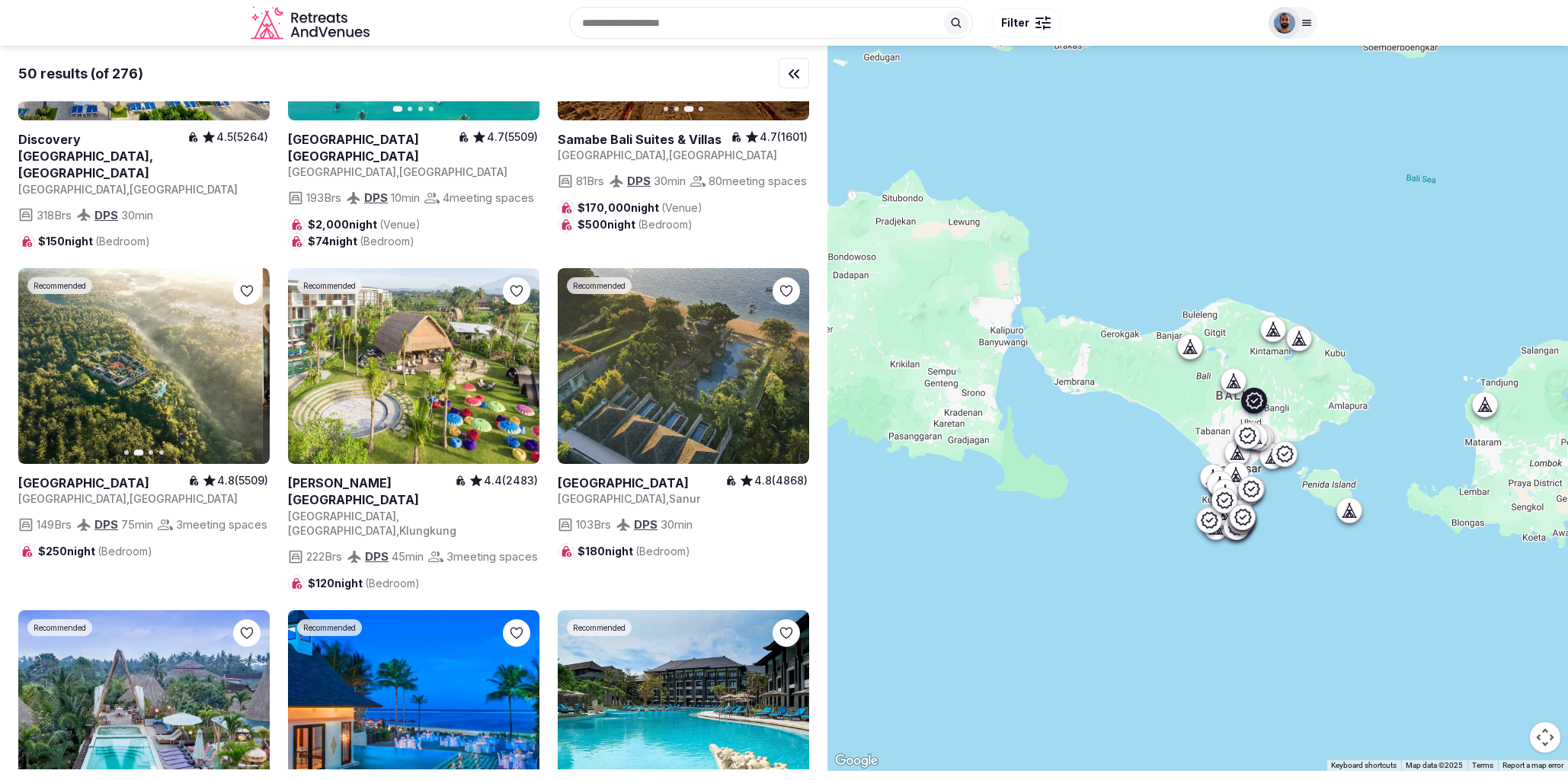
click at [35, 373] on icon "button" at bounding box center [40, 367] width 12 height 12
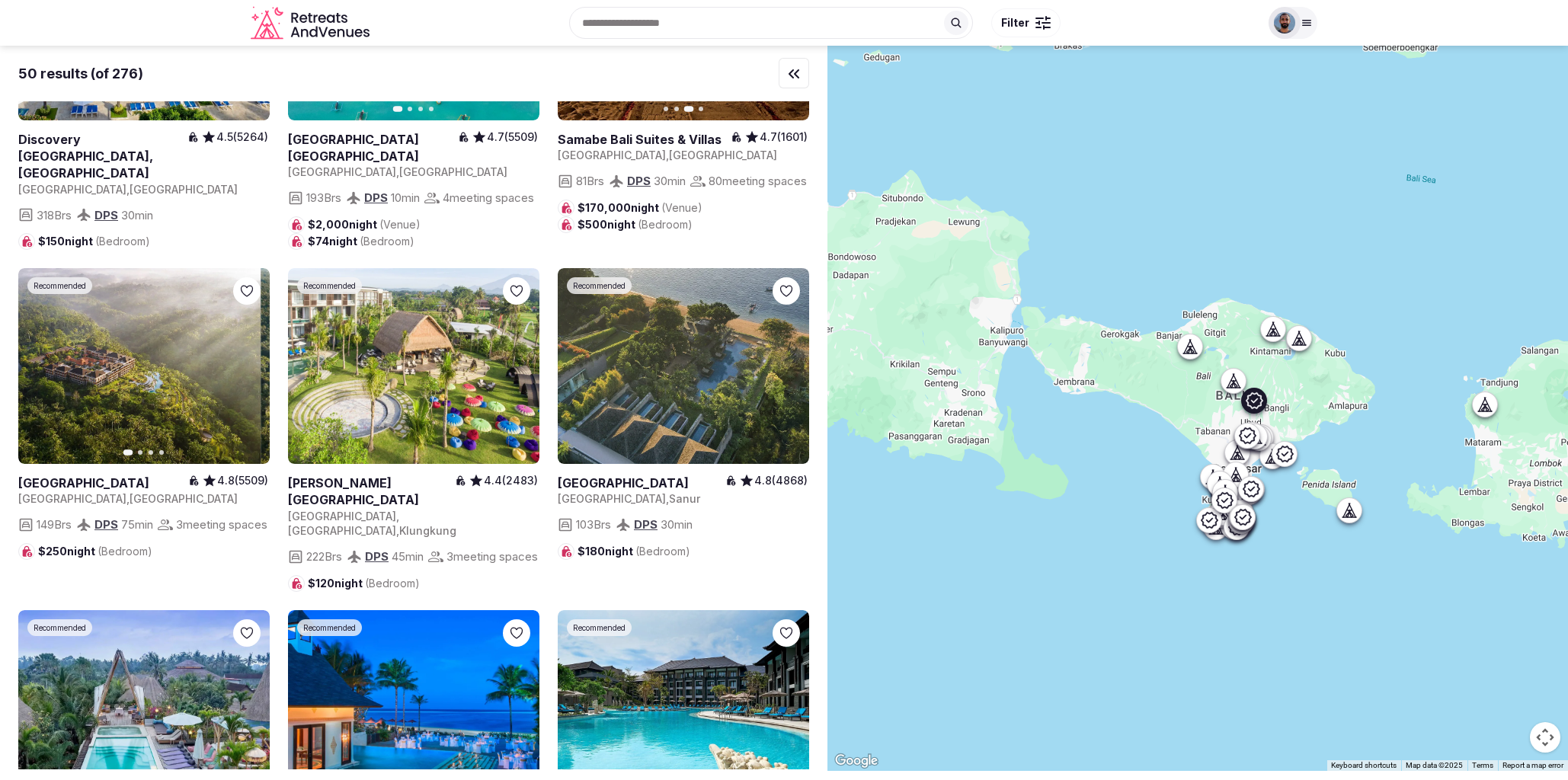
click at [224, 375] on link at bounding box center [143, 366] width 251 height 196
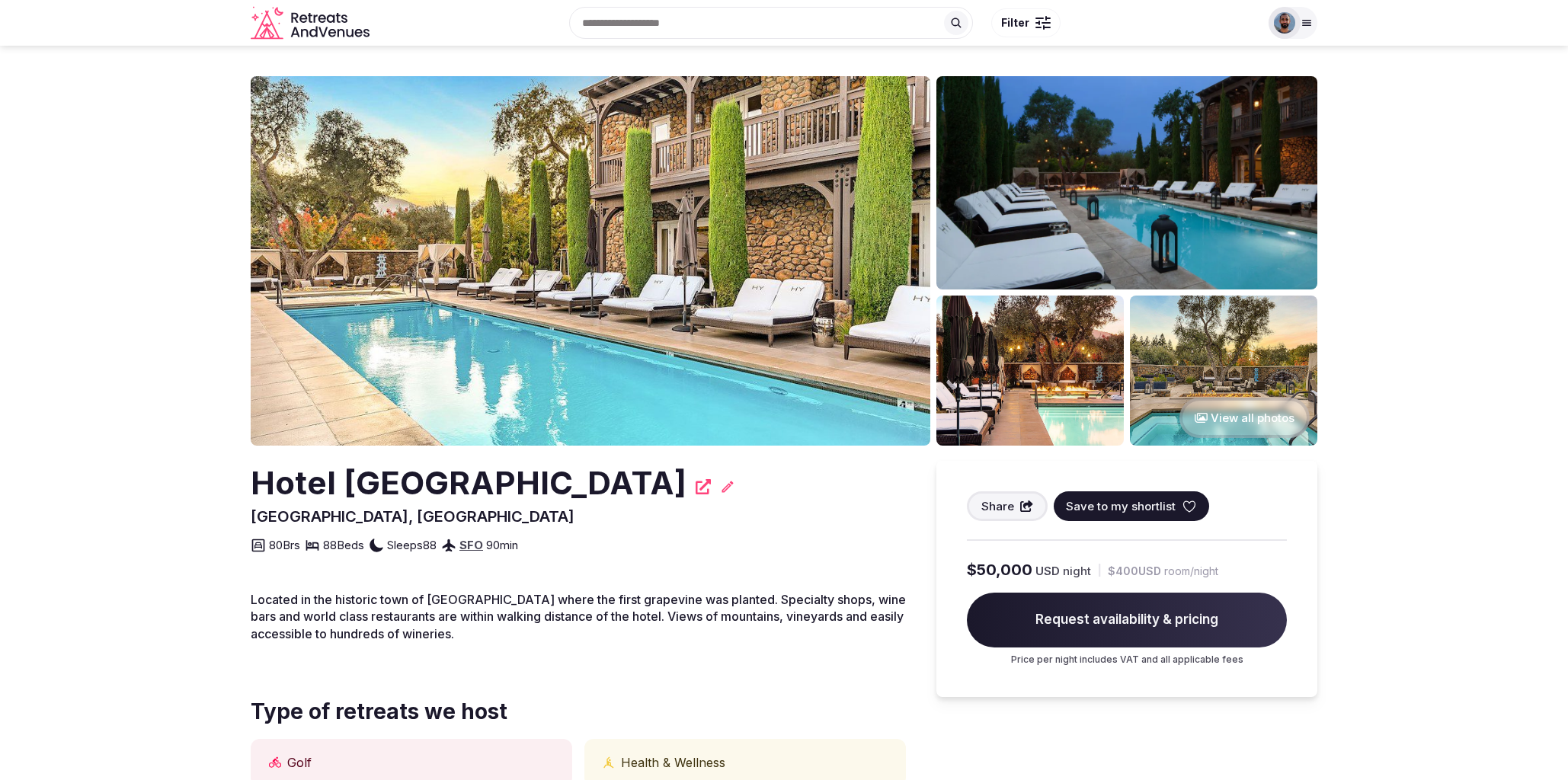
click at [1181, 209] on img at bounding box center [1126, 182] width 381 height 213
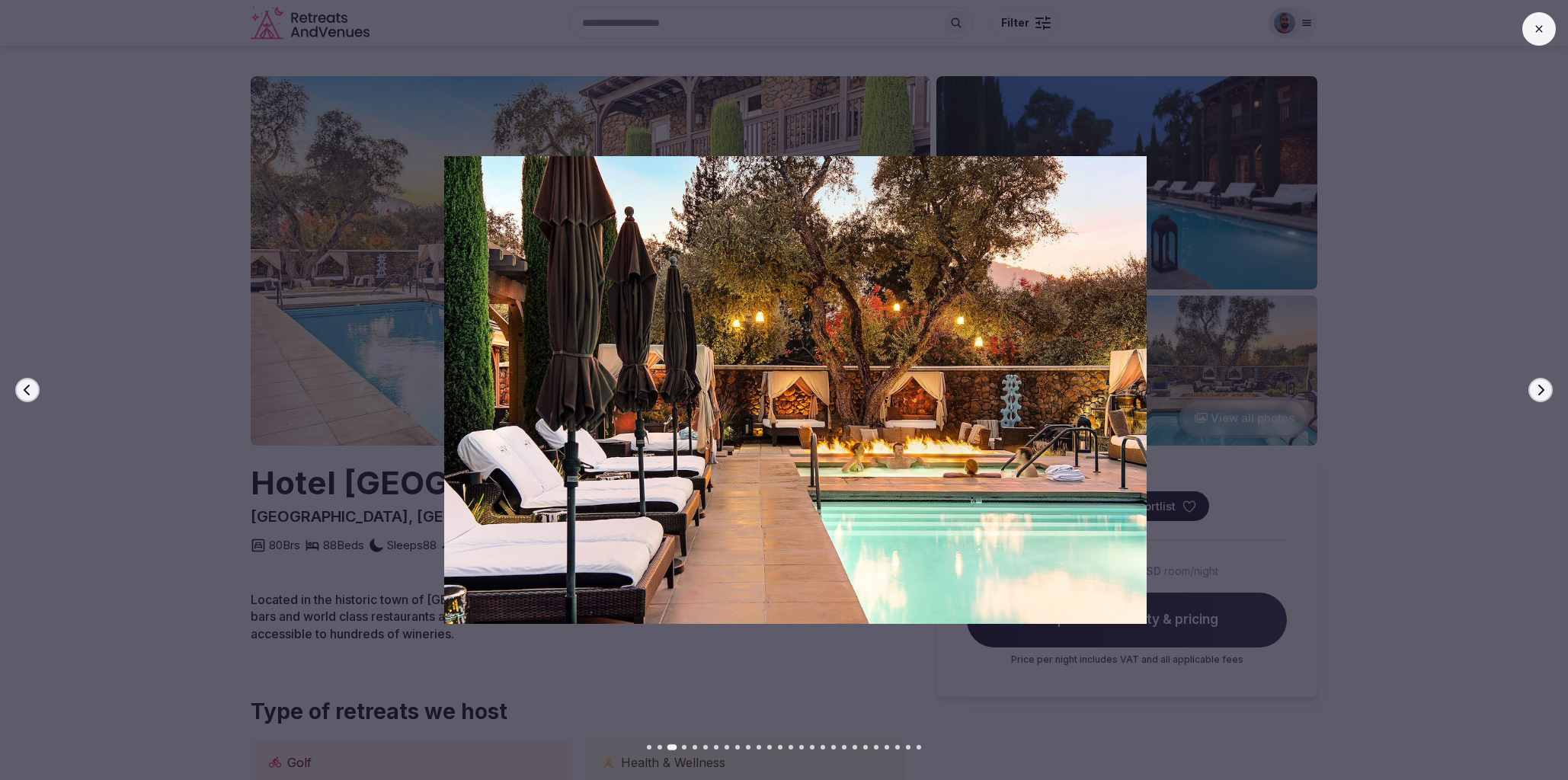
drag, startPoint x: 869, startPoint y: 304, endPoint x: 857, endPoint y: 349, distance: 46.6
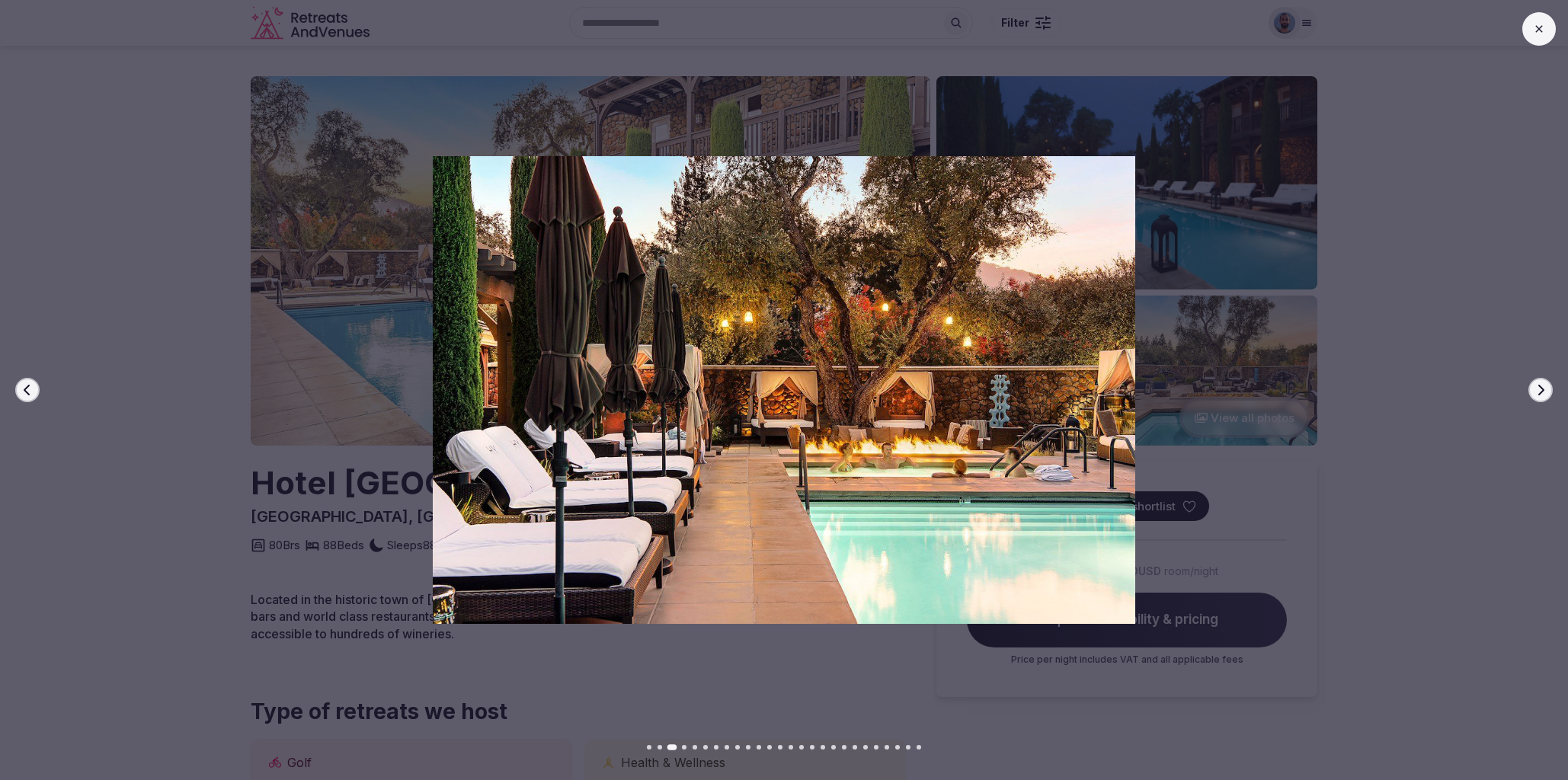
click at [714, 124] on div "Previous slide Next slide" at bounding box center [784, 390] width 1568 height 780
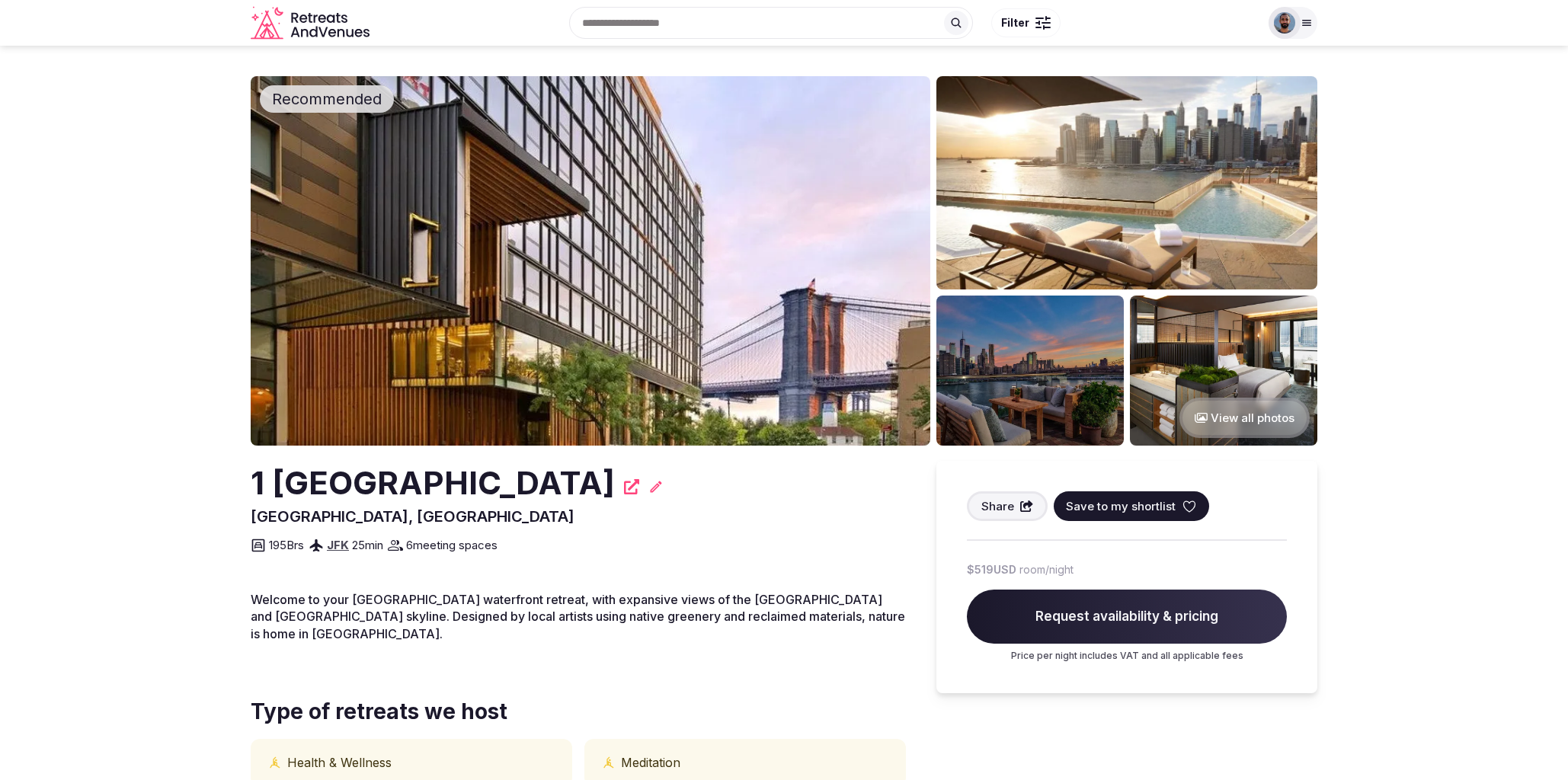
click at [1112, 216] on img at bounding box center [1126, 182] width 381 height 213
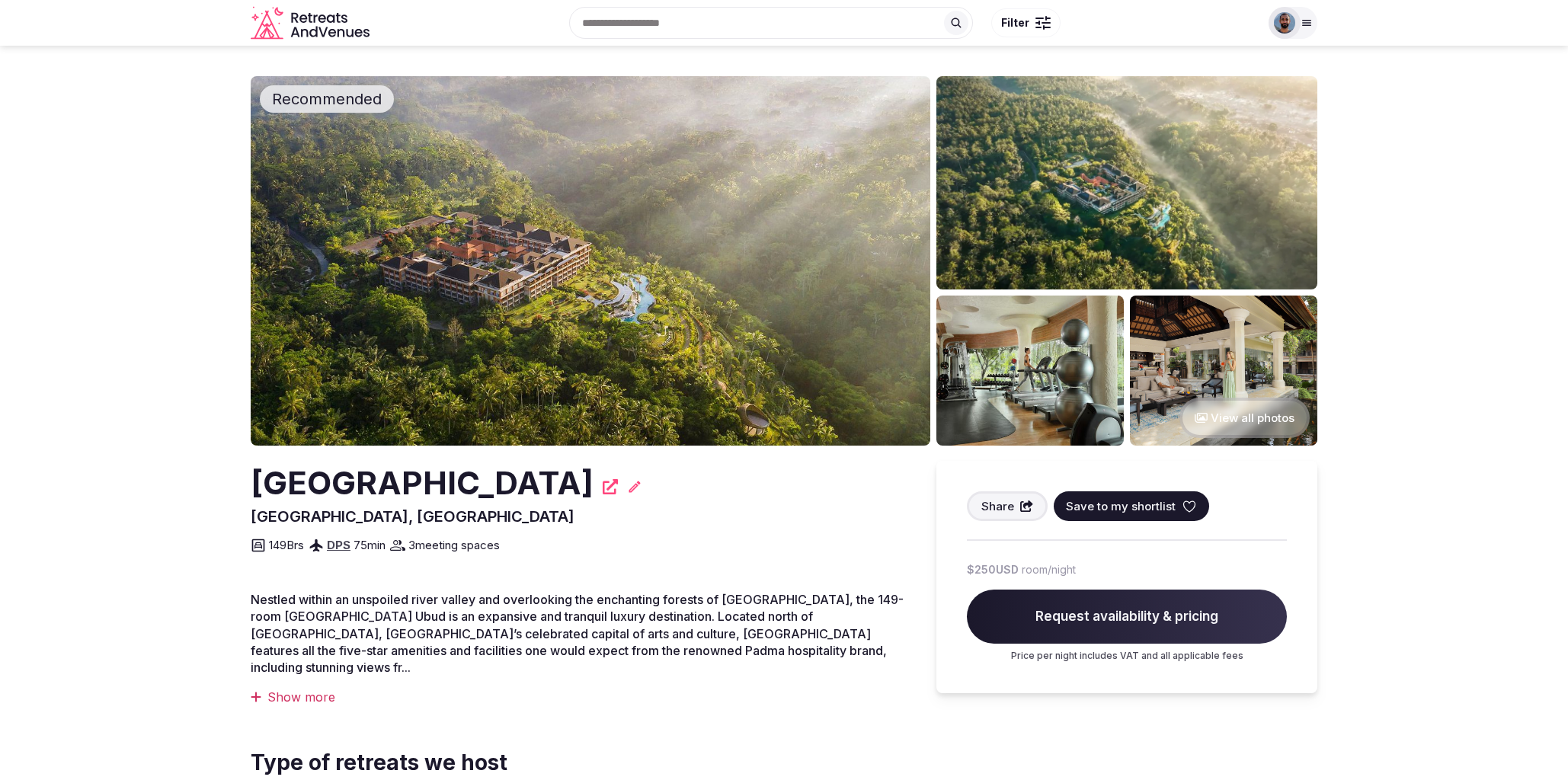
click at [674, 252] on img at bounding box center [590, 261] width 680 height 369
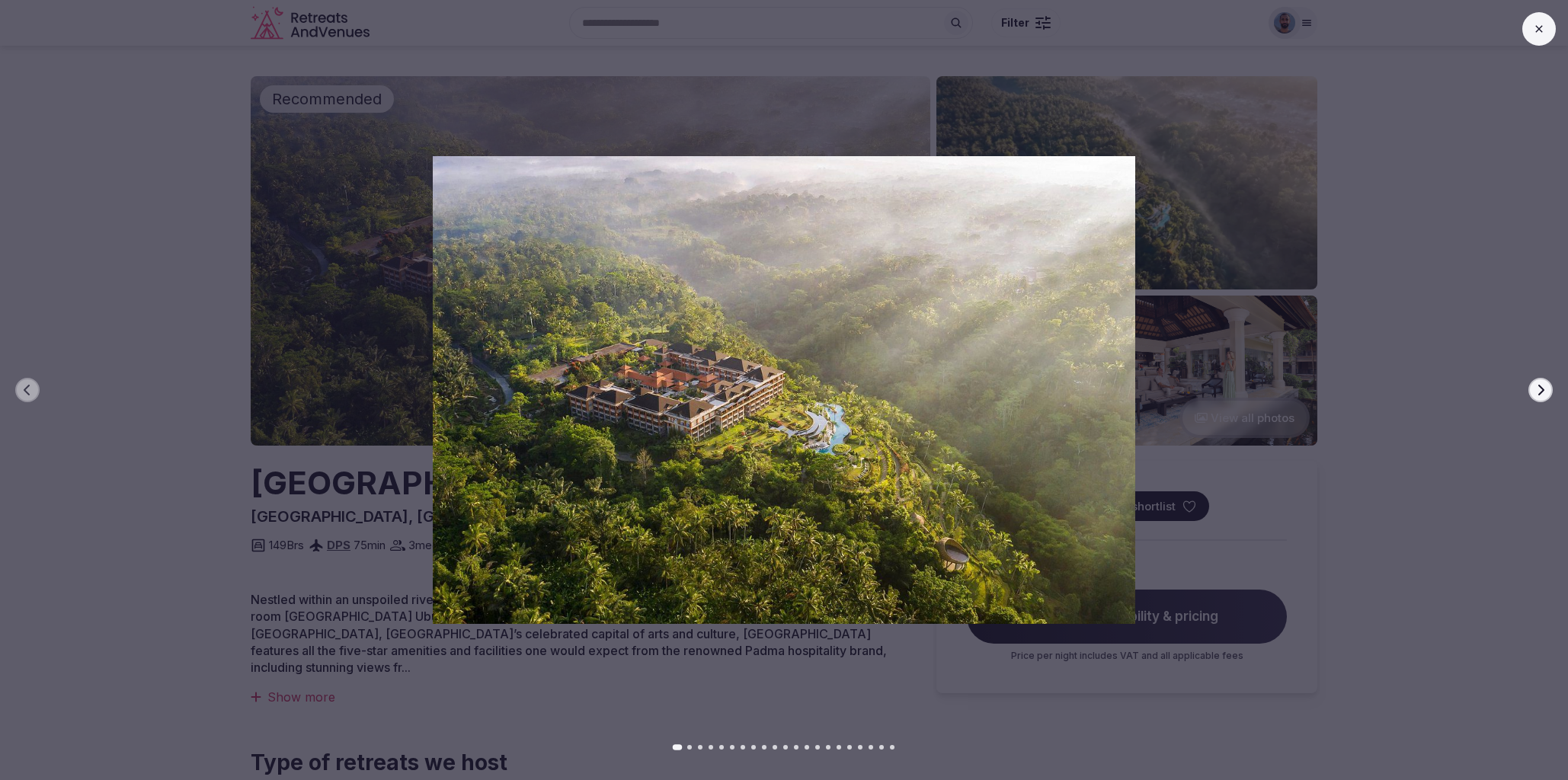
click at [804, 69] on div "Previous slide Next slide" at bounding box center [784, 390] width 1568 height 780
